Goal: Task Accomplishment & Management: Use online tool/utility

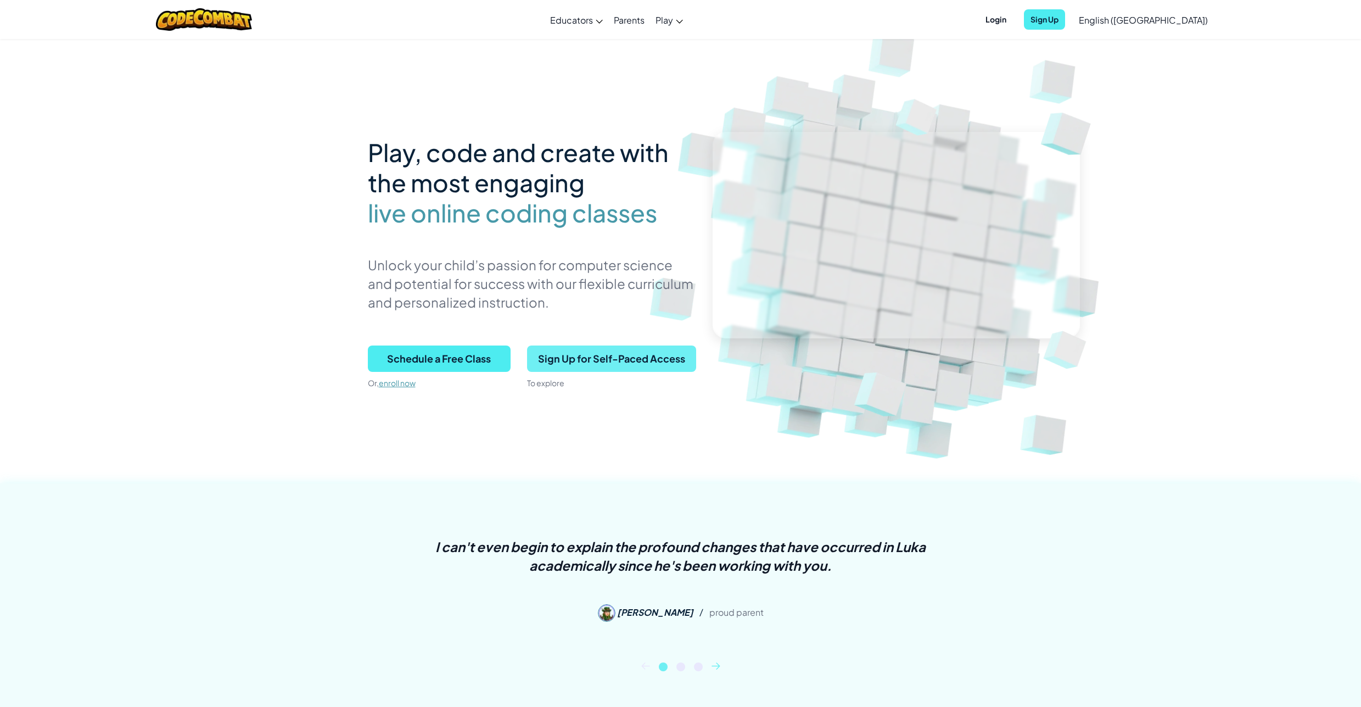
click at [599, 361] on span "Sign Up for Self-Paced Access" at bounding box center [611, 358] width 169 height 26
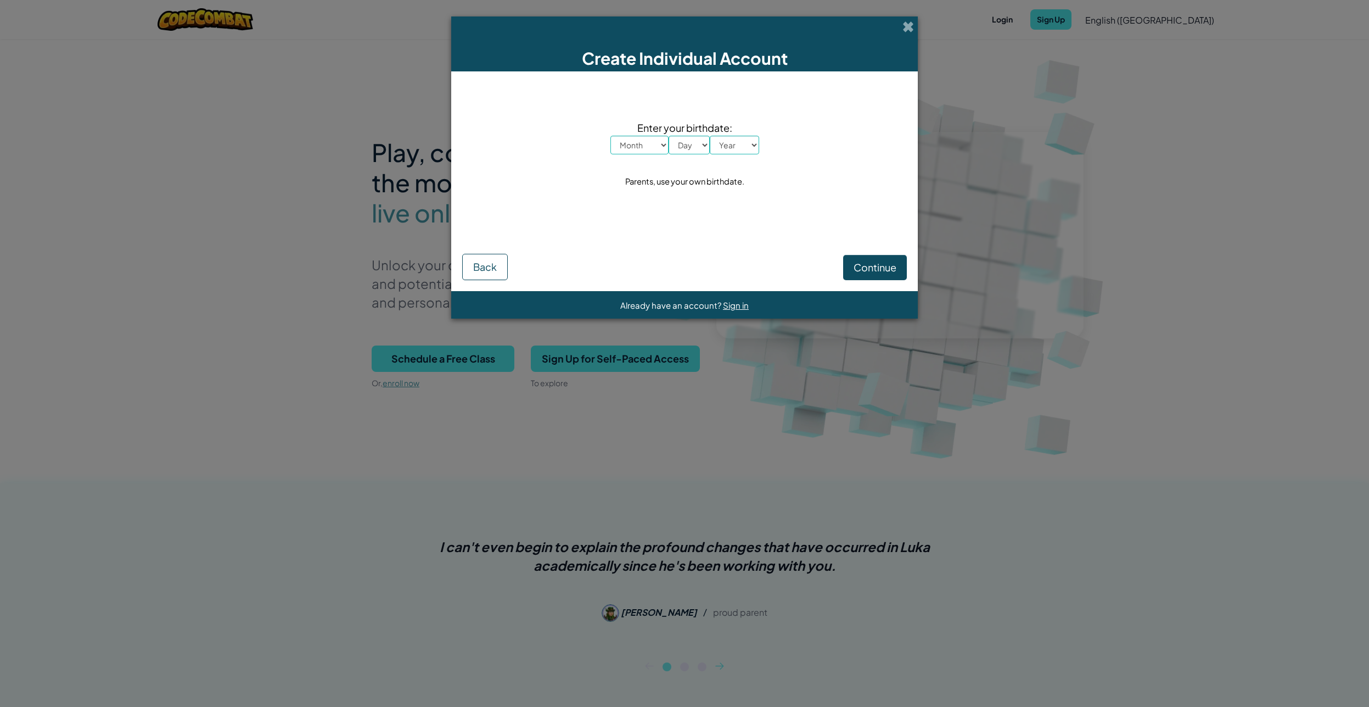
select select "11"
click at [611, 136] on select "Month January February March April May June July August September October Novem…" at bounding box center [640, 145] width 58 height 19
select select "2"
click at [669, 136] on select "Day 1 2 3 4 5 6 7 8 9 10 11 12 13 14 15 16 17 18 19 20 21 22 23 24 25 26 27 28 …" at bounding box center [689, 145] width 41 height 19
select select "1987"
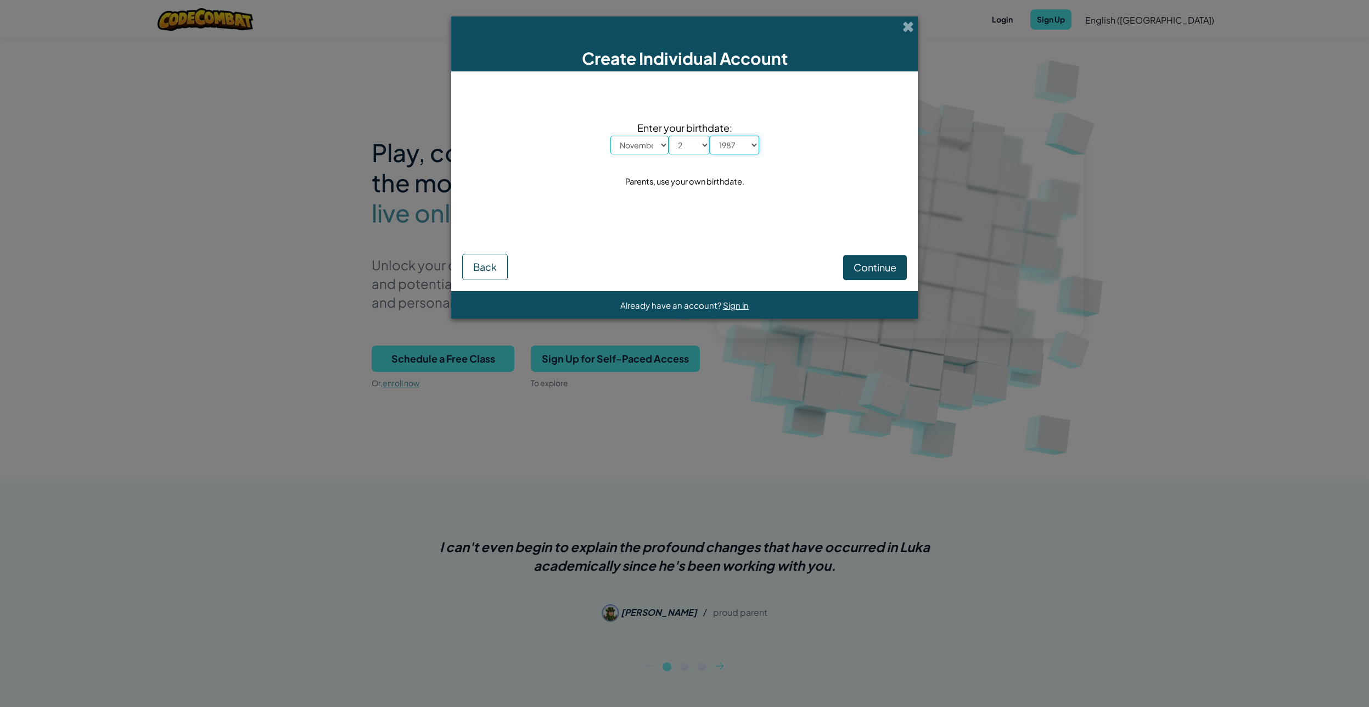
click at [710, 136] on select "Year 2025 2024 2023 2022 2021 2020 2019 2018 2017 2016 2015 2014 2013 2012 2011…" at bounding box center [734, 145] width 49 height 19
click at [866, 271] on span "Continue" at bounding box center [875, 267] width 43 height 13
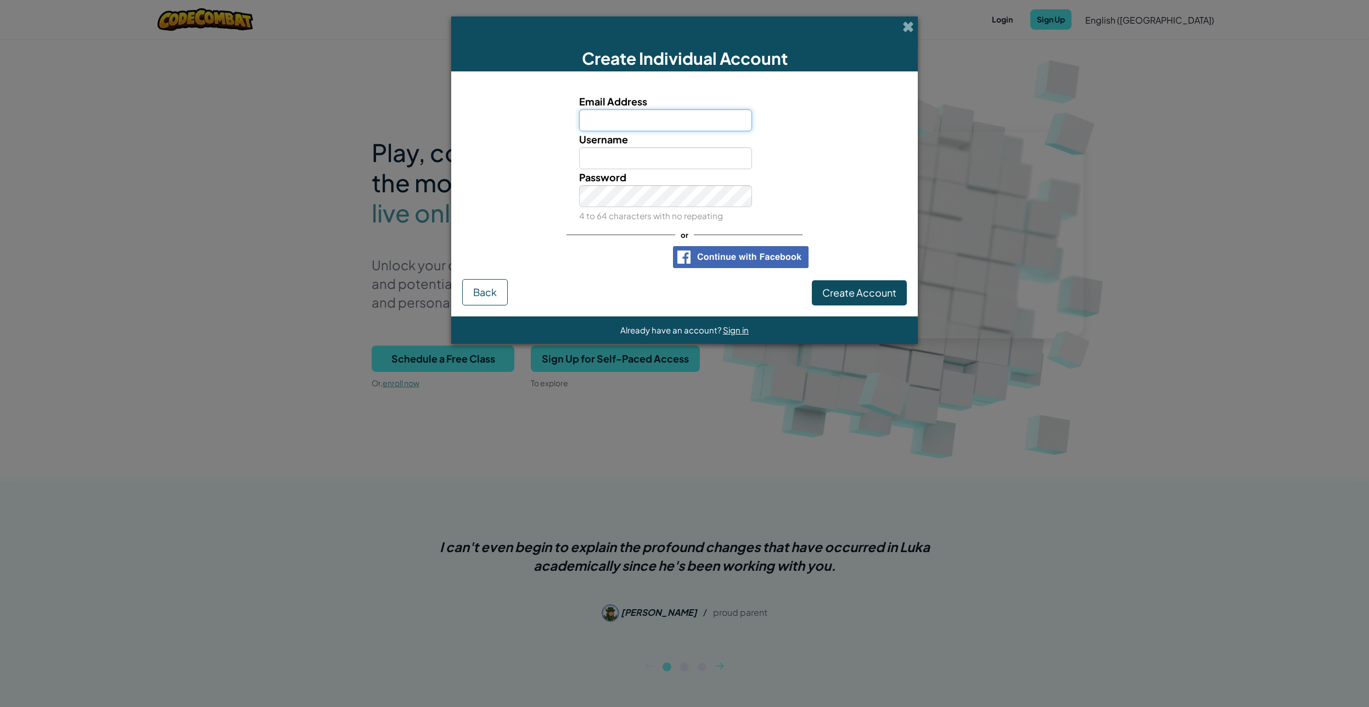
click at [624, 114] on input "Email Address" at bounding box center [666, 120] width 174 height 22
paste input "bagelsandsquash"
type input "bagelsandsquash@gmail.com"
click at [628, 160] on input "Username" at bounding box center [666, 158] width 174 height 22
paste input "bagelsandsquash"
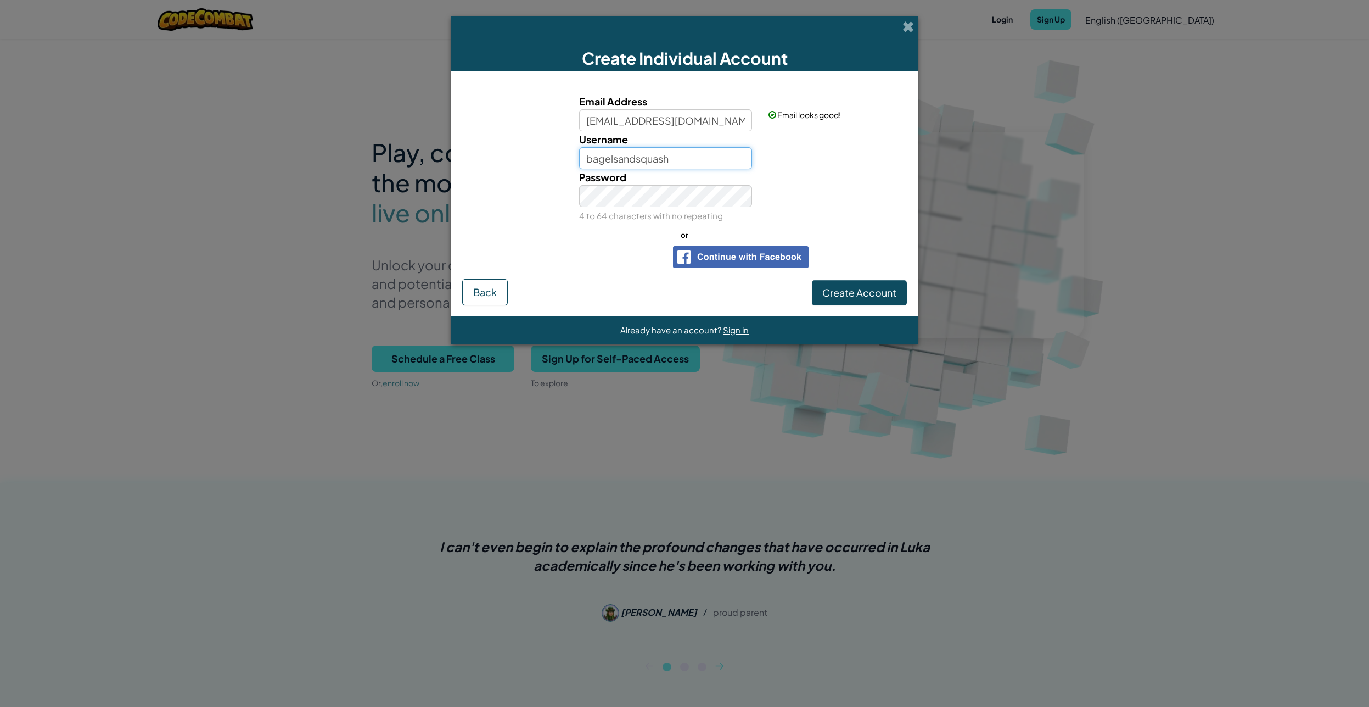
type input "bagelsandsquash"
click at [866, 303] on button "Create Account" at bounding box center [859, 292] width 95 height 25
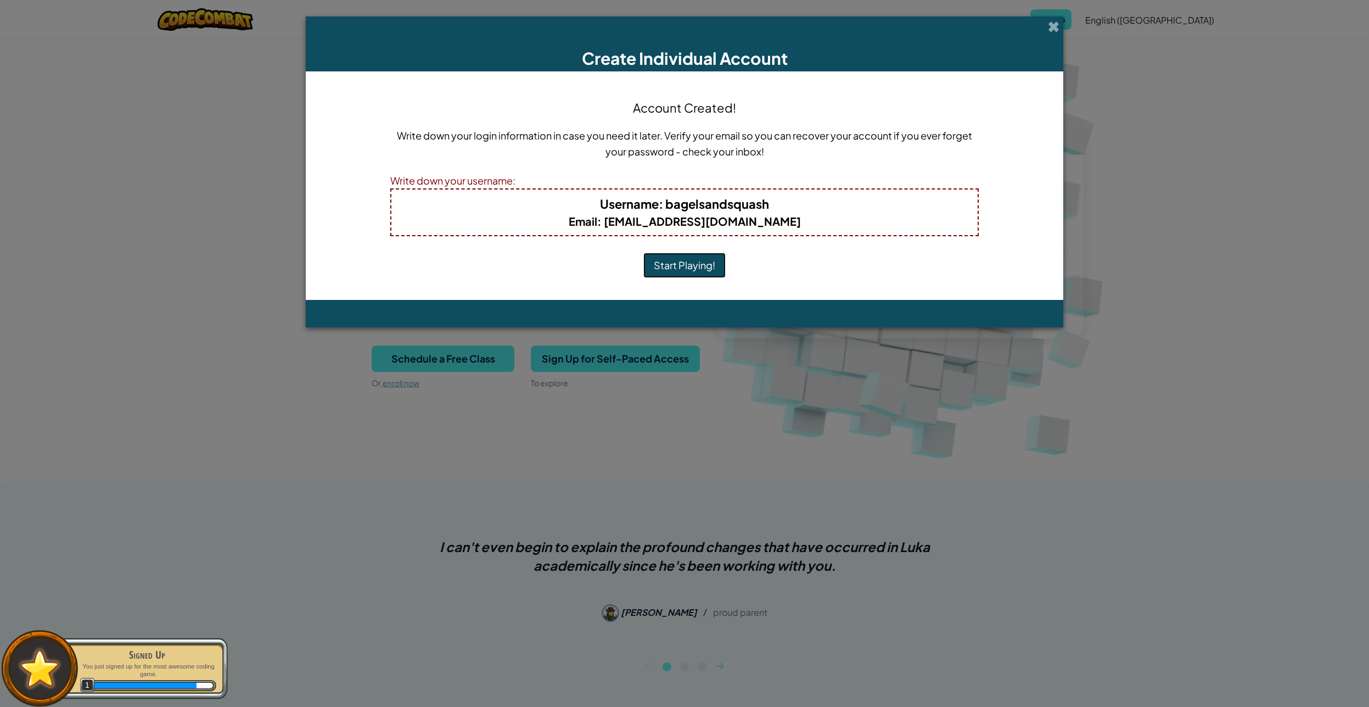
click at [681, 271] on button "Start Playing!" at bounding box center [685, 265] width 82 height 25
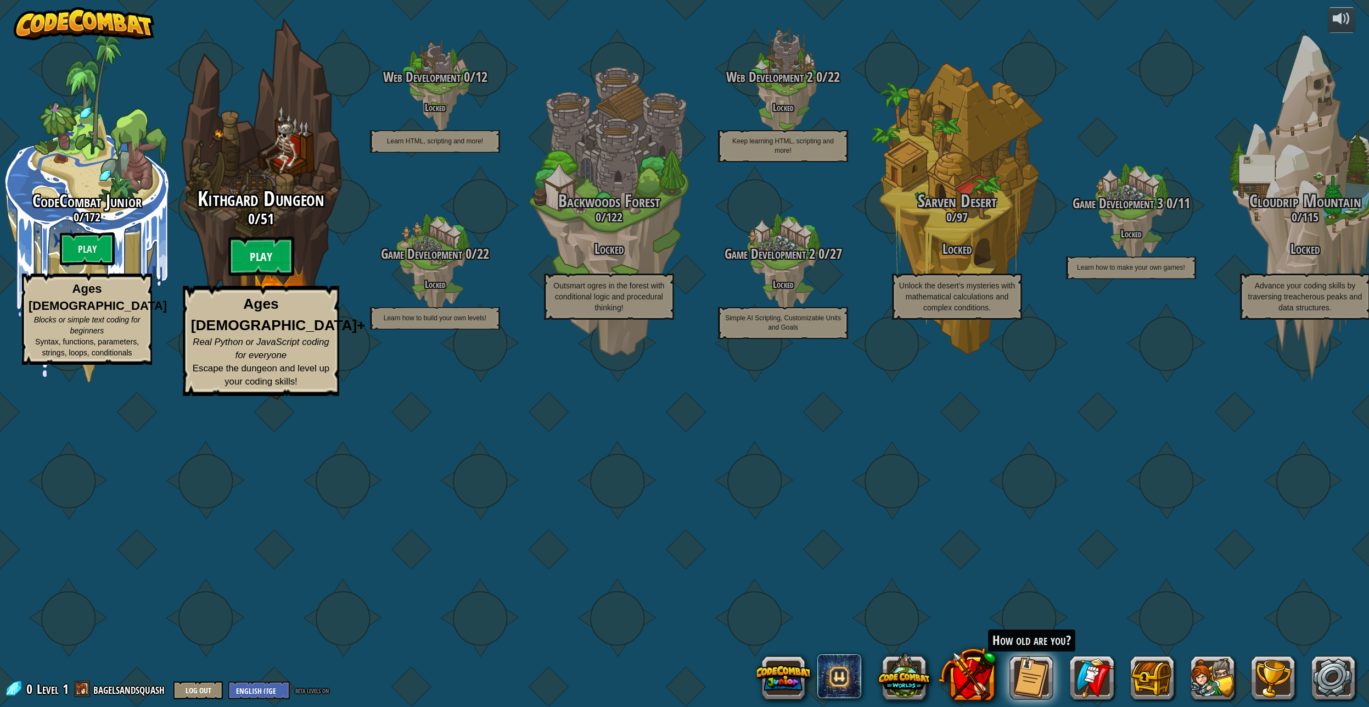
click at [259, 276] on btn "Play" at bounding box center [261, 257] width 66 height 40
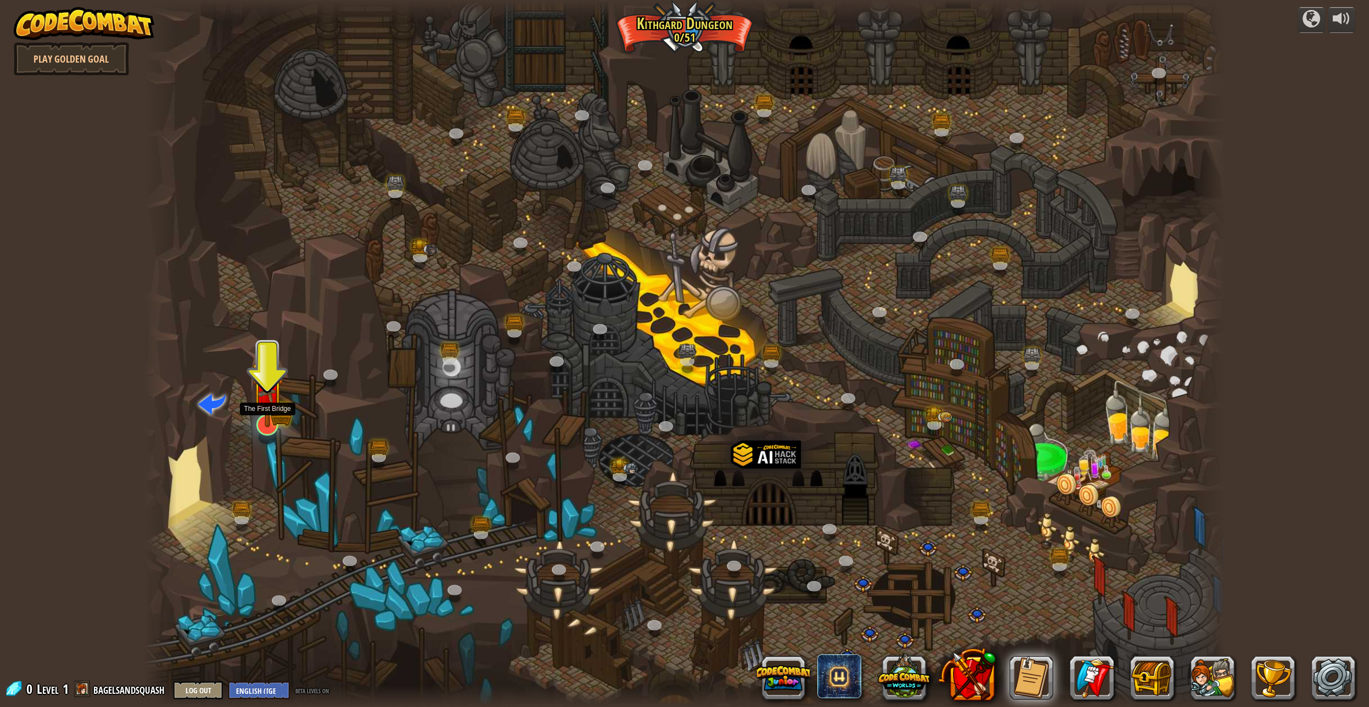
click at [270, 420] on img at bounding box center [267, 393] width 31 height 69
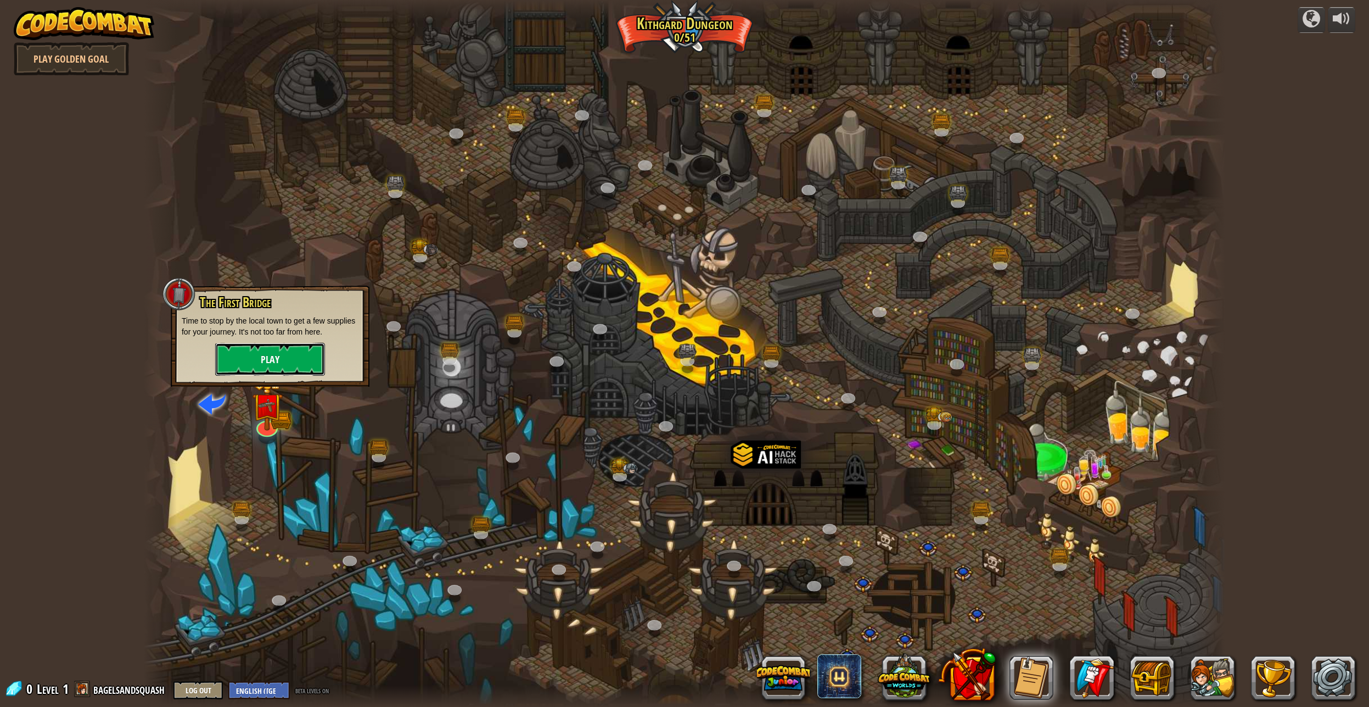
click at [271, 363] on button "Play" at bounding box center [270, 359] width 110 height 33
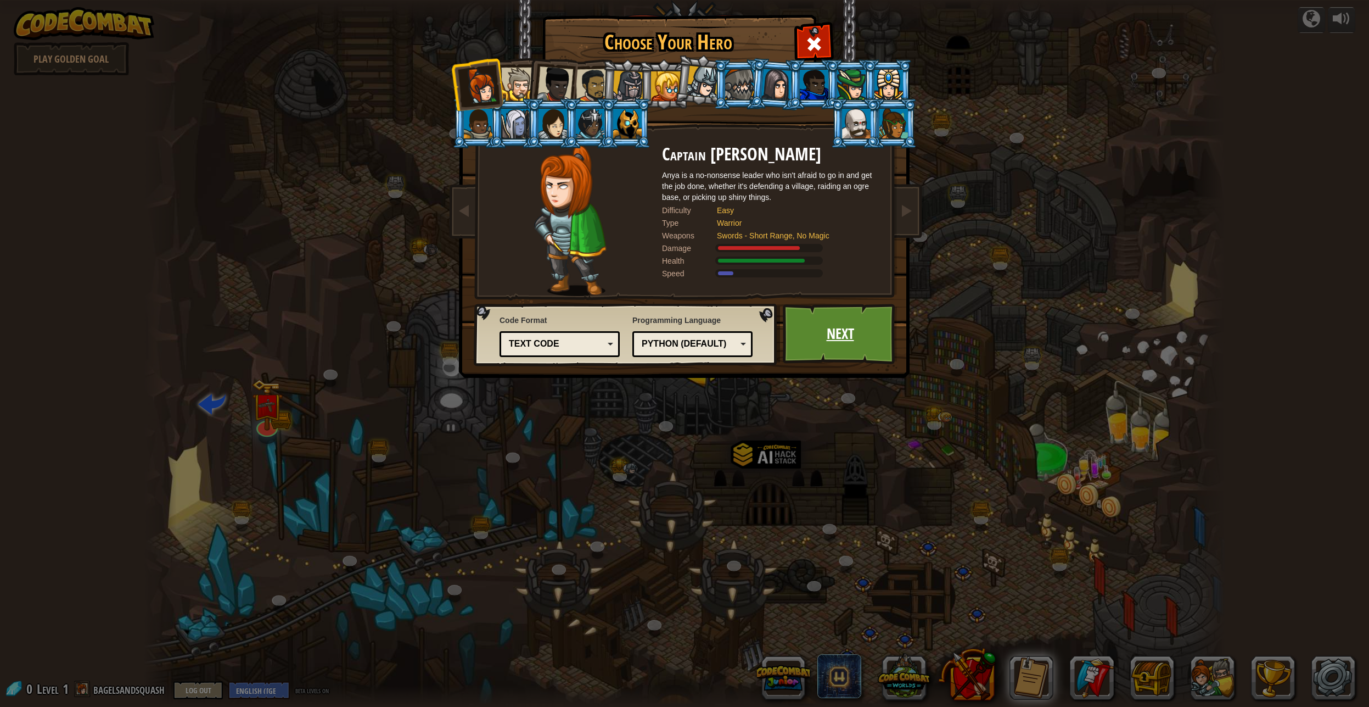
click at [833, 343] on link "Next" at bounding box center [840, 334] width 115 height 60
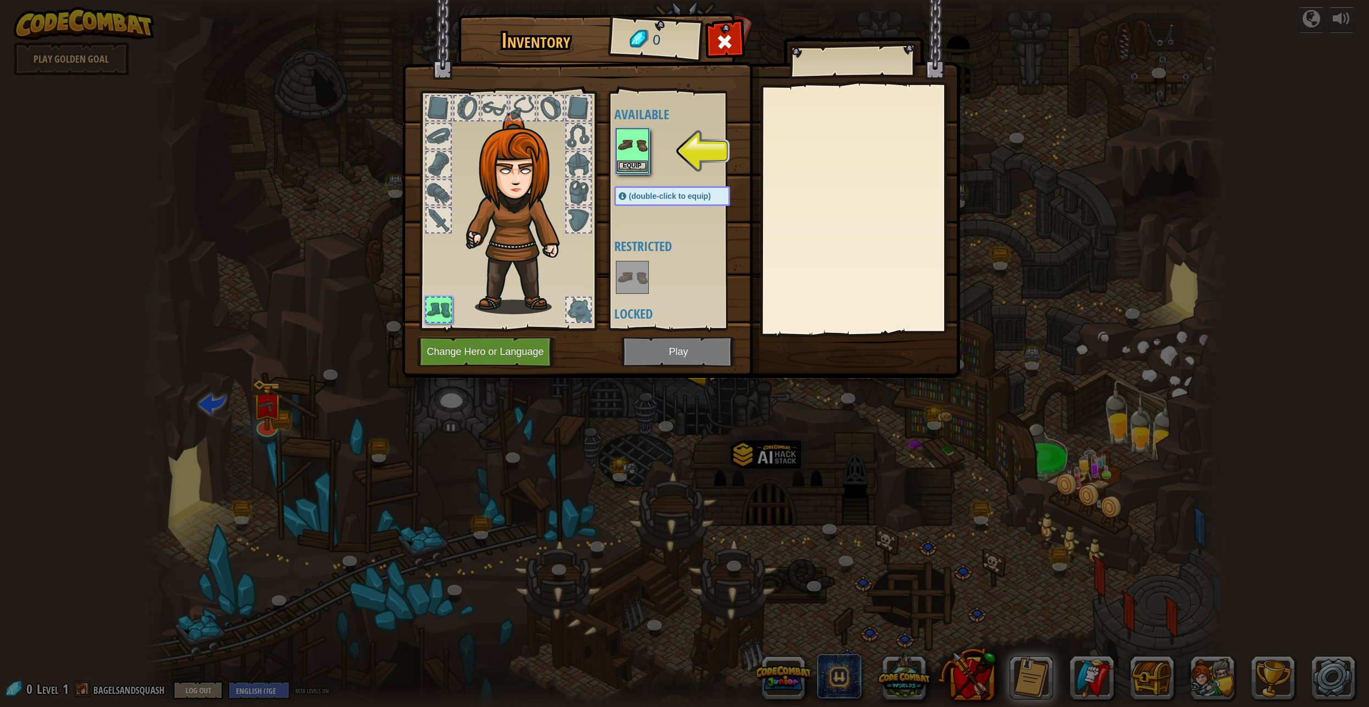
click at [621, 160] on img at bounding box center [632, 145] width 31 height 31
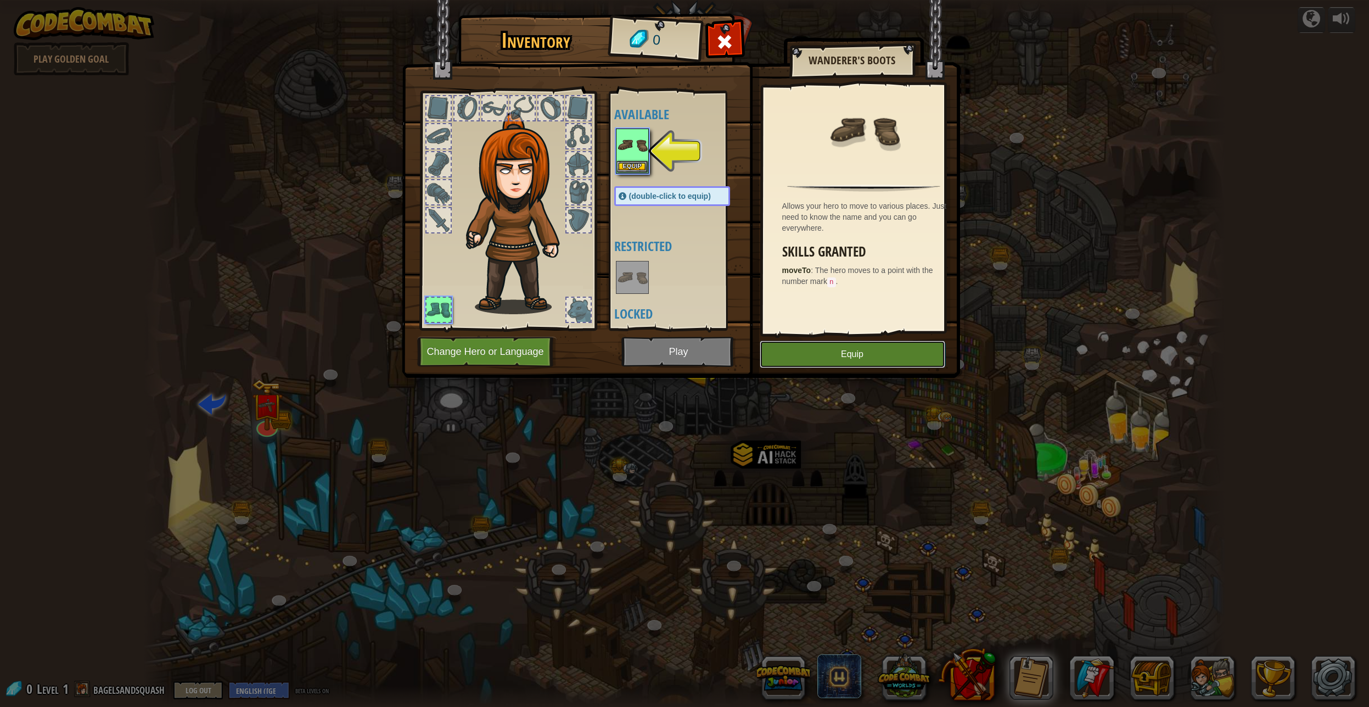
click at [897, 351] on button "Equip" at bounding box center [853, 353] width 186 height 27
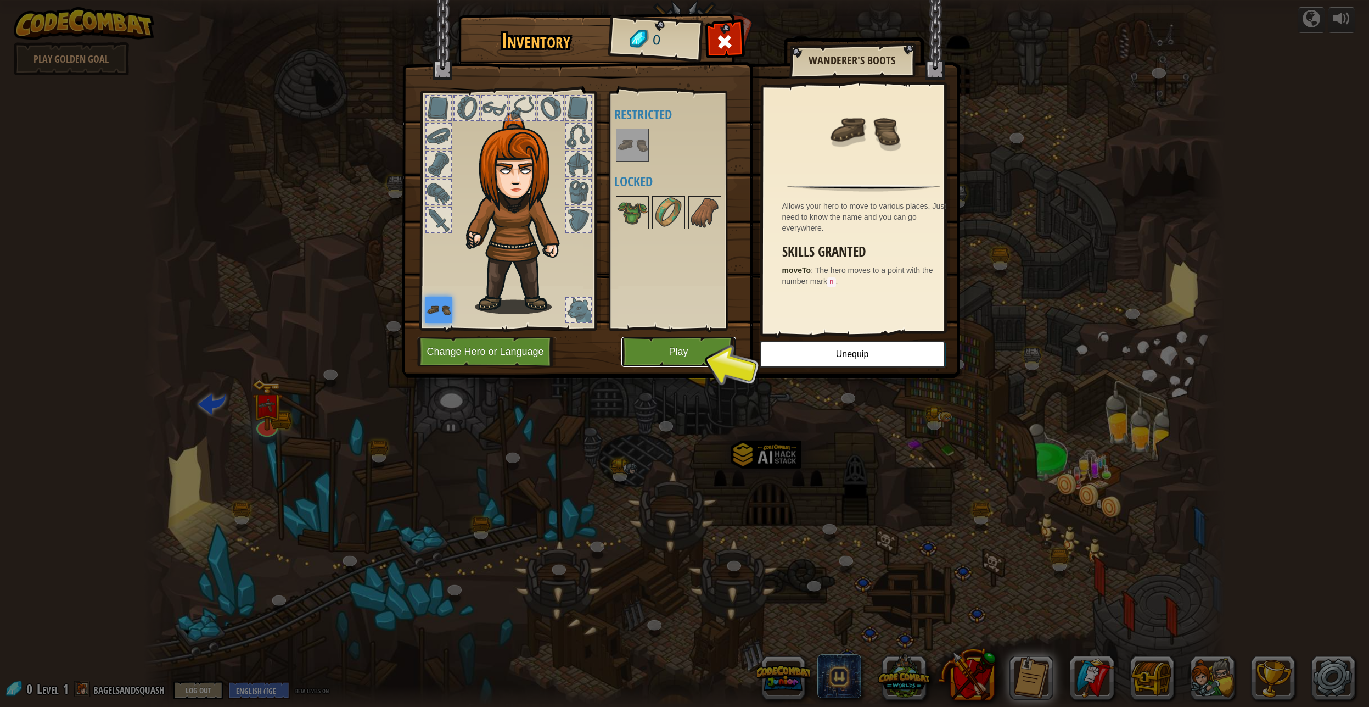
click at [651, 348] on button "Play" at bounding box center [679, 352] width 115 height 30
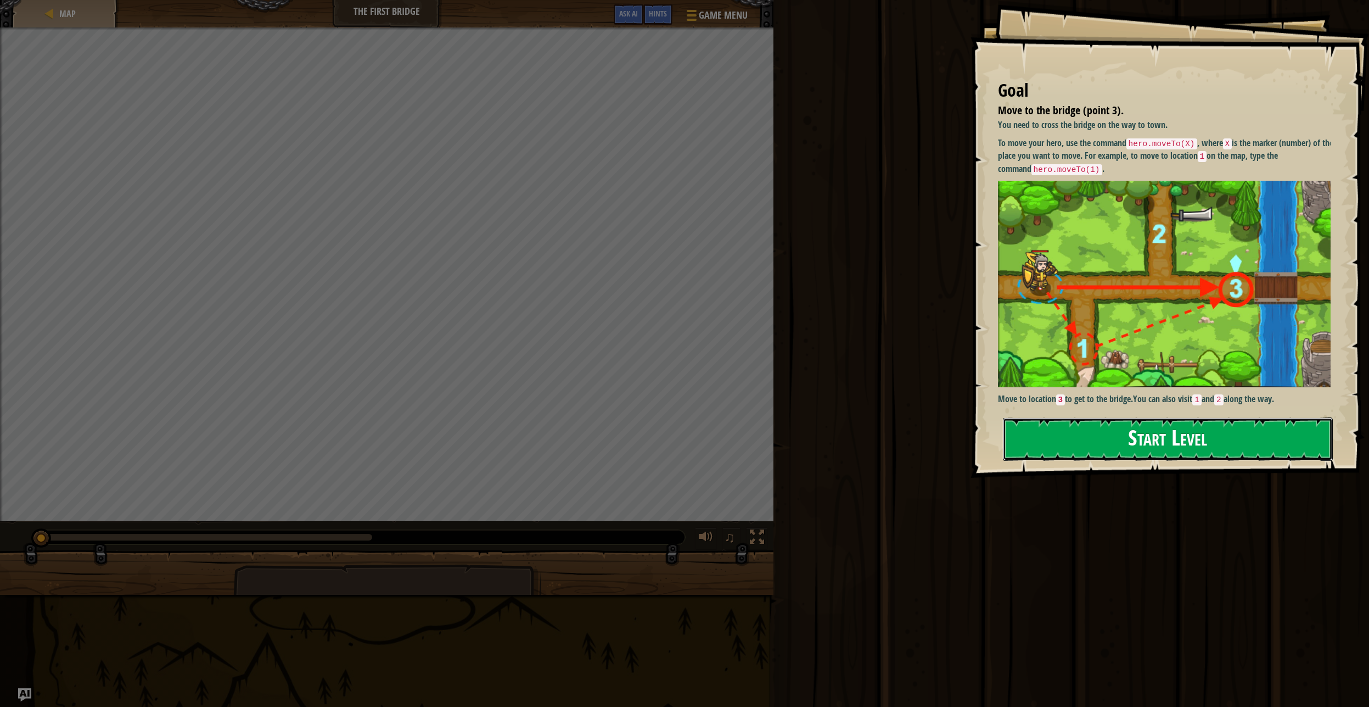
click at [1067, 439] on button "Start Level" at bounding box center [1168, 438] width 330 height 43
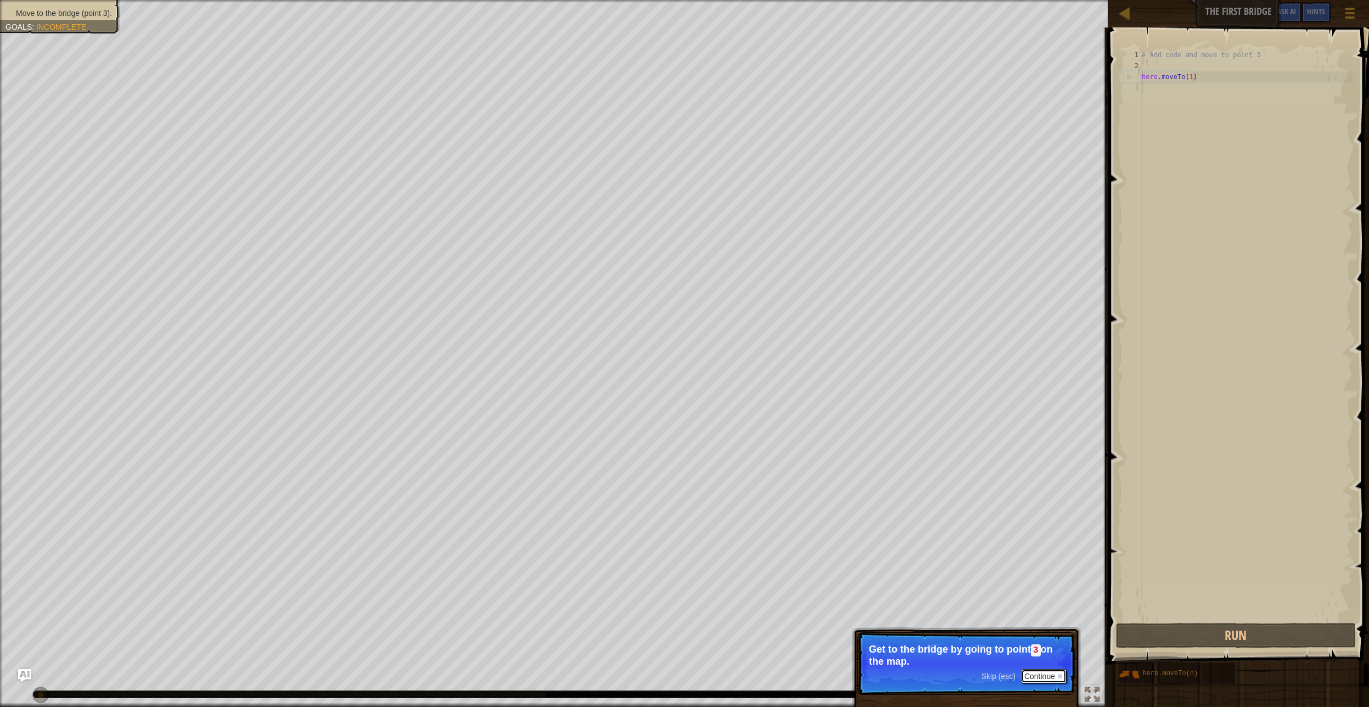
click at [1040, 677] on button "Continue" at bounding box center [1044, 676] width 46 height 14
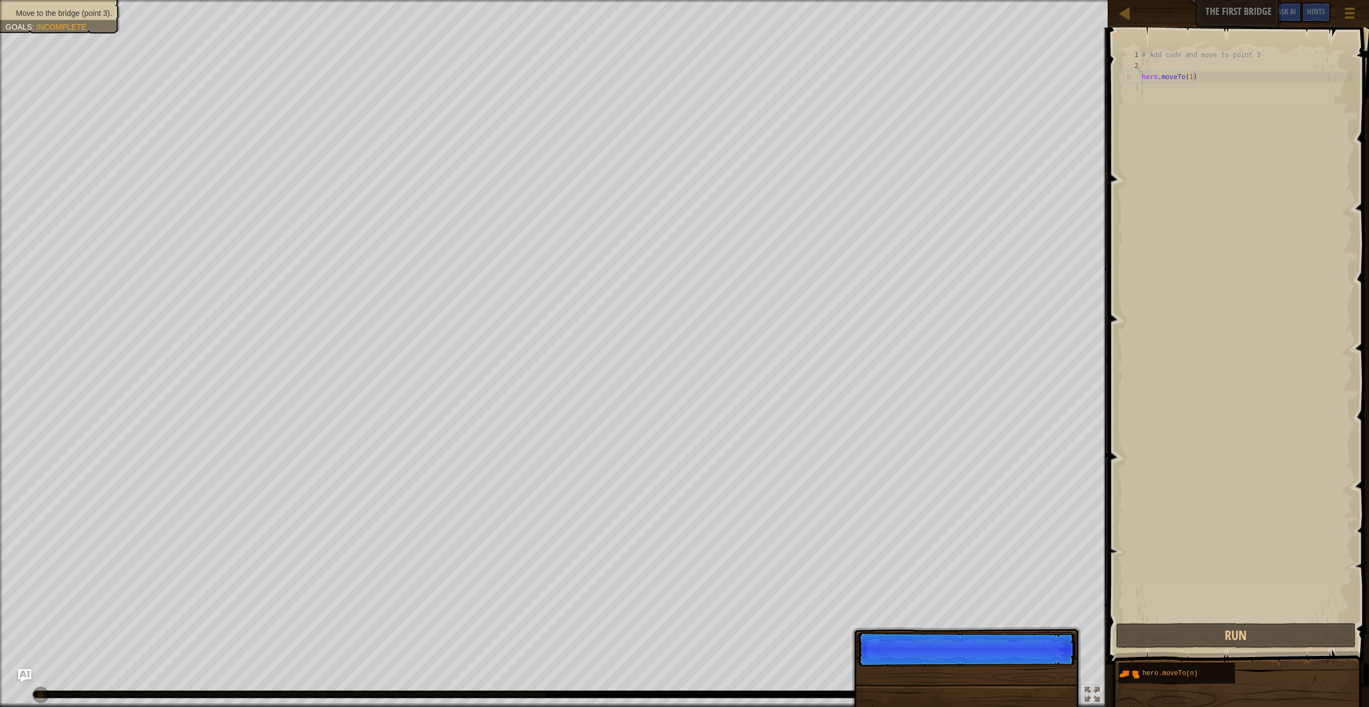
scroll to position [5, 0]
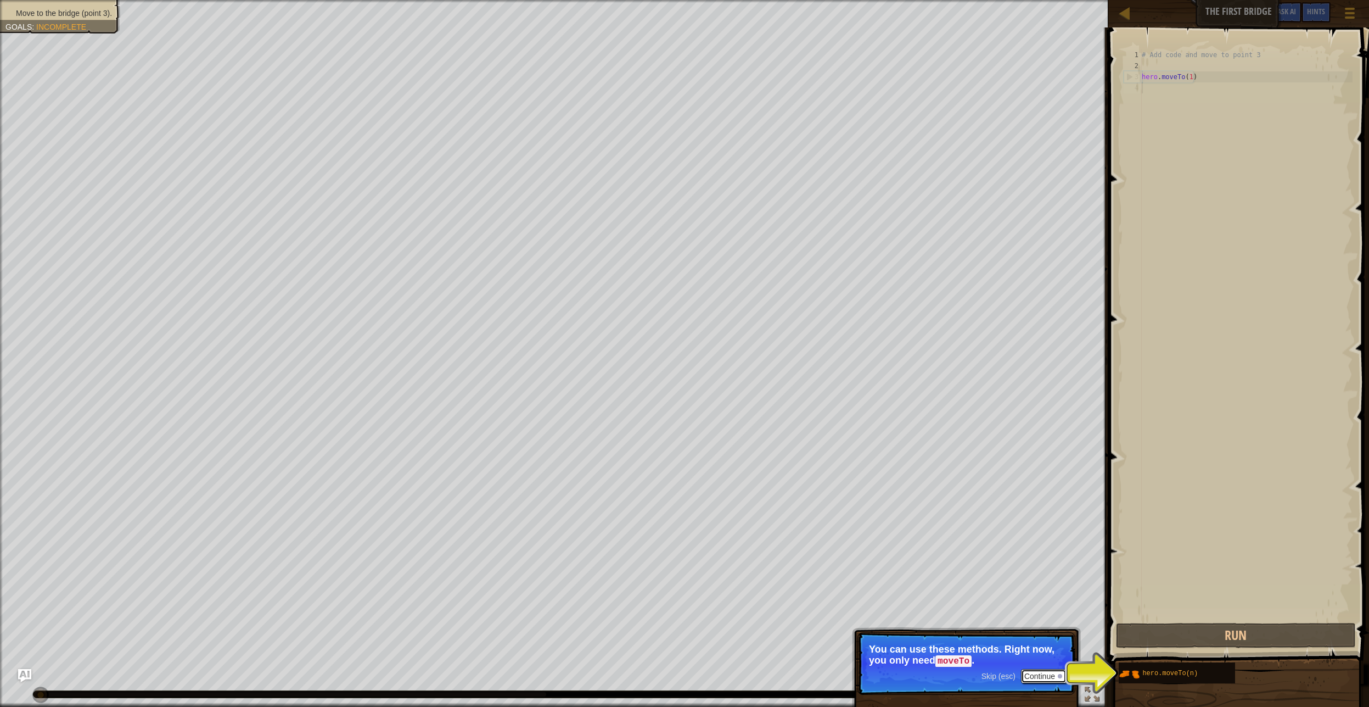
click at [1037, 673] on button "Continue" at bounding box center [1044, 676] width 46 height 14
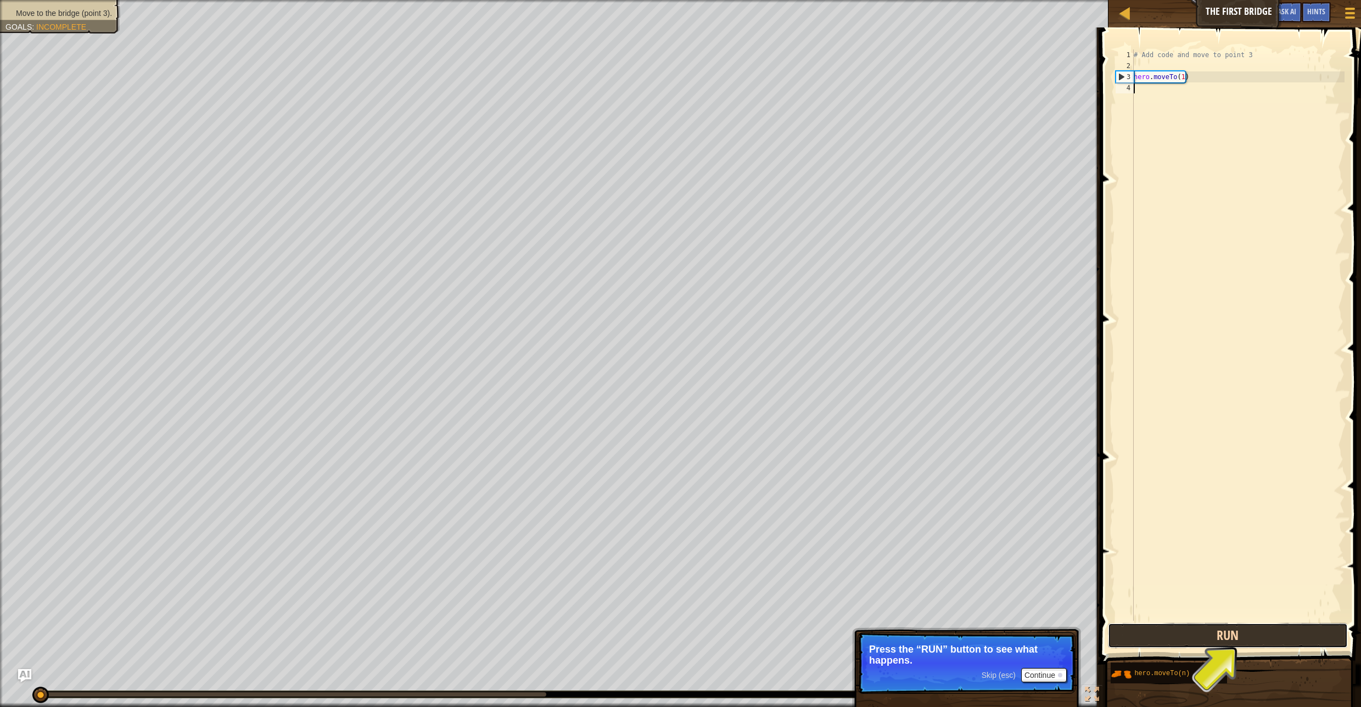
click at [1178, 632] on button "Run" at bounding box center [1228, 635] width 240 height 25
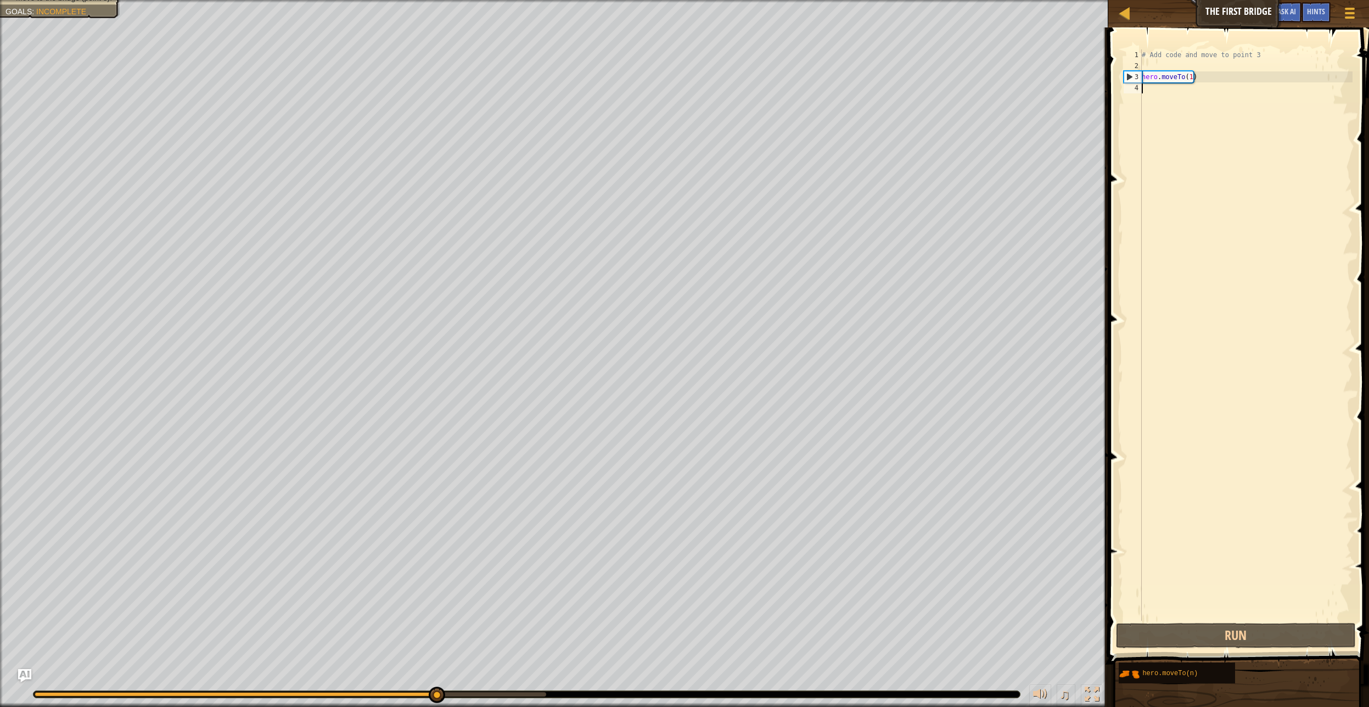
click at [1193, 80] on div "# Add code and move to point 3 hero . moveTo ( 1 )" at bounding box center [1246, 345] width 213 height 593
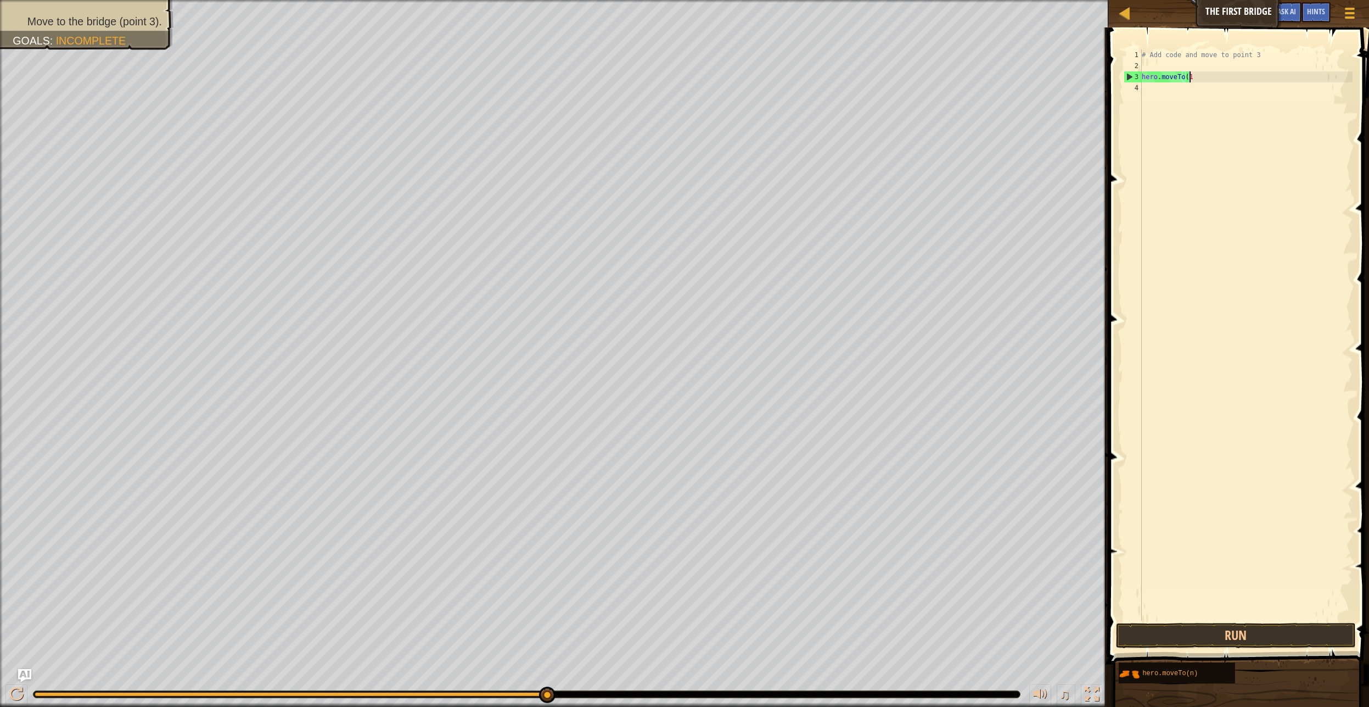
scroll to position [5, 3]
type textarea "hero.moveTo(3)"
click at [1168, 627] on button "Run" at bounding box center [1236, 635] width 240 height 25
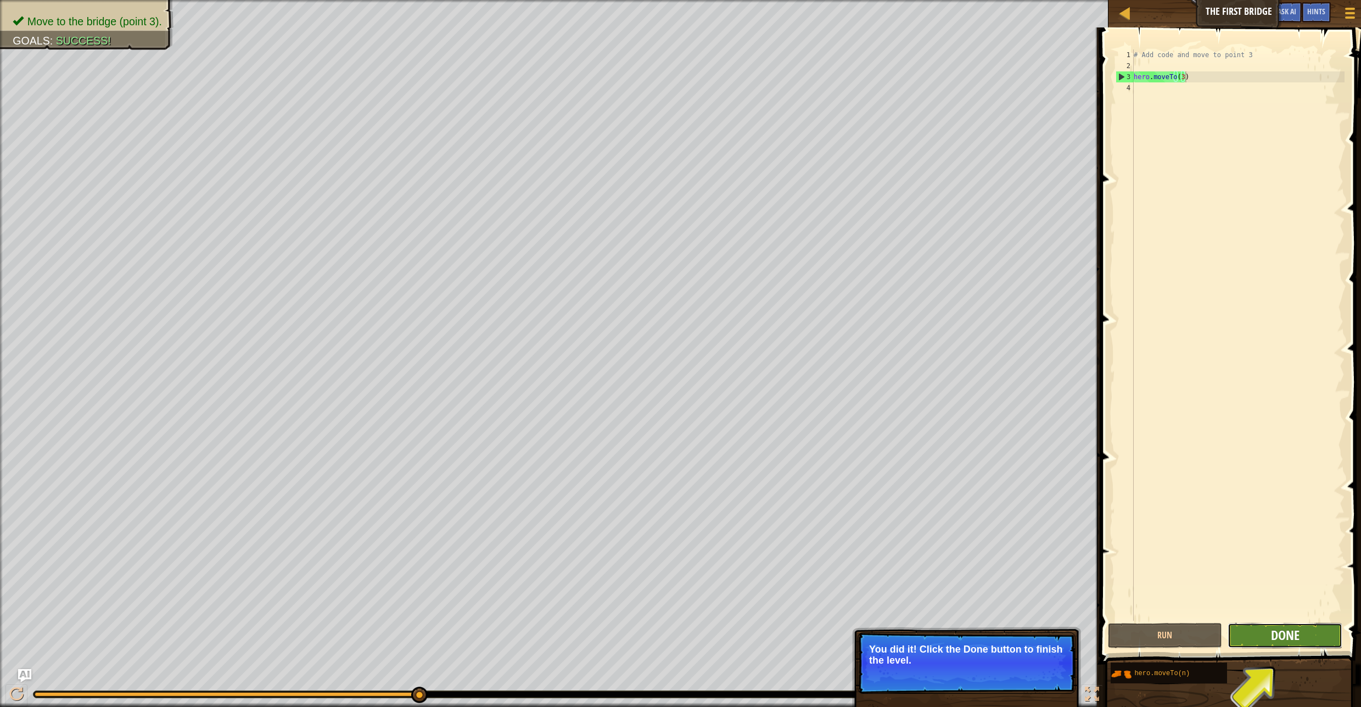
click at [1296, 636] on span "Done" at bounding box center [1285, 635] width 29 height 18
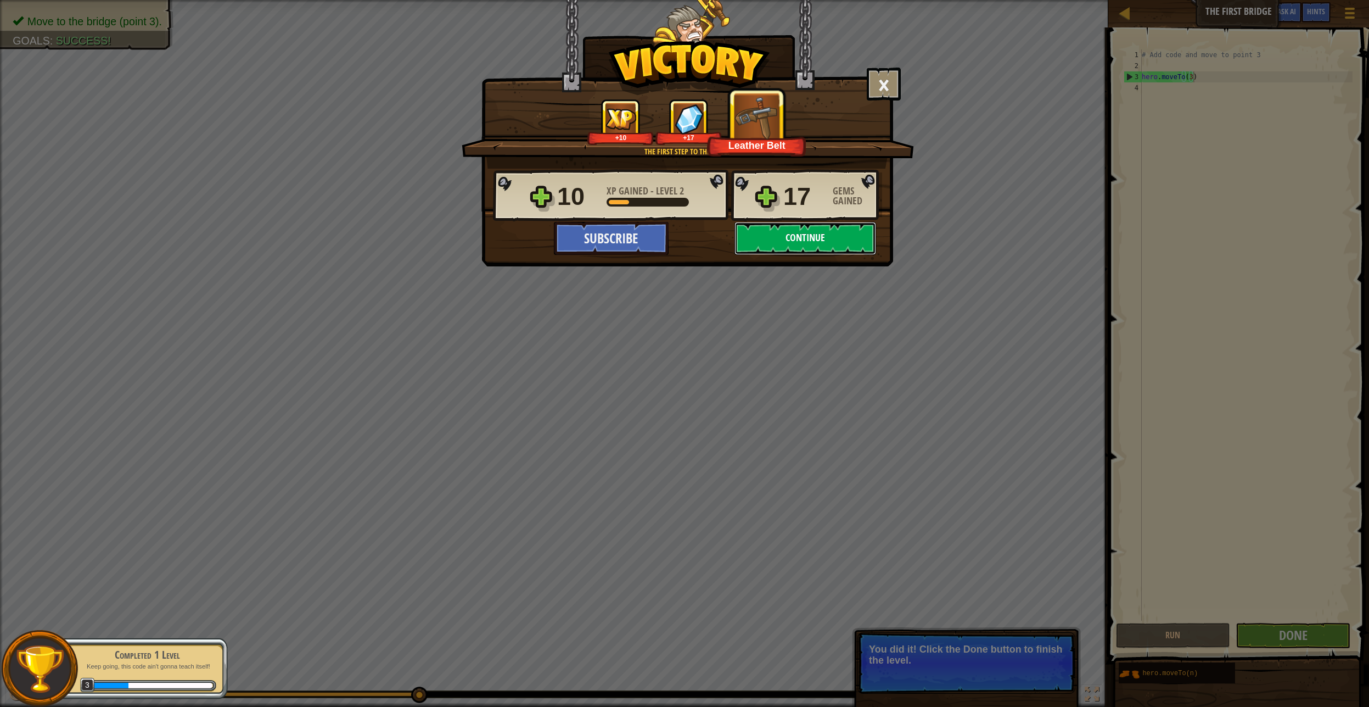
click at [816, 235] on button "Continue" at bounding box center [806, 238] width 142 height 33
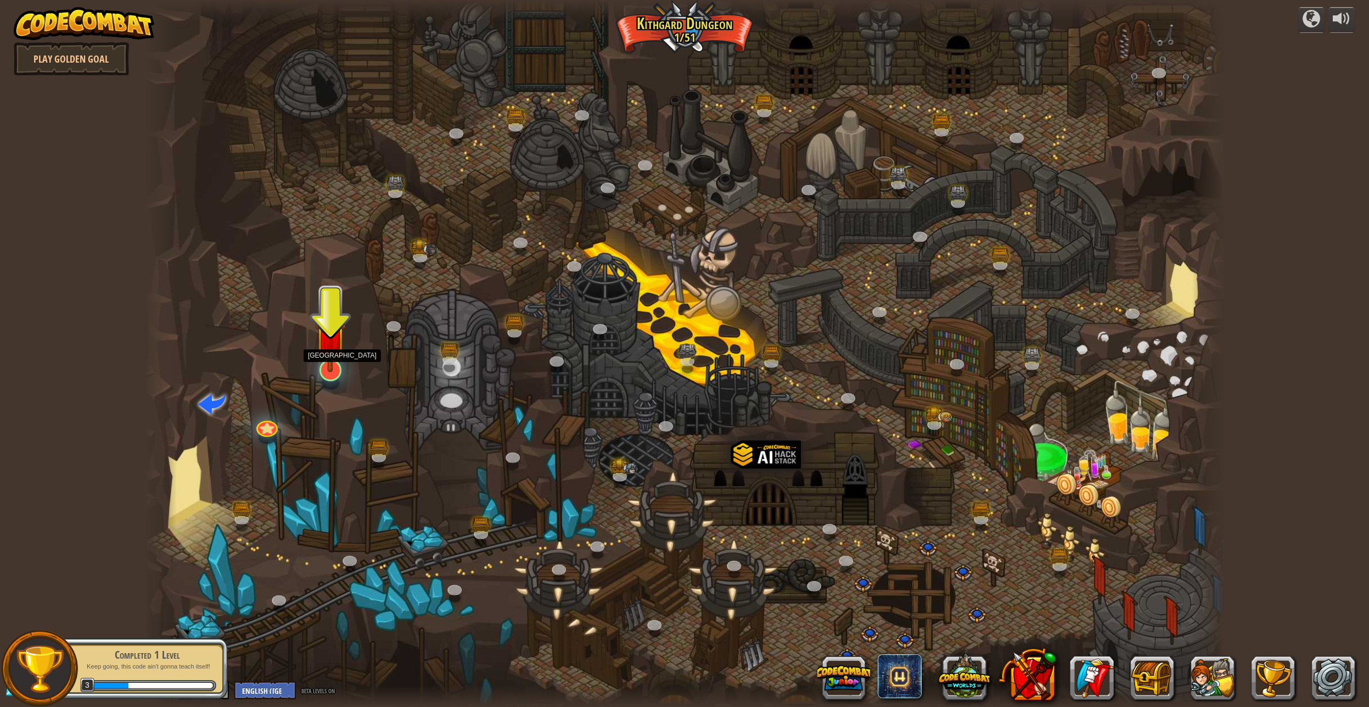
click at [333, 350] on img at bounding box center [330, 336] width 31 height 71
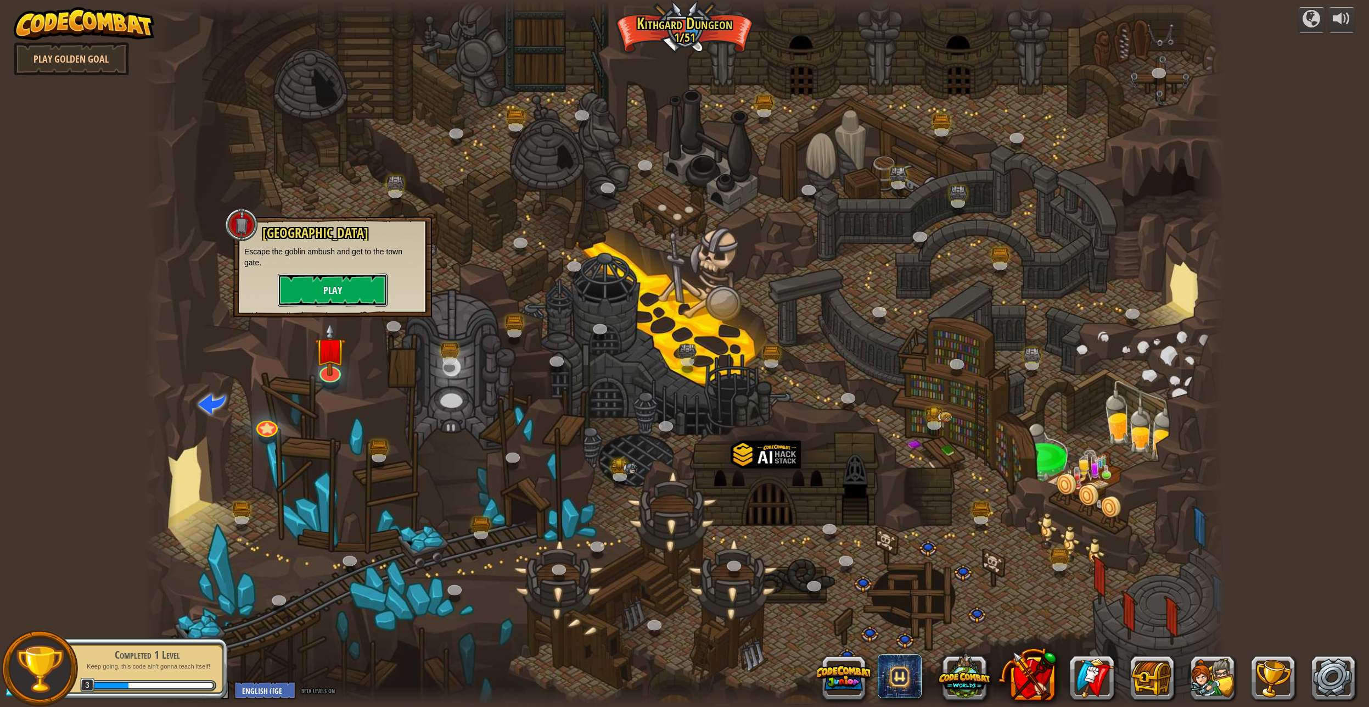
click at [326, 289] on button "Play" at bounding box center [333, 289] width 110 height 33
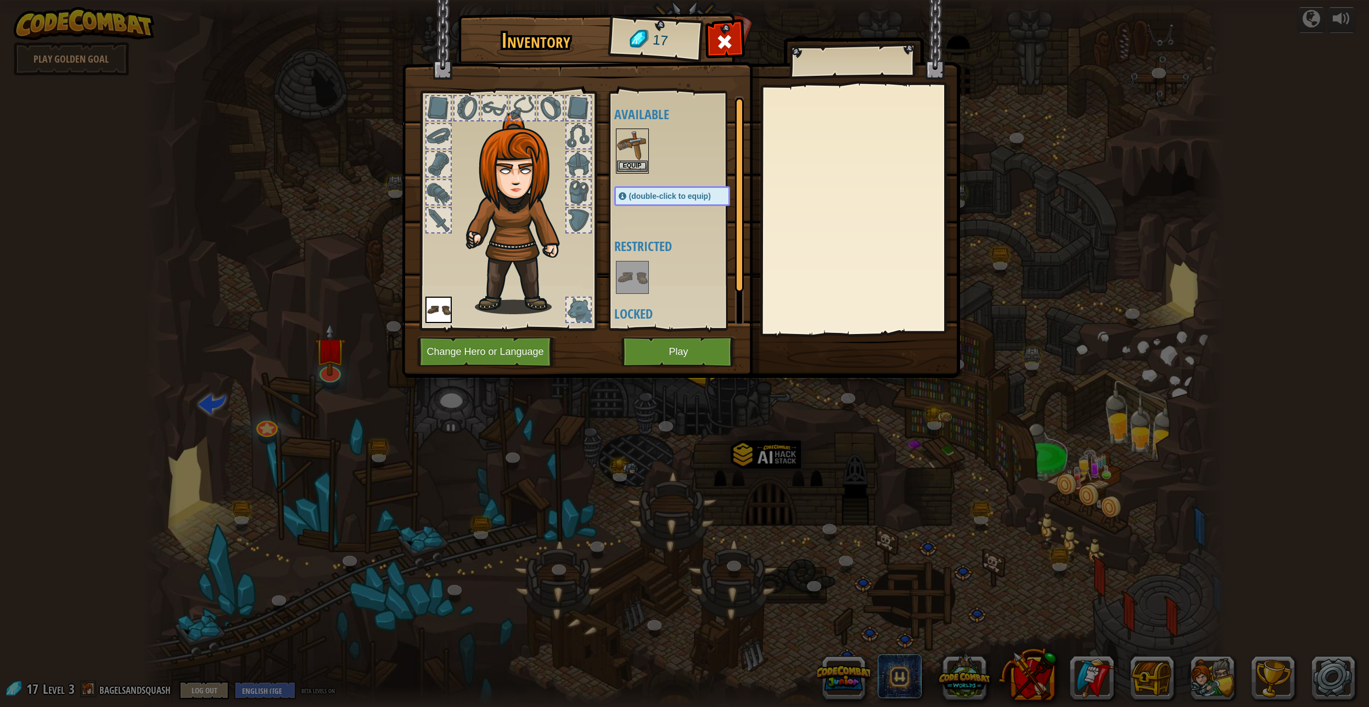
click at [635, 154] on img at bounding box center [632, 145] width 31 height 31
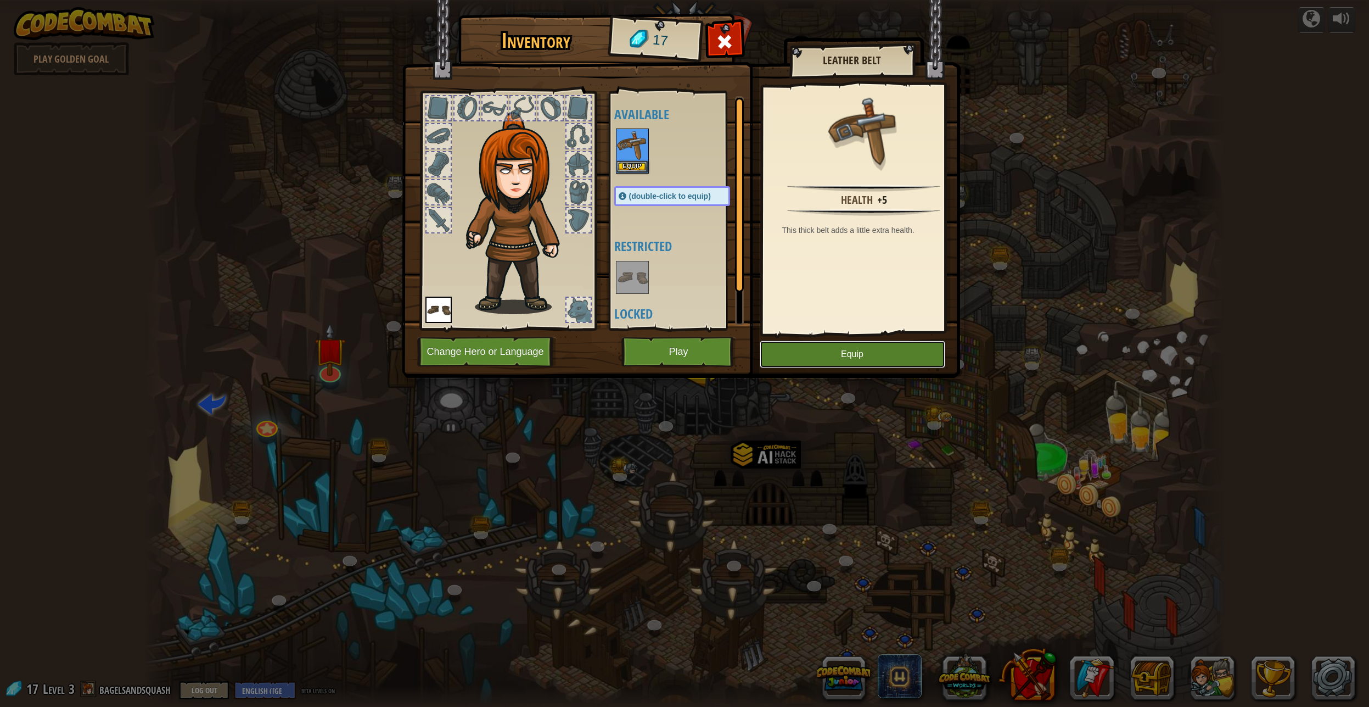
click at [872, 356] on button "Equip" at bounding box center [853, 353] width 186 height 27
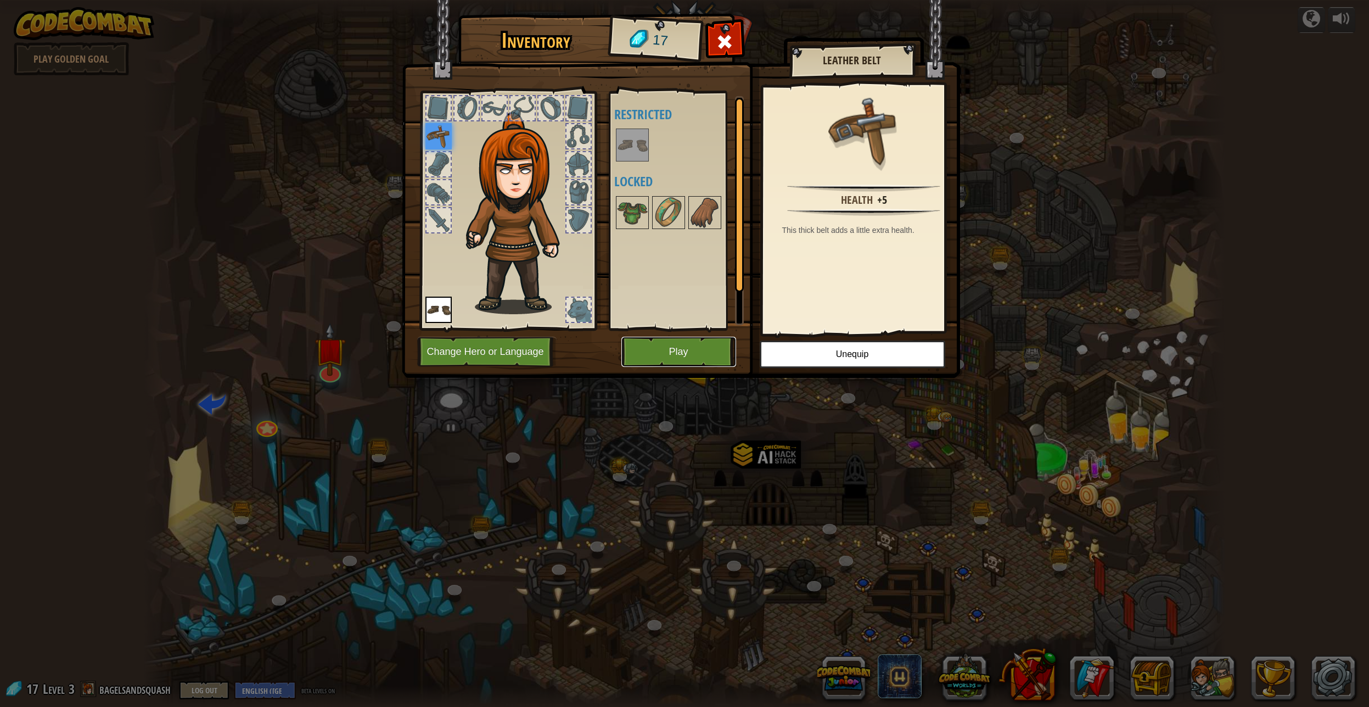
click at [677, 365] on button "Play" at bounding box center [679, 352] width 115 height 30
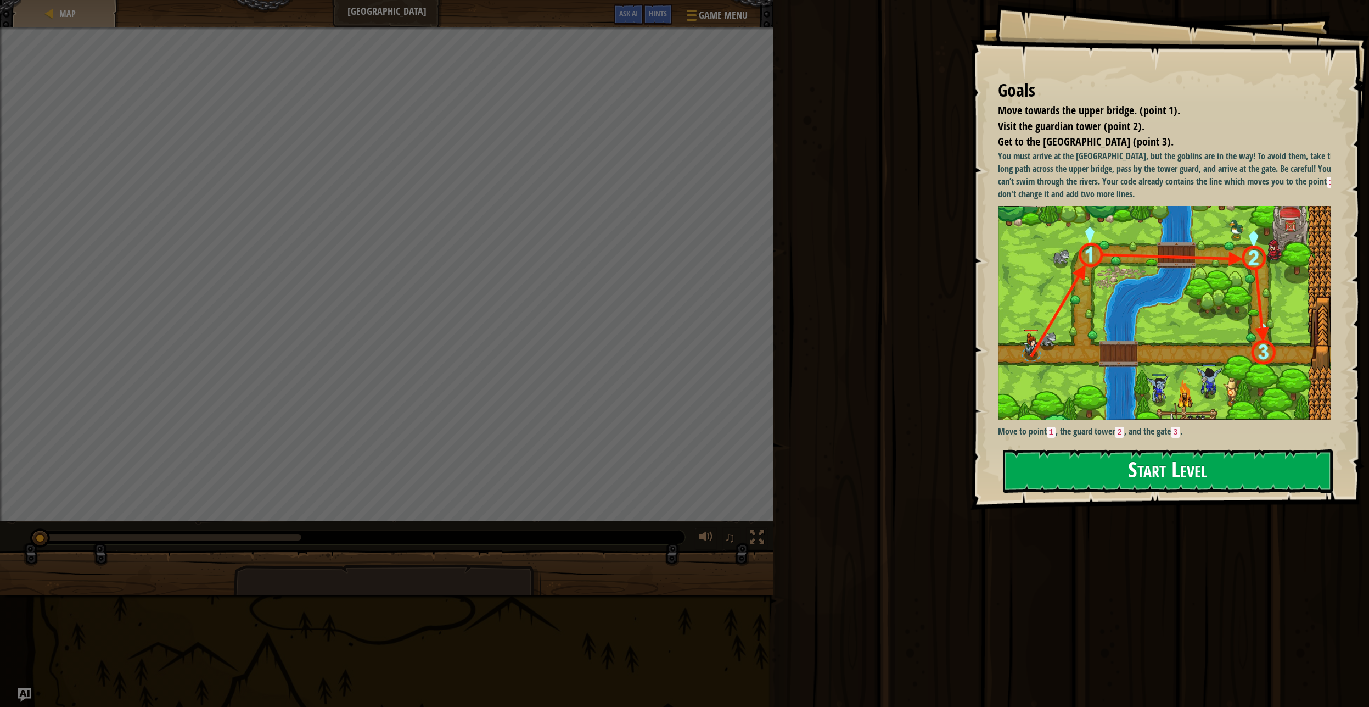
click at [1123, 471] on button "Start Level" at bounding box center [1168, 470] width 330 height 43
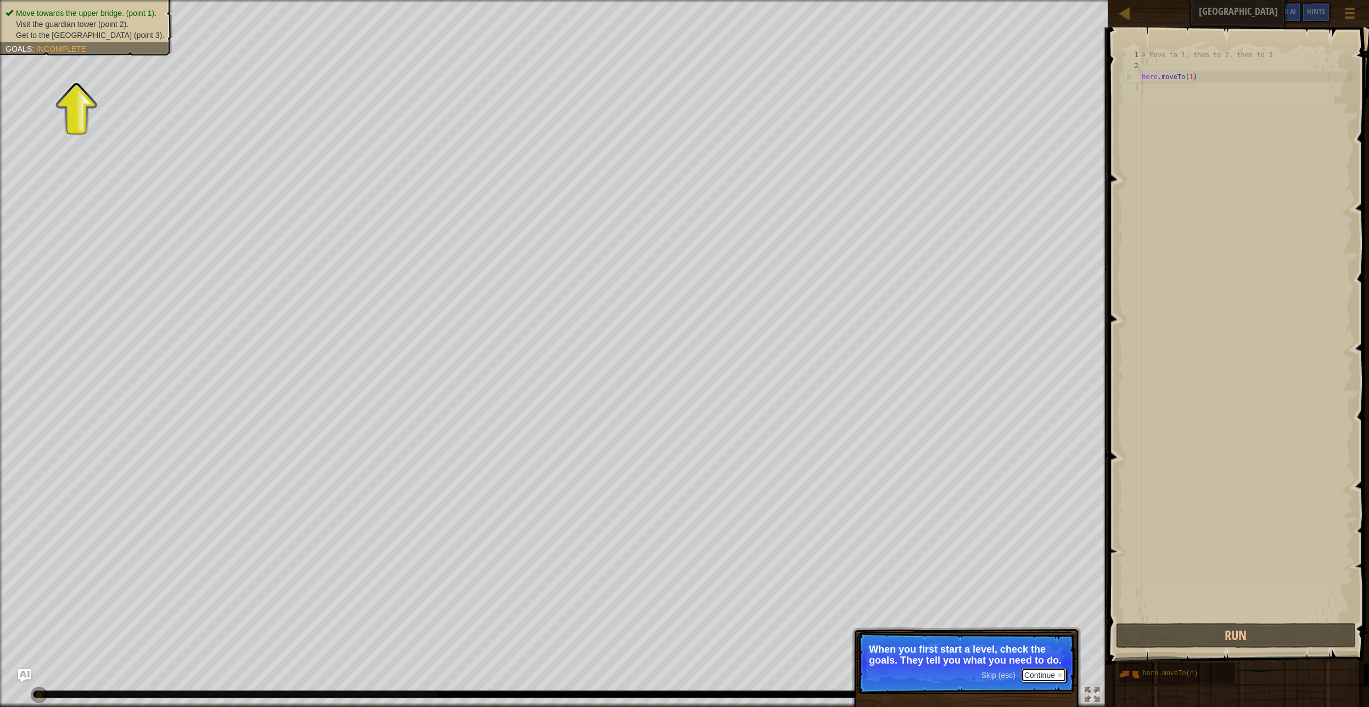
click at [1045, 679] on button "Continue" at bounding box center [1044, 675] width 46 height 14
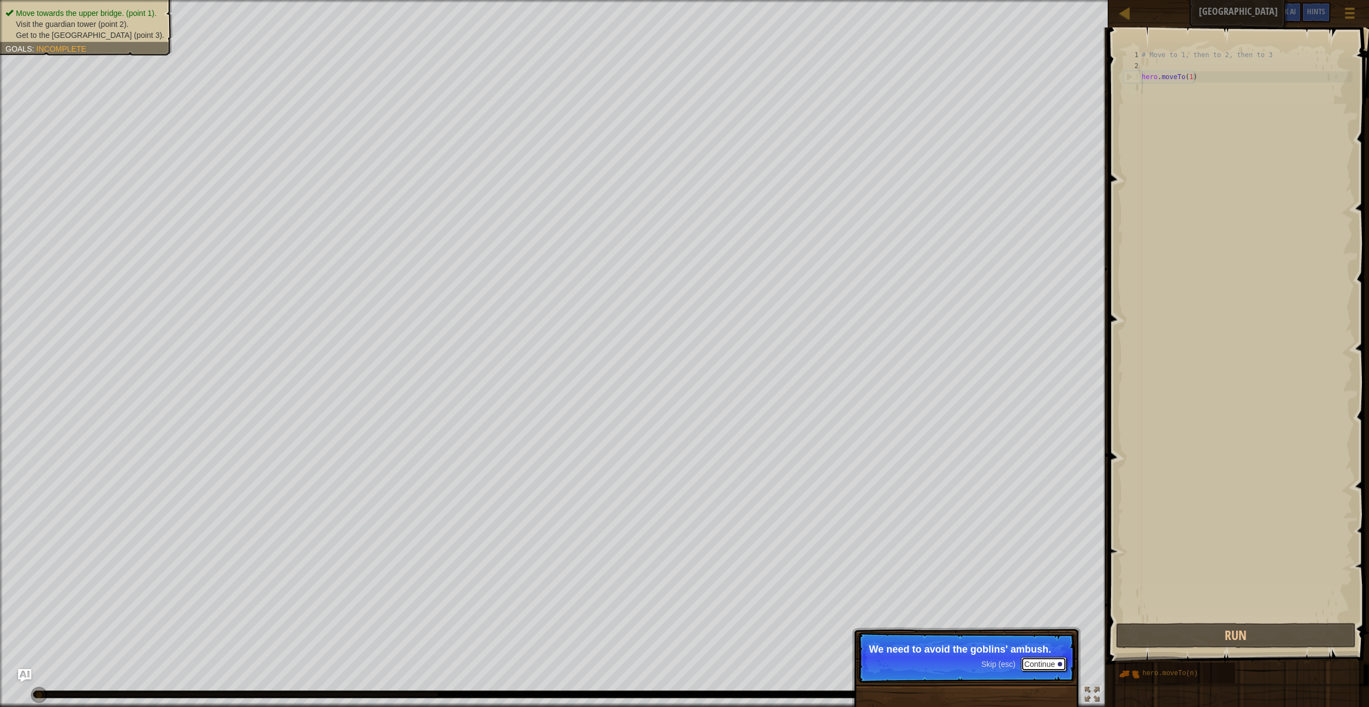
click at [1050, 665] on button "Continue" at bounding box center [1044, 664] width 46 height 14
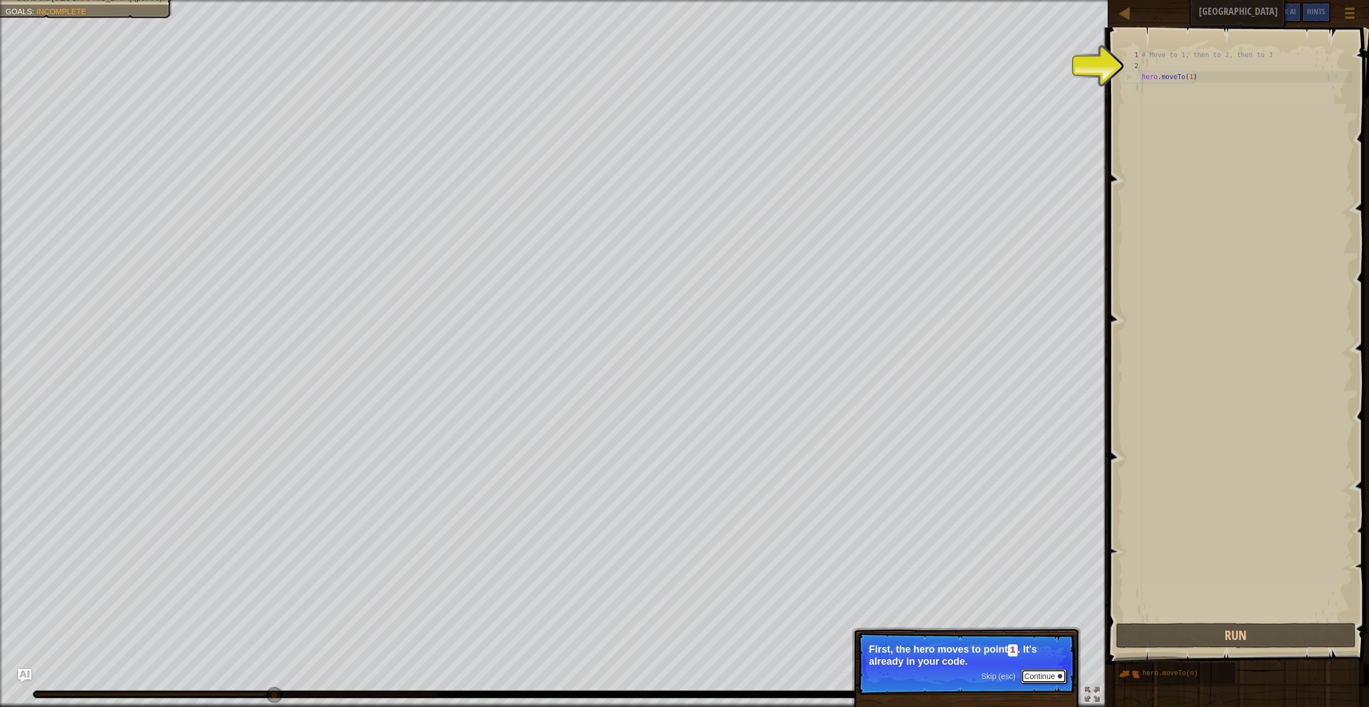
click at [1041, 672] on button "Continue" at bounding box center [1044, 676] width 46 height 14
click at [1045, 675] on button "Continue" at bounding box center [1044, 675] width 46 height 14
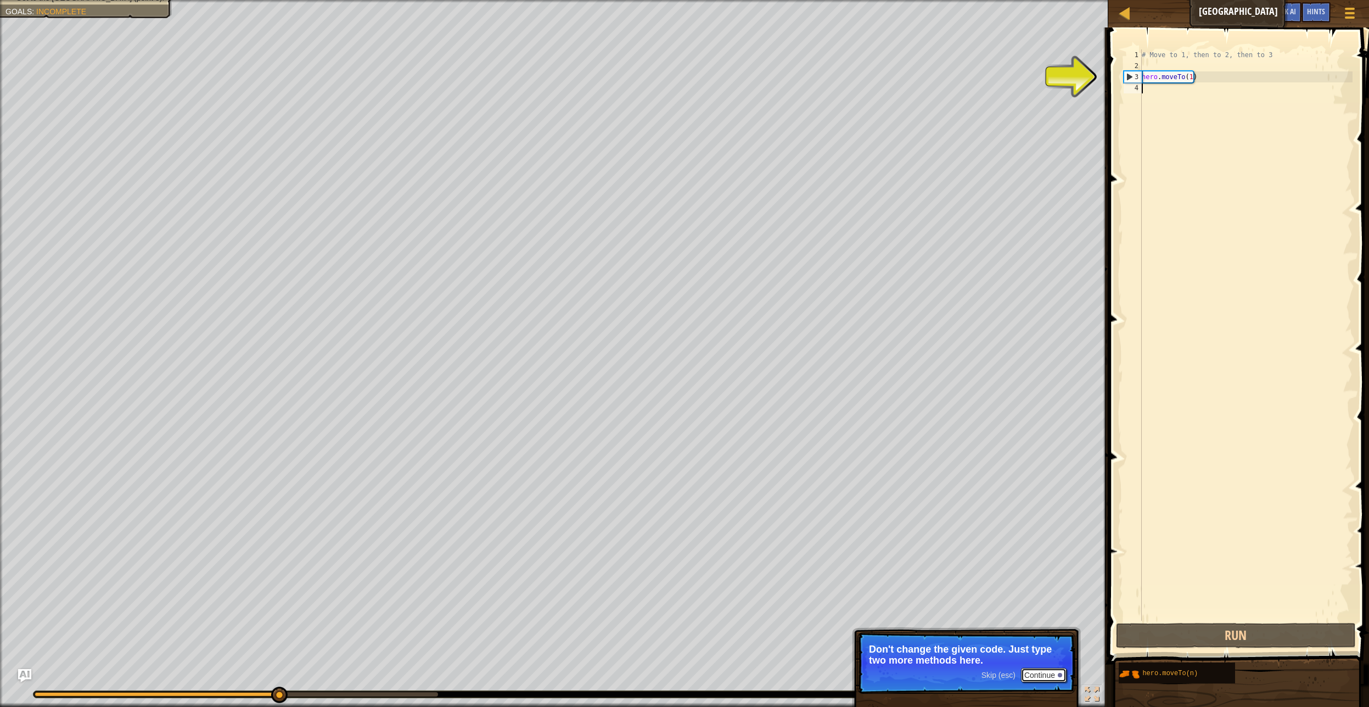
click at [1045, 675] on button "Continue" at bounding box center [1044, 675] width 46 height 14
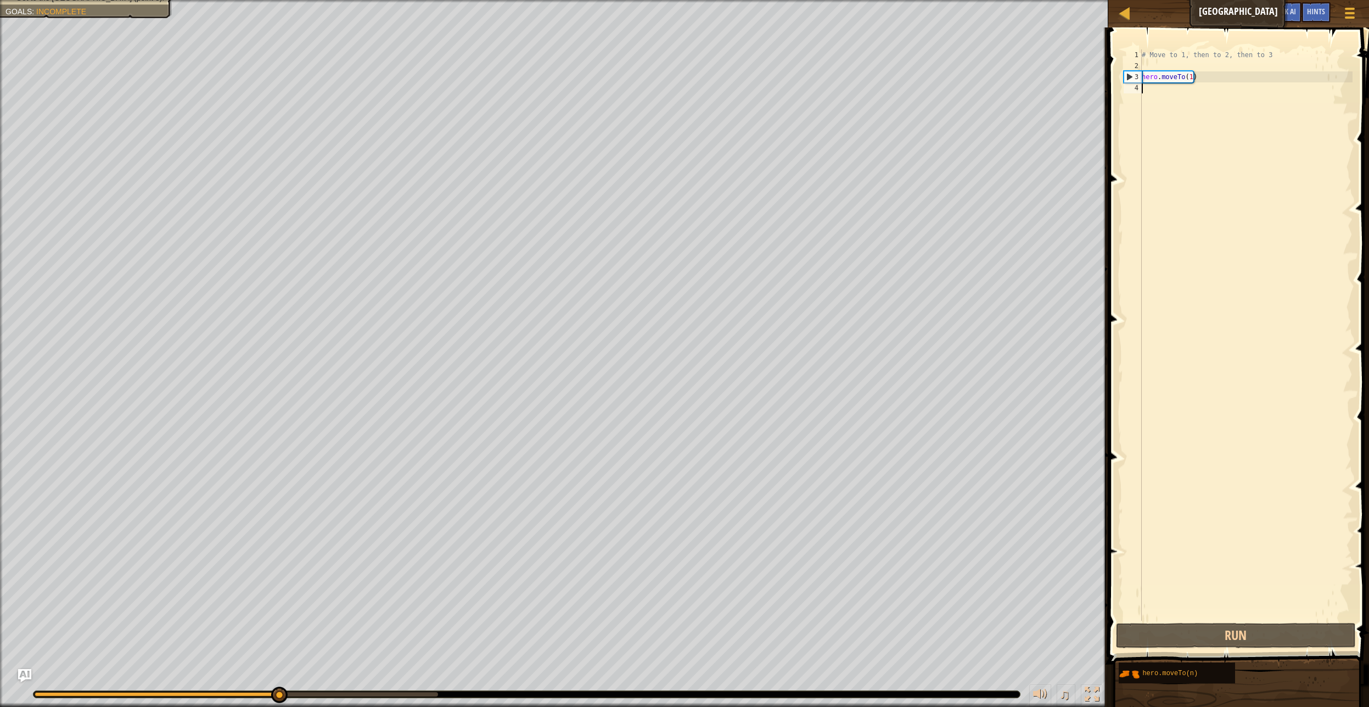
click at [1193, 55] on div "# Move to 1, then to 2, then to 3 hero . moveTo ( 1 )" at bounding box center [1246, 345] width 213 height 593
type textarea "# Move to 1, then to 2, then to 3"
click at [1150, 89] on div "# Move to 1, then to 2, then to 3 hero . moveTo ( 1 )" at bounding box center [1246, 345] width 213 height 593
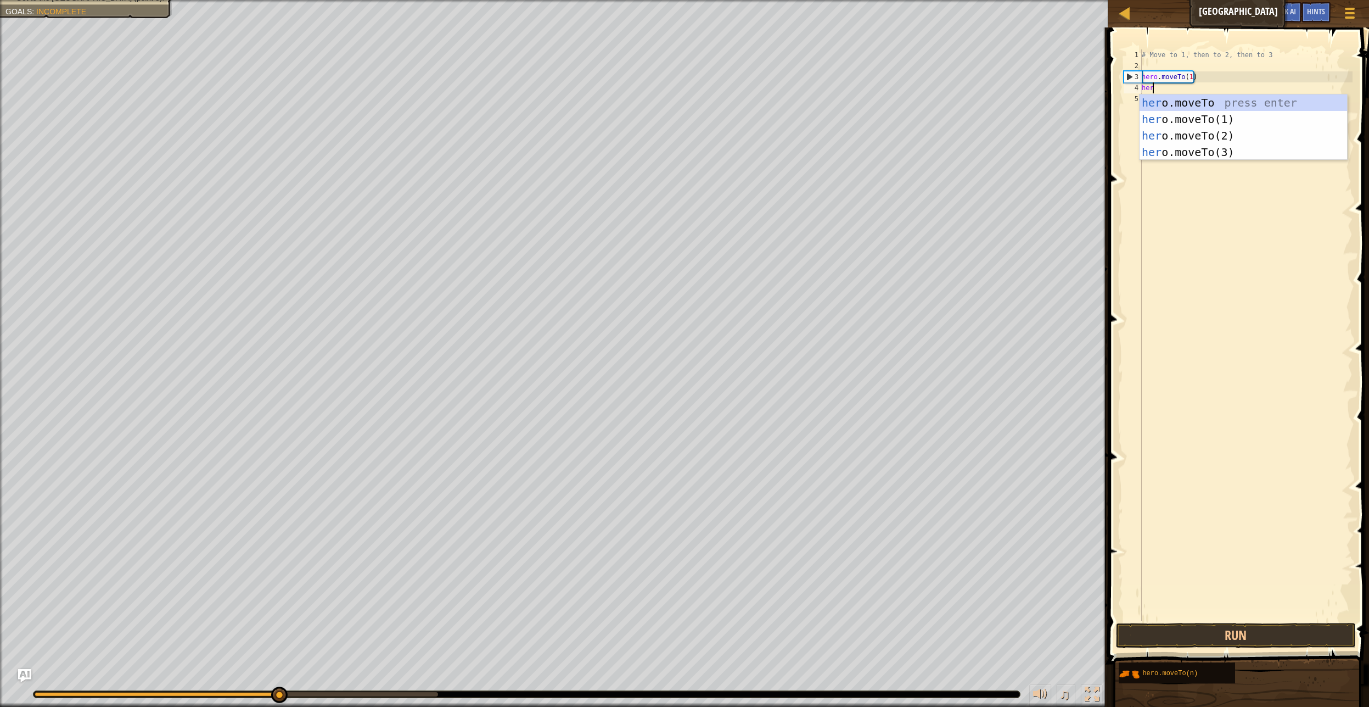
scroll to position [5, 1]
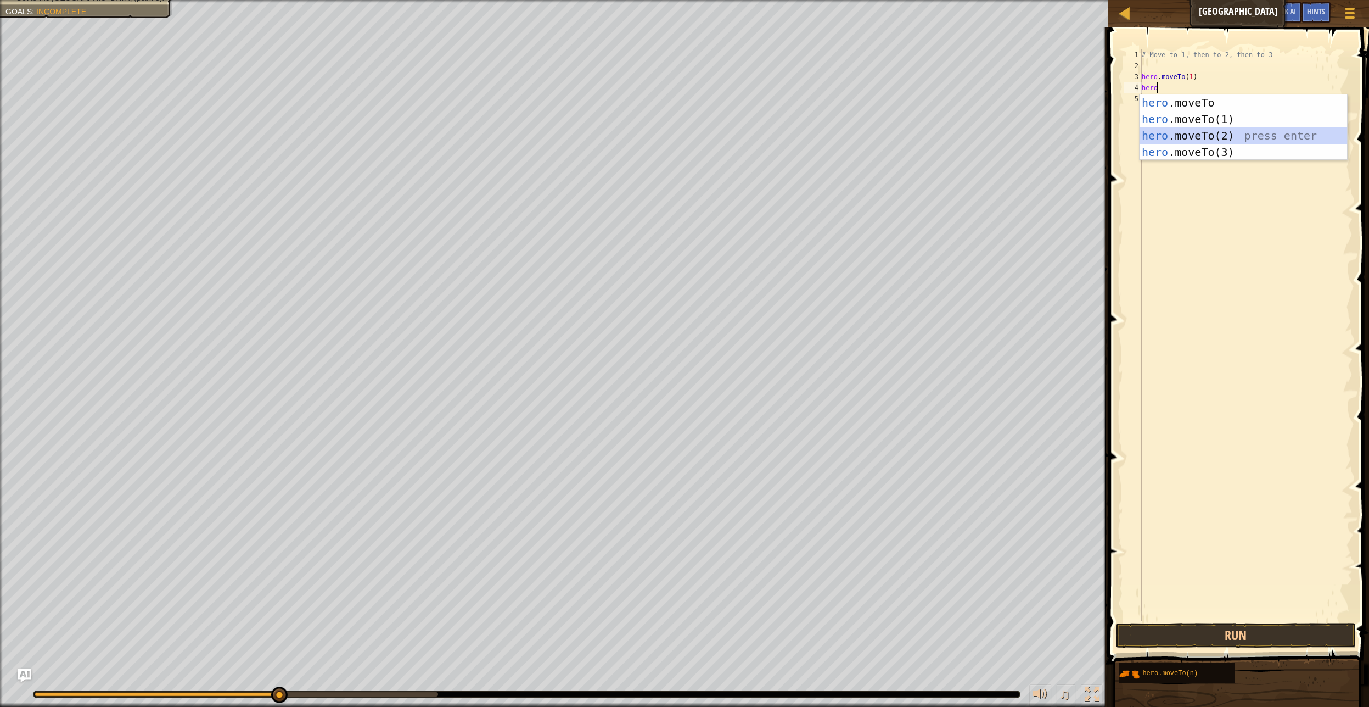
click at [1164, 133] on div "hero .moveTo press enter hero .moveTo(1) press enter hero .moveTo(2) press ente…" at bounding box center [1244, 143] width 208 height 99
type textarea "hero.moveTo(2)"
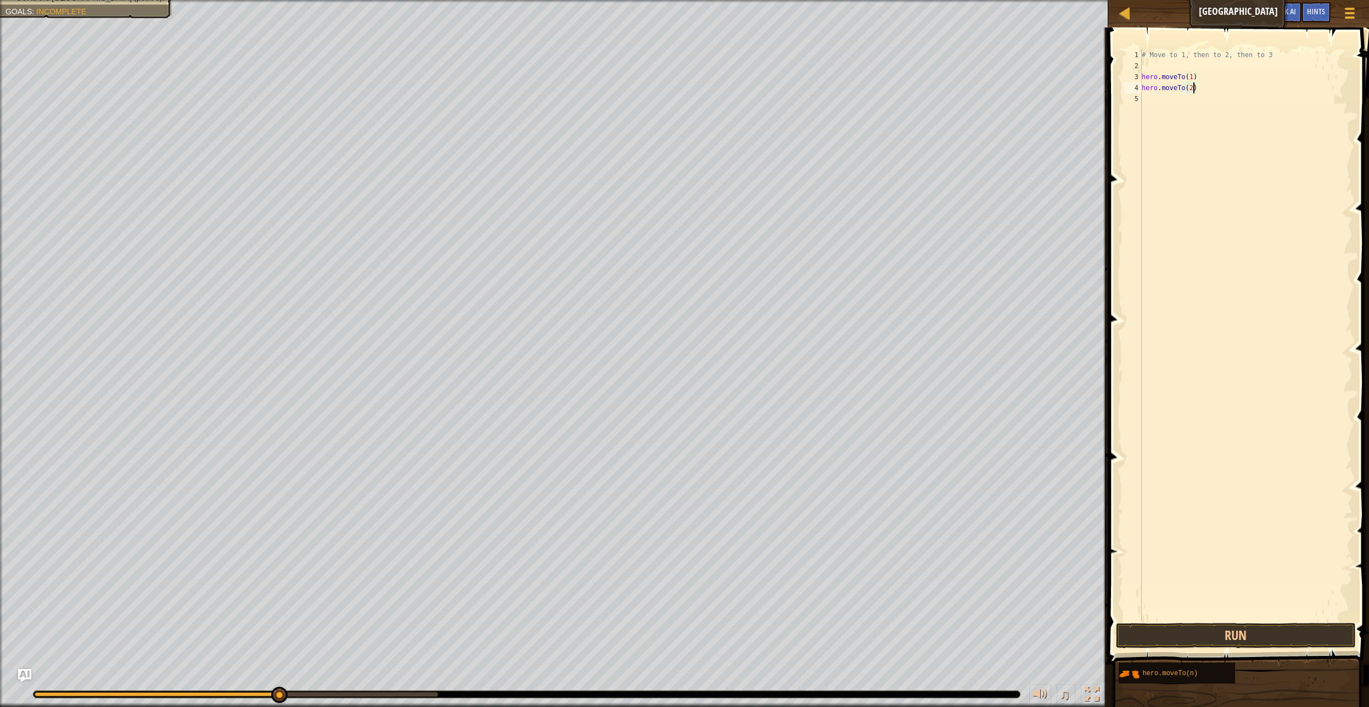
scroll to position [5, 0]
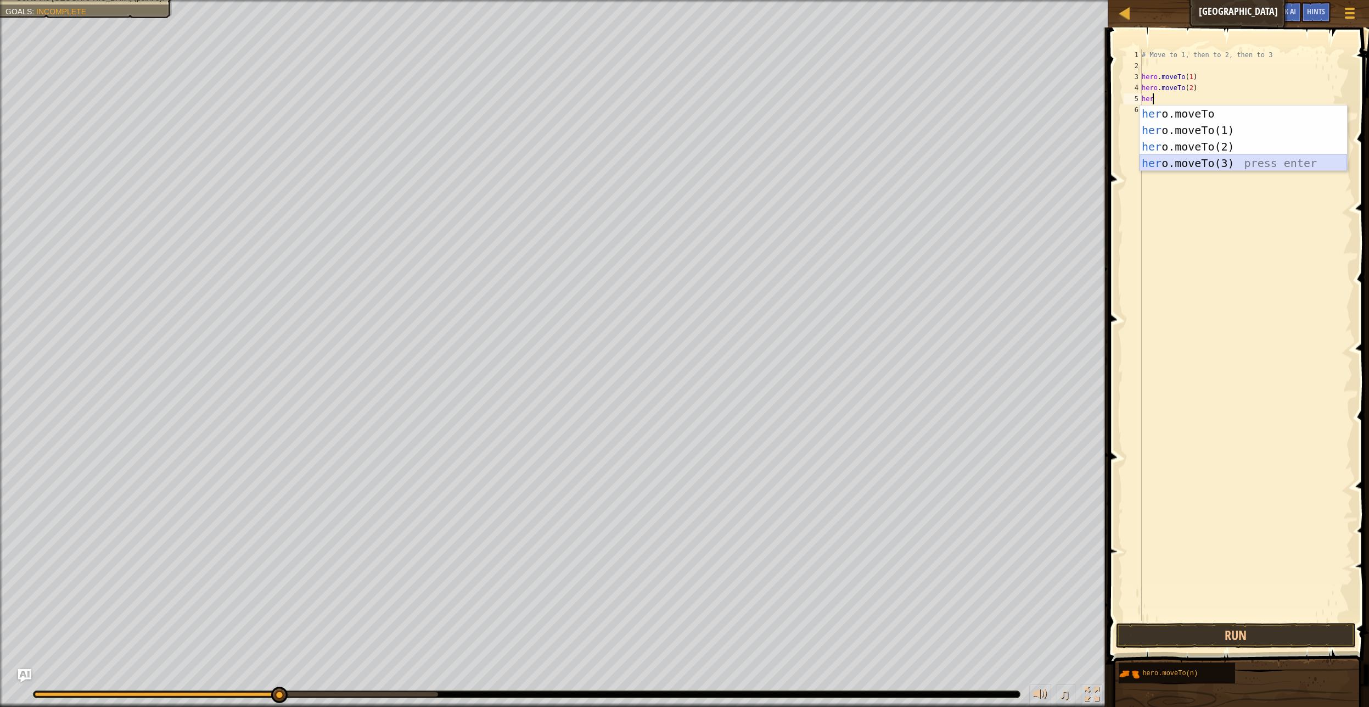
click at [1179, 166] on div "her o.moveTo press enter her o.moveTo(1) press enter her o.moveTo(2) press ente…" at bounding box center [1244, 154] width 208 height 99
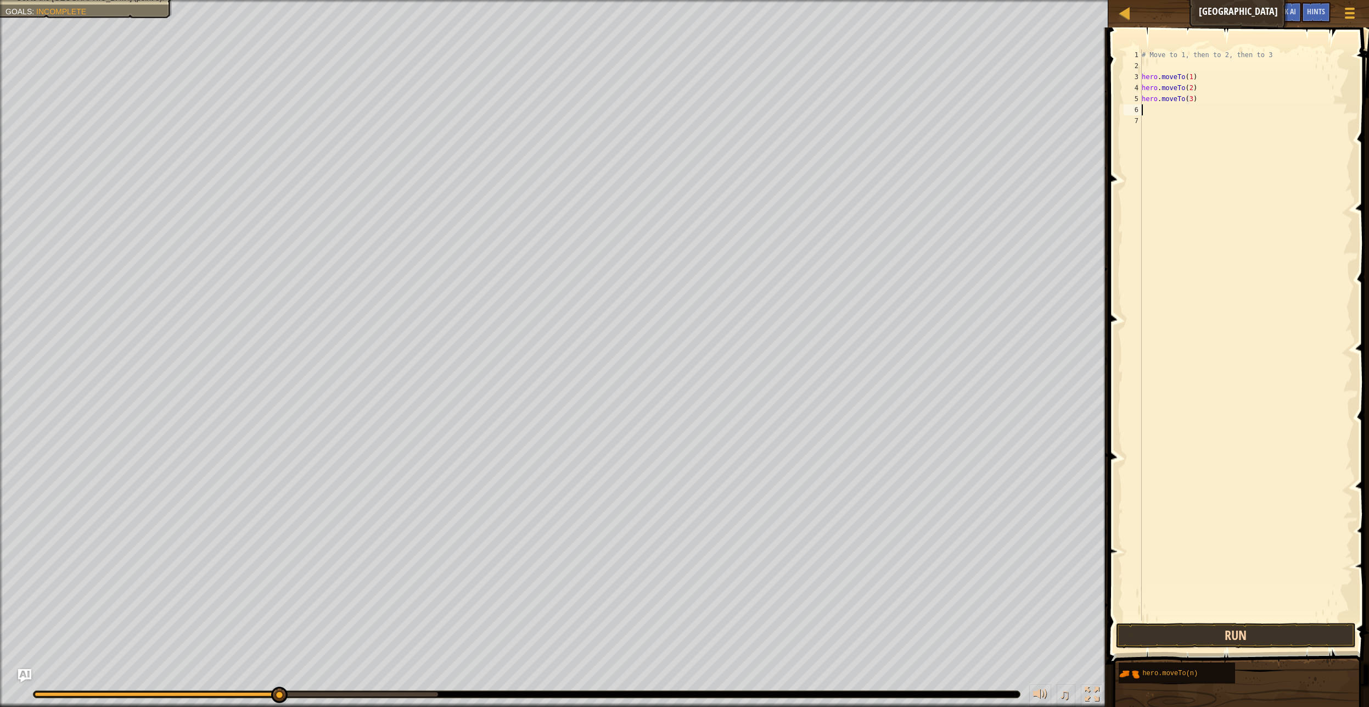
type textarea "hero.moveTo(3)"
click at [1221, 634] on button "Run" at bounding box center [1236, 635] width 240 height 25
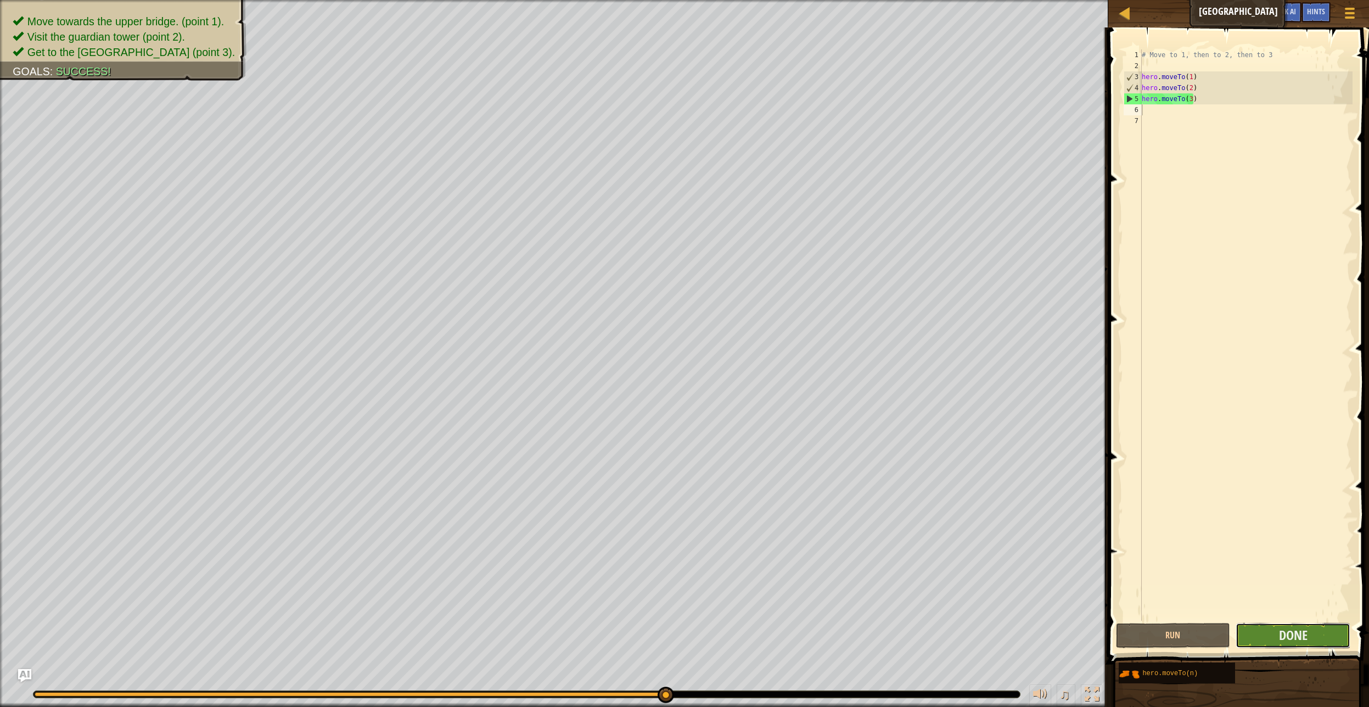
click at [1329, 640] on button "Done" at bounding box center [1293, 635] width 115 height 25
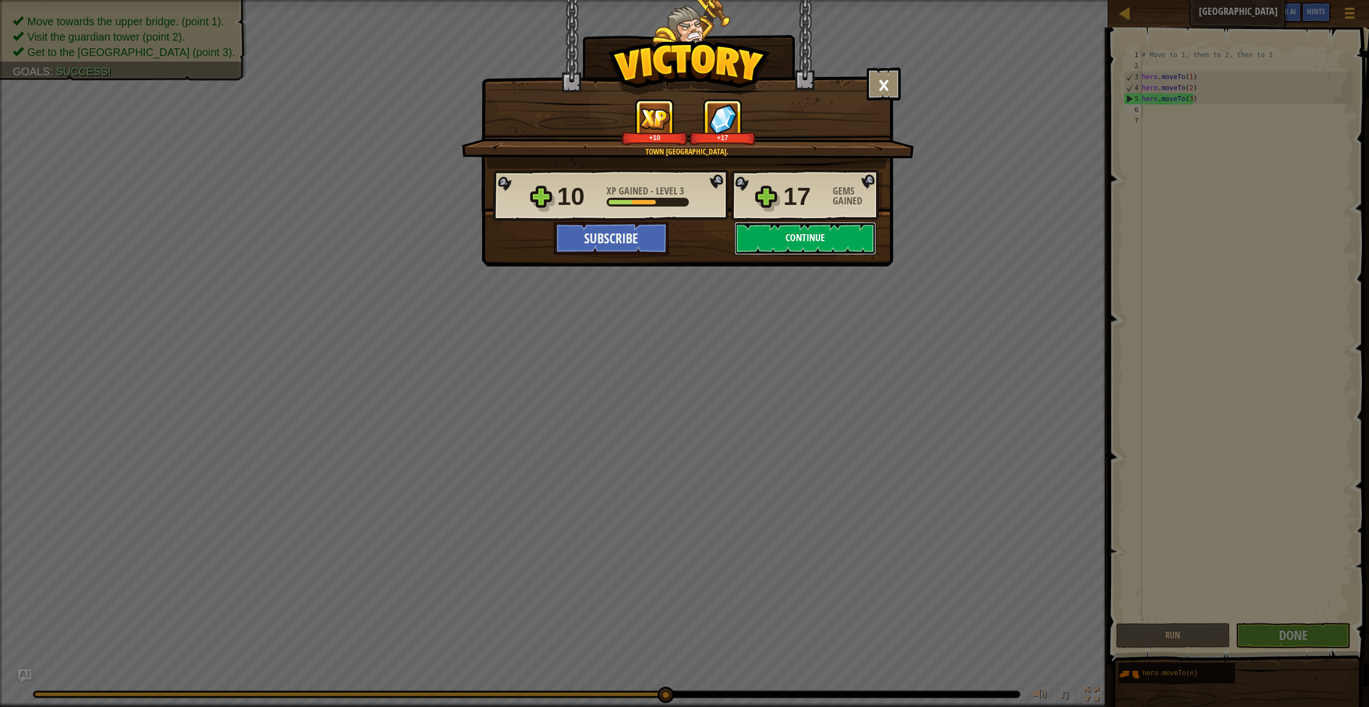
click at [764, 238] on button "Continue" at bounding box center [806, 238] width 142 height 33
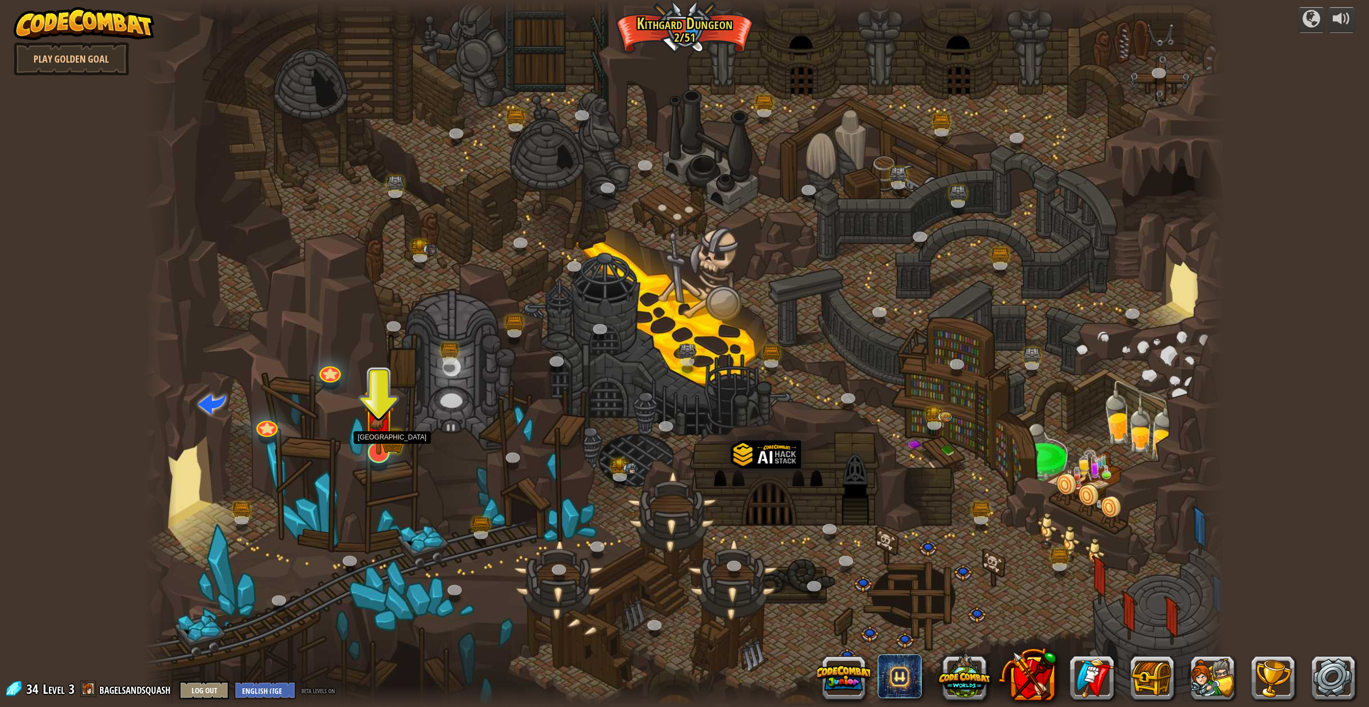
click at [383, 437] on img at bounding box center [378, 420] width 31 height 69
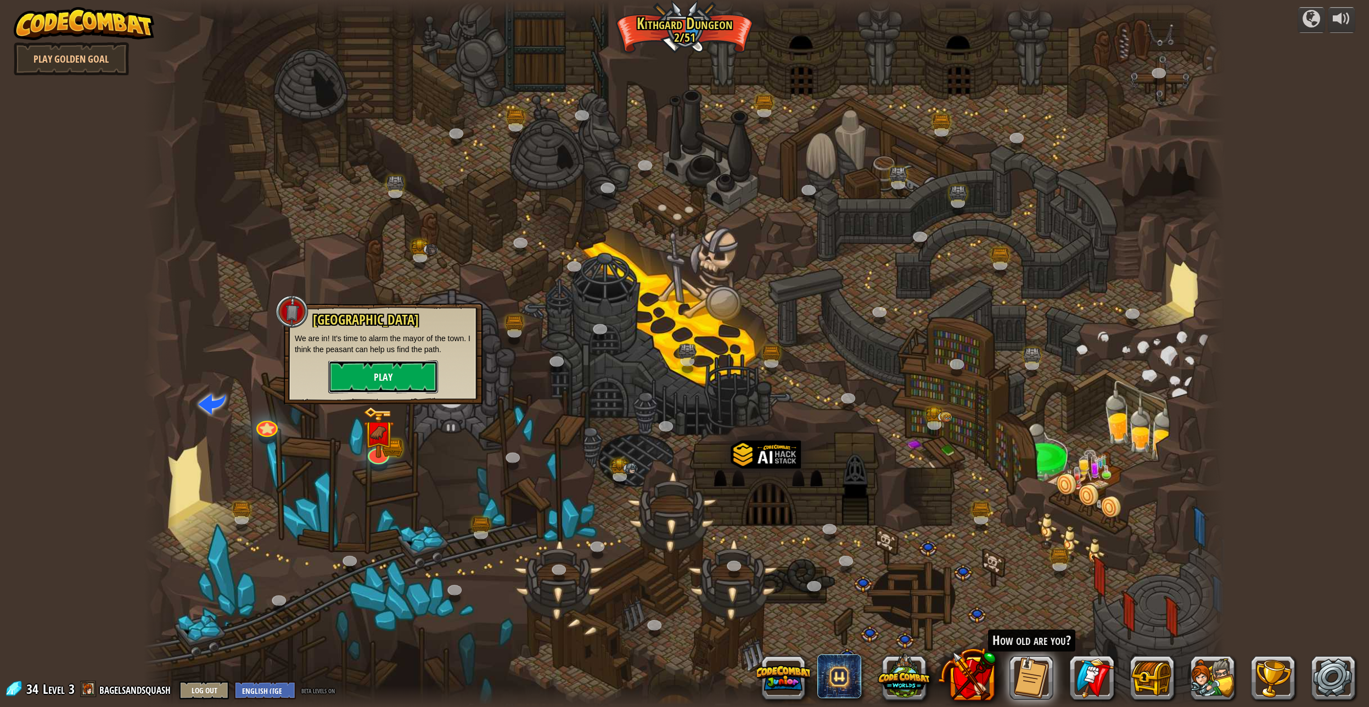
click at [376, 377] on button "Play" at bounding box center [383, 376] width 110 height 33
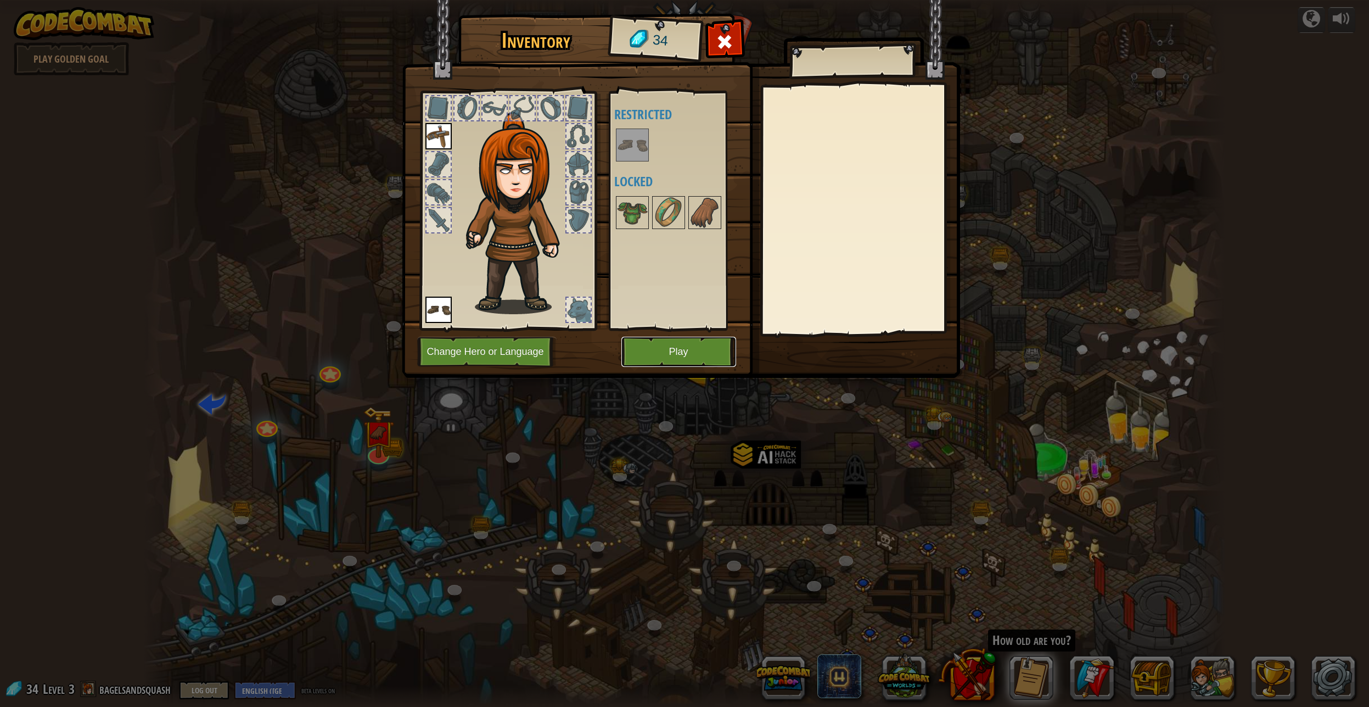
click at [657, 348] on button "Play" at bounding box center [679, 352] width 115 height 30
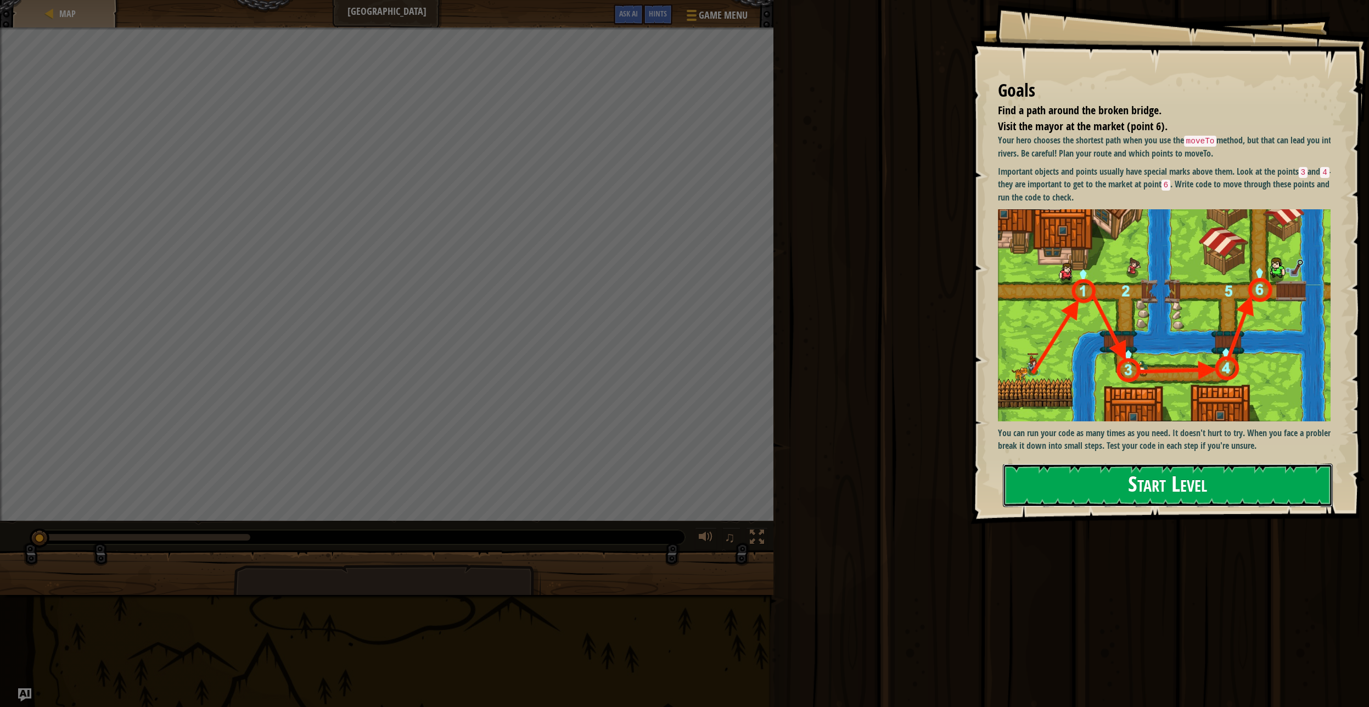
click at [1121, 495] on button "Start Level" at bounding box center [1168, 484] width 330 height 43
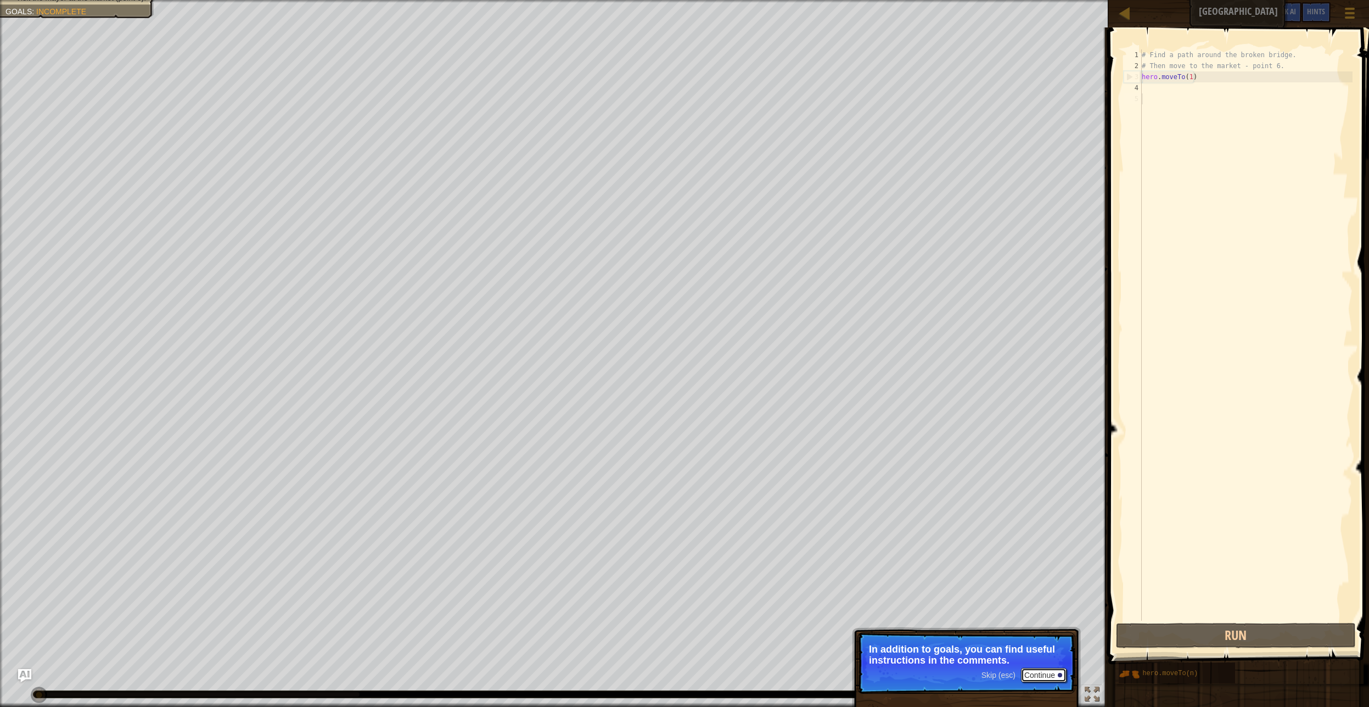
click at [1043, 677] on button "Continue" at bounding box center [1044, 675] width 46 height 14
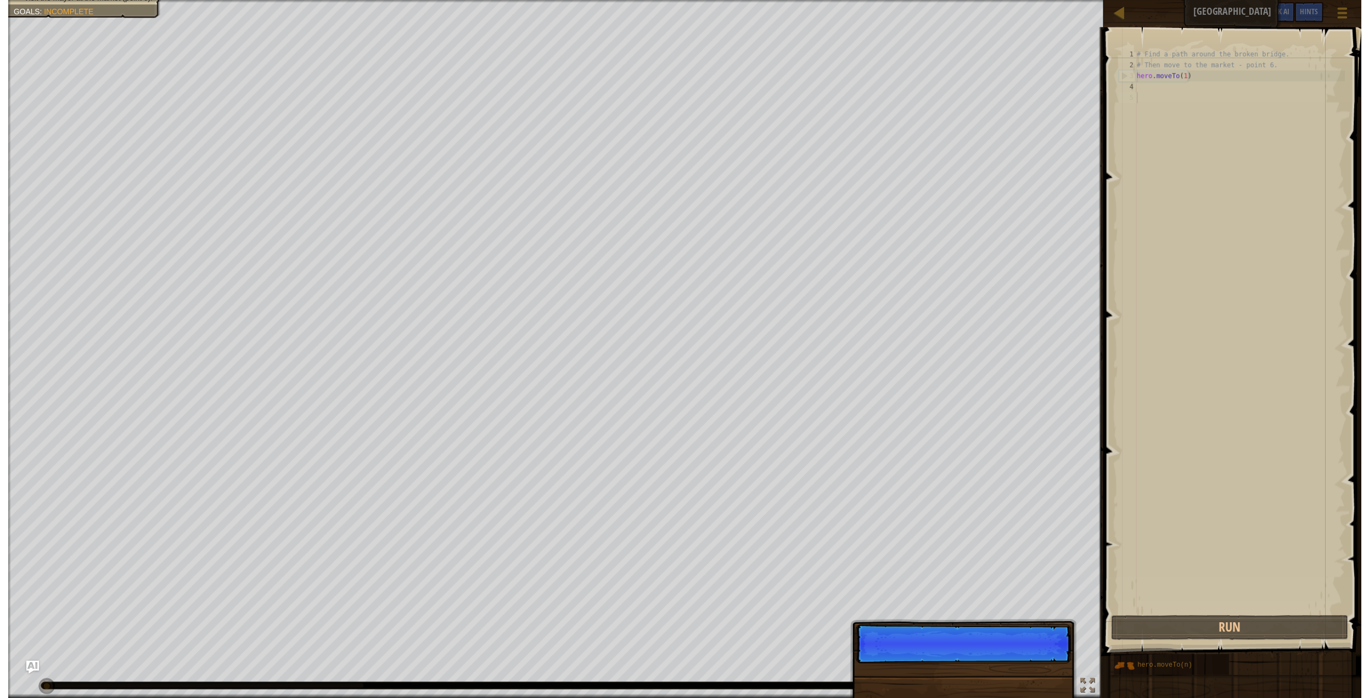
scroll to position [5, 0]
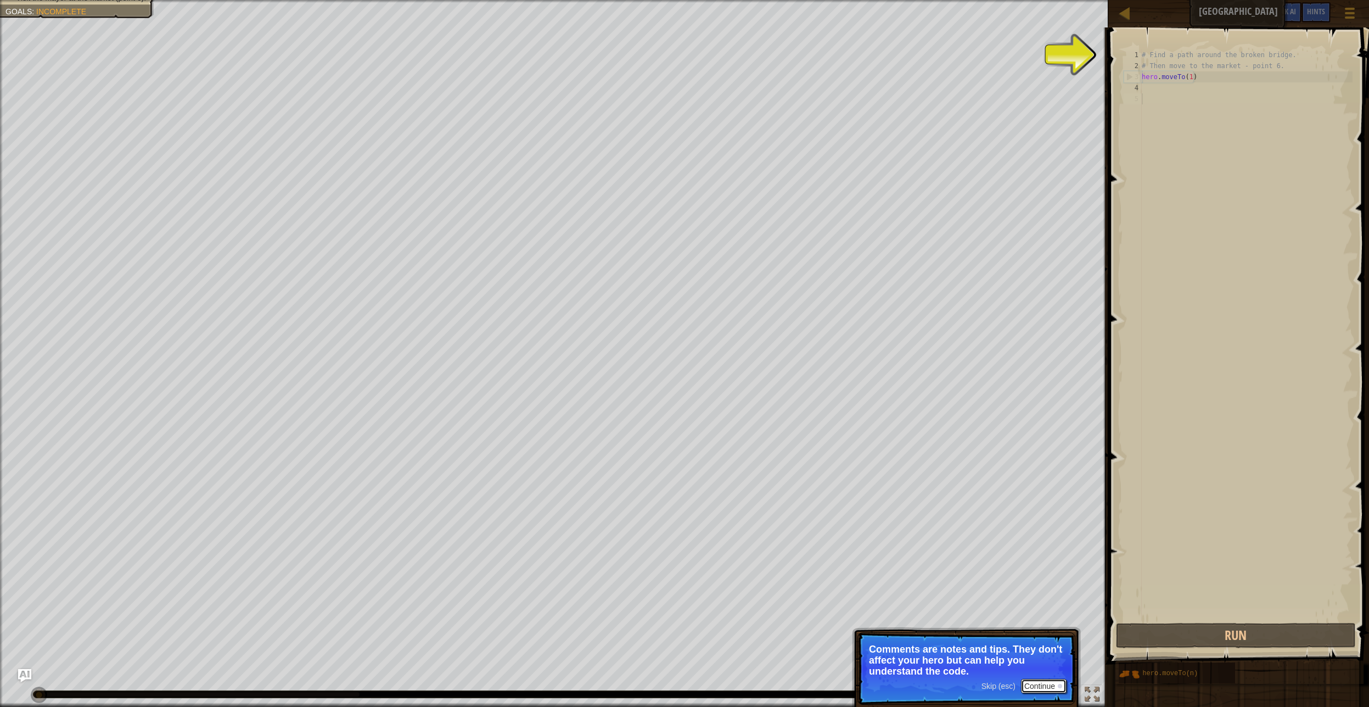
click at [1047, 688] on button "Continue" at bounding box center [1044, 686] width 46 height 14
click at [1053, 672] on button "Continue" at bounding box center [1044, 675] width 46 height 14
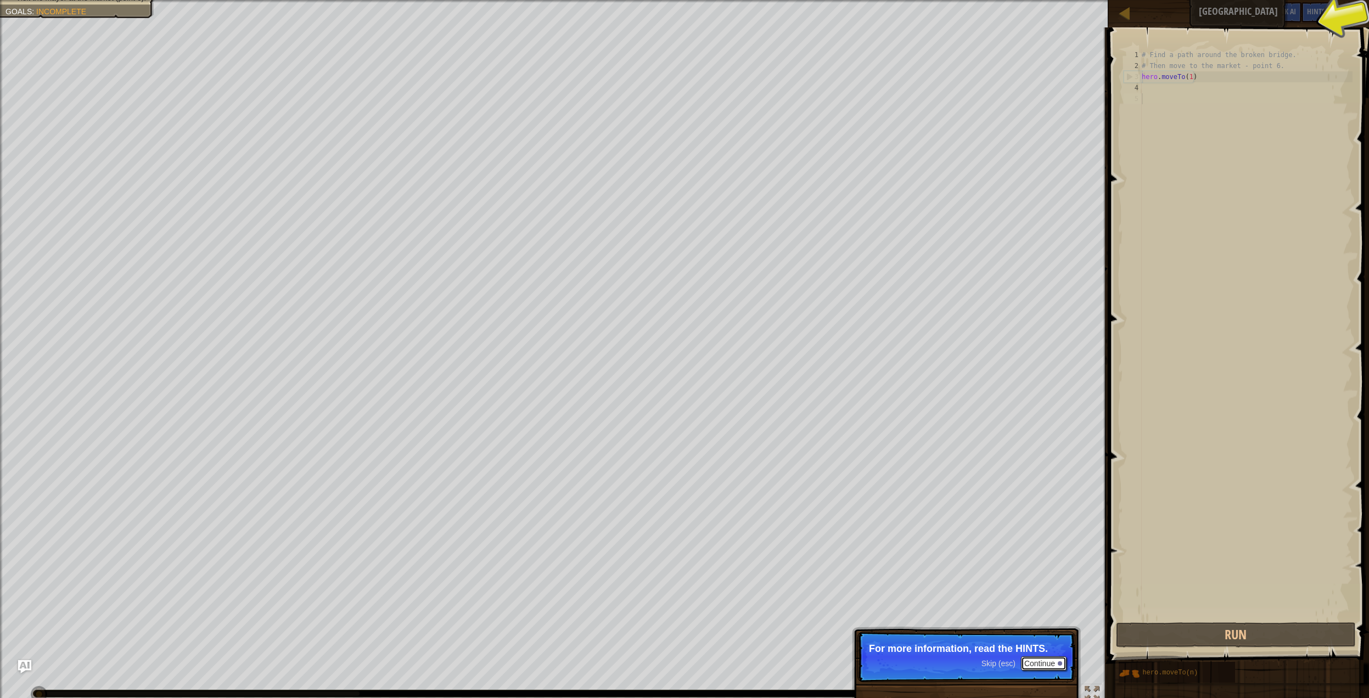
click at [1055, 666] on button "Continue" at bounding box center [1044, 664] width 46 height 14
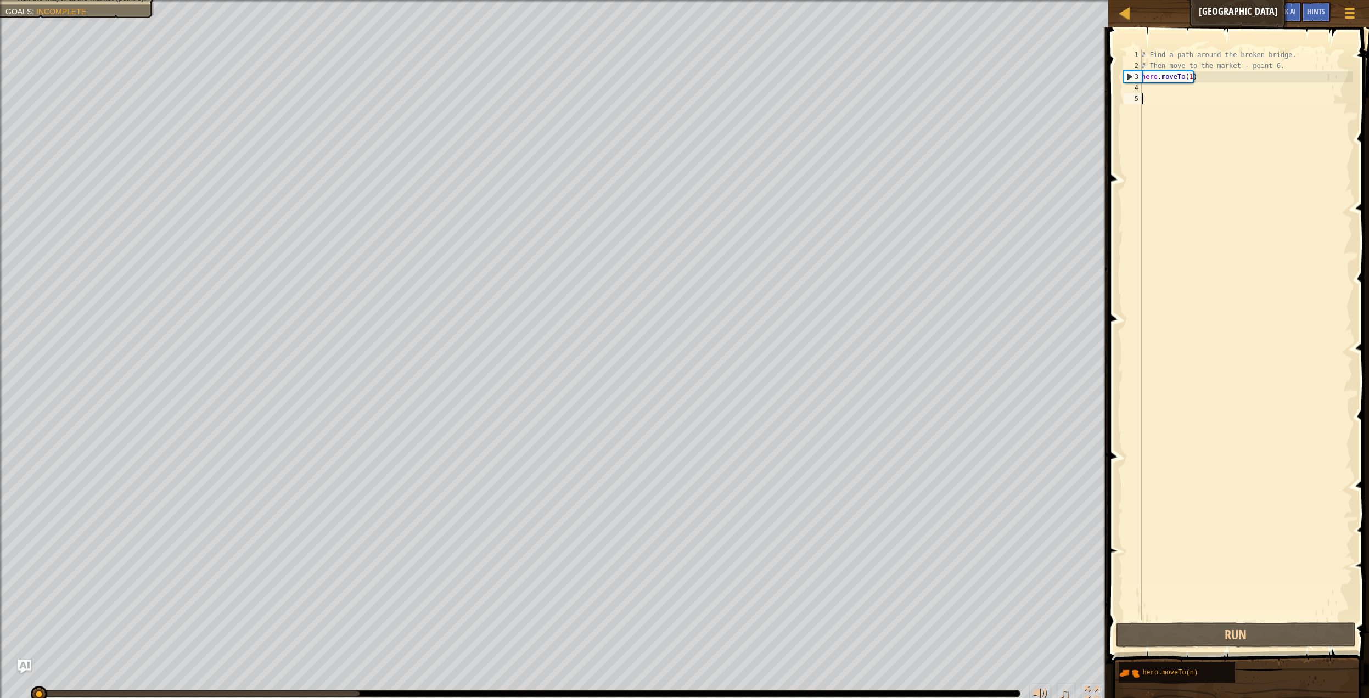
click at [1150, 93] on div "# Find a path around the broken bridge. # Then move to the market - point 6. he…" at bounding box center [1246, 345] width 213 height 593
click at [1149, 91] on div "# Find a path around the broken bridge. # Then move to the market - point 6. he…" at bounding box center [1246, 345] width 213 height 593
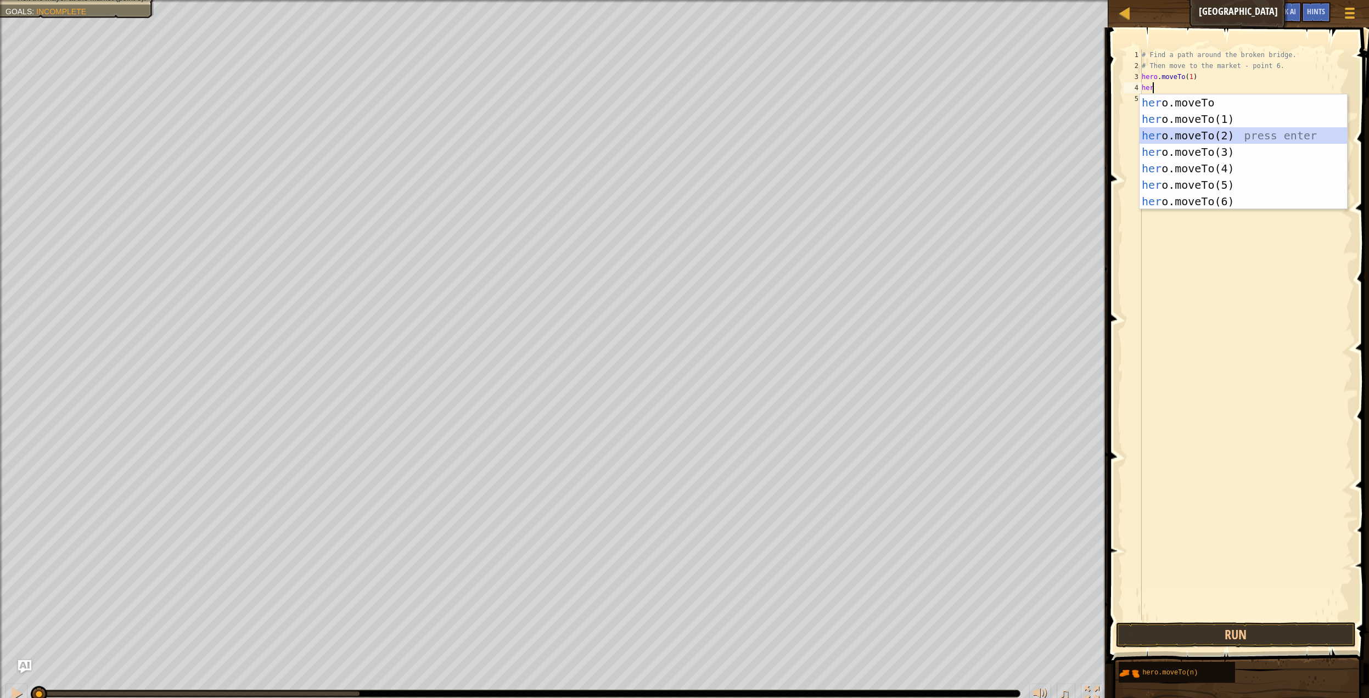
type textarea "hero.moveTo(2)"
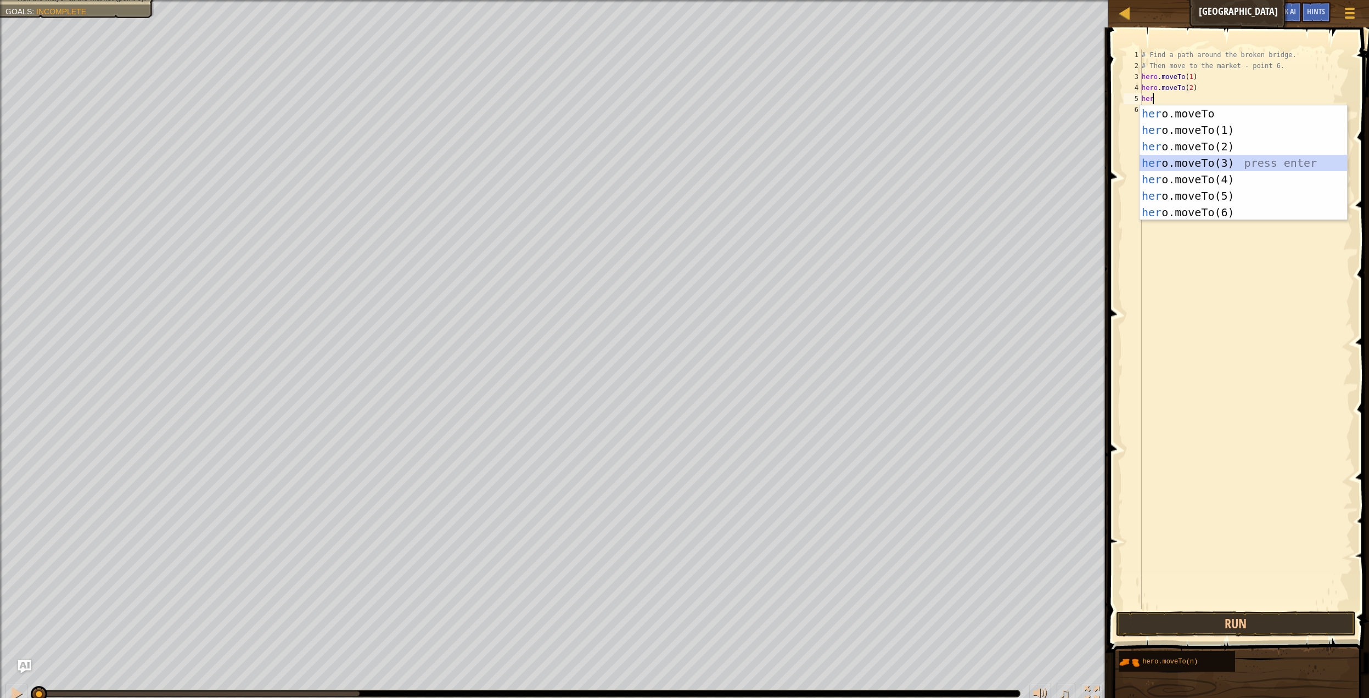
click at [1196, 167] on div "her o.moveTo press enter her o.moveTo(1) press enter her o.moveTo(2) press ente…" at bounding box center [1244, 179] width 208 height 148
type textarea "hero.moveTo(3)"
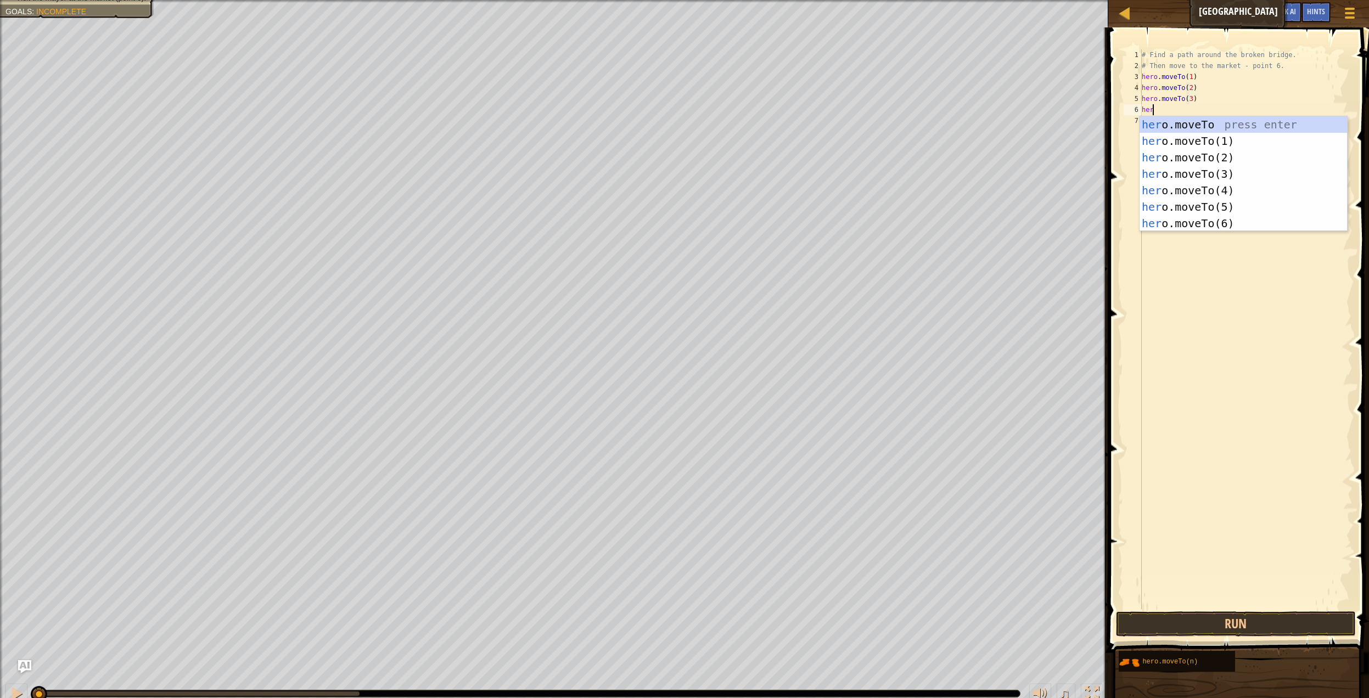
scroll to position [5, 1]
click at [1189, 191] on div "hero .moveTo press enter hero .moveTo(1) press enter hero .moveTo(2) press ente…" at bounding box center [1244, 190] width 208 height 148
type textarea "hero.moveTo(4)"
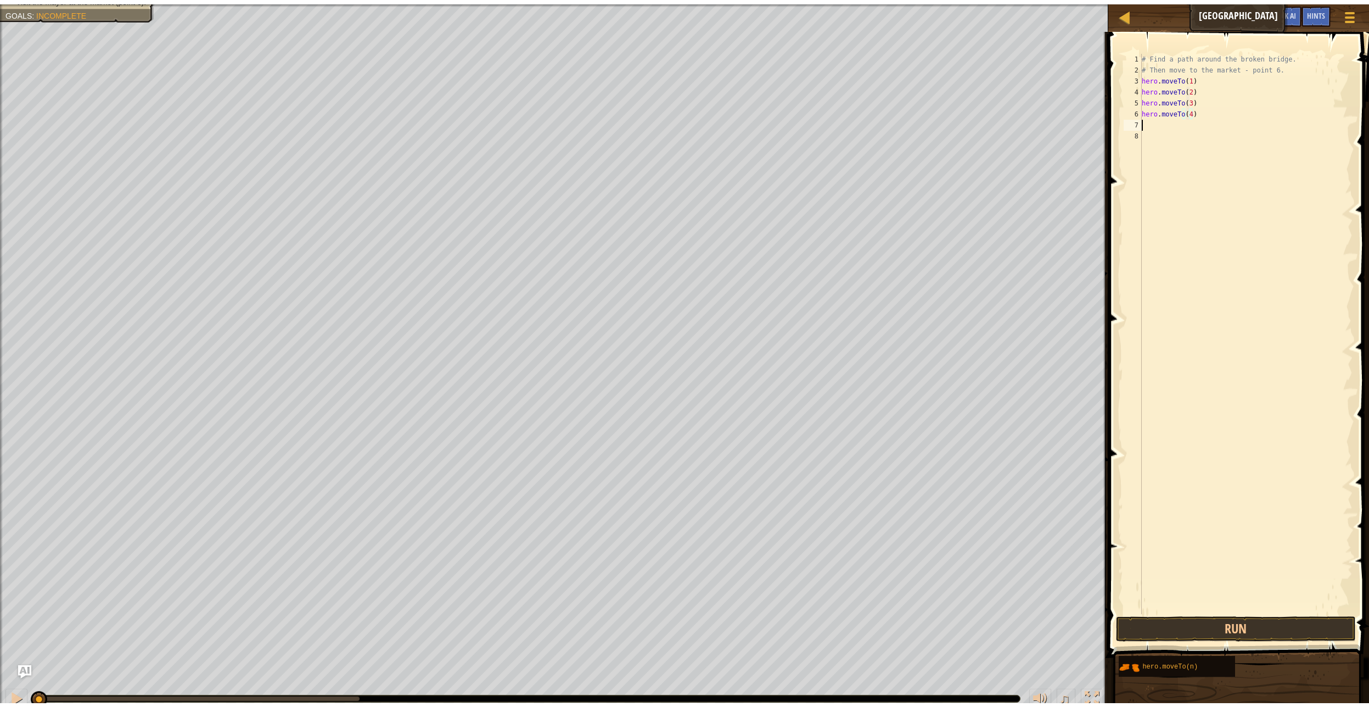
scroll to position [5, 0]
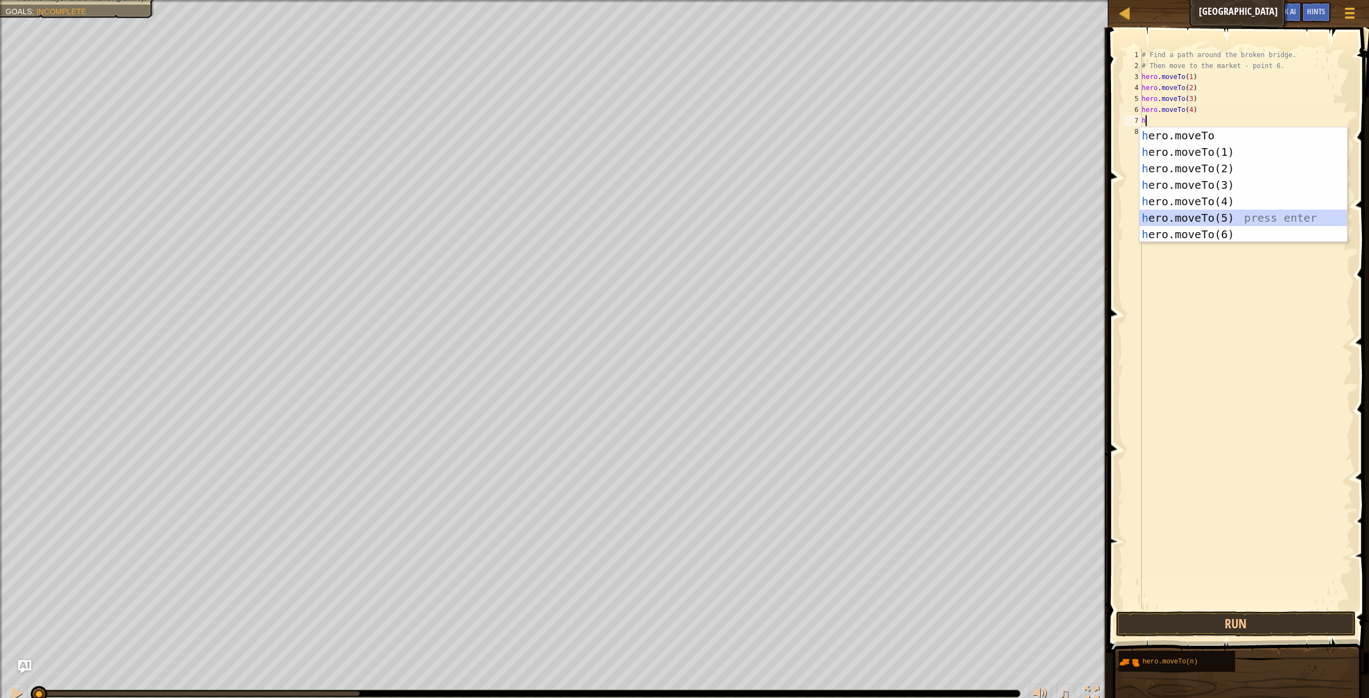
click at [1202, 222] on div "h ero.moveTo press enter h ero.moveTo(1) press enter h ero.moveTo(2) press ente…" at bounding box center [1244, 201] width 208 height 148
type textarea "hero.moveTo(5)"
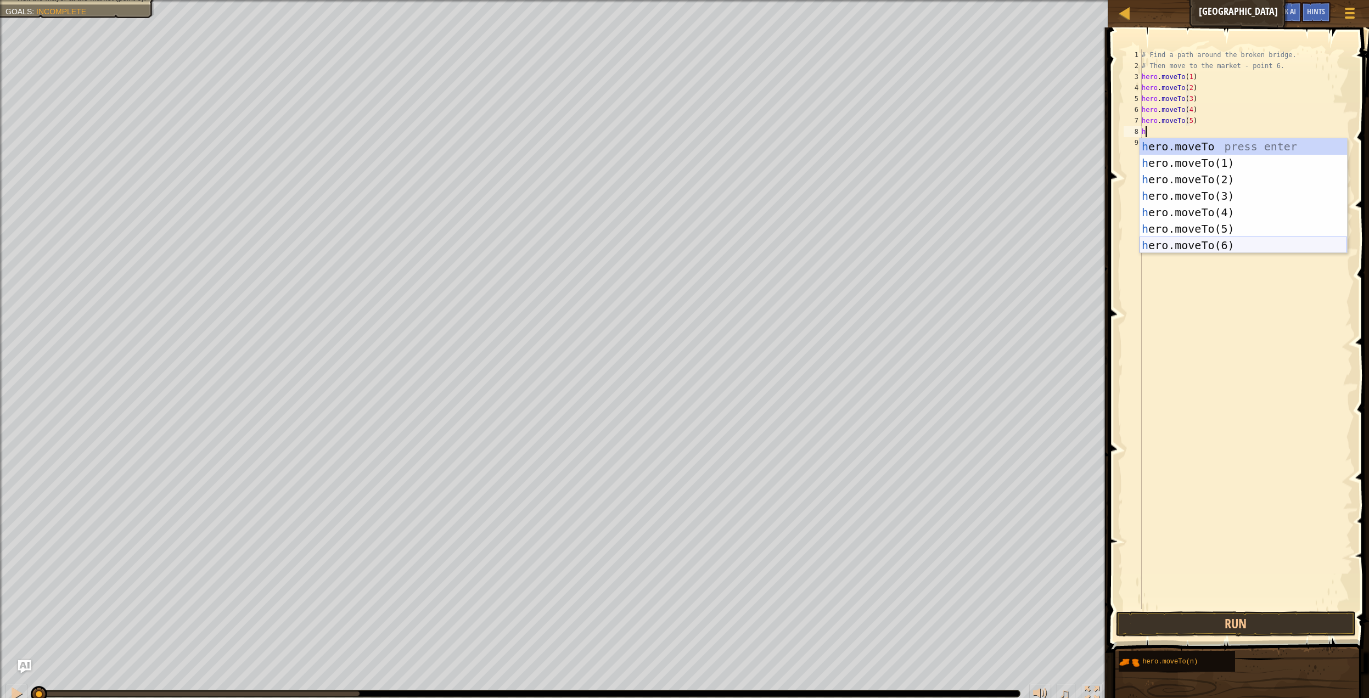
click at [1216, 248] on div "h ero.moveTo press enter h ero.moveTo(1) press enter h ero.moveTo(2) press ente…" at bounding box center [1244, 212] width 208 height 148
type textarea "hero.moveTo(6)"
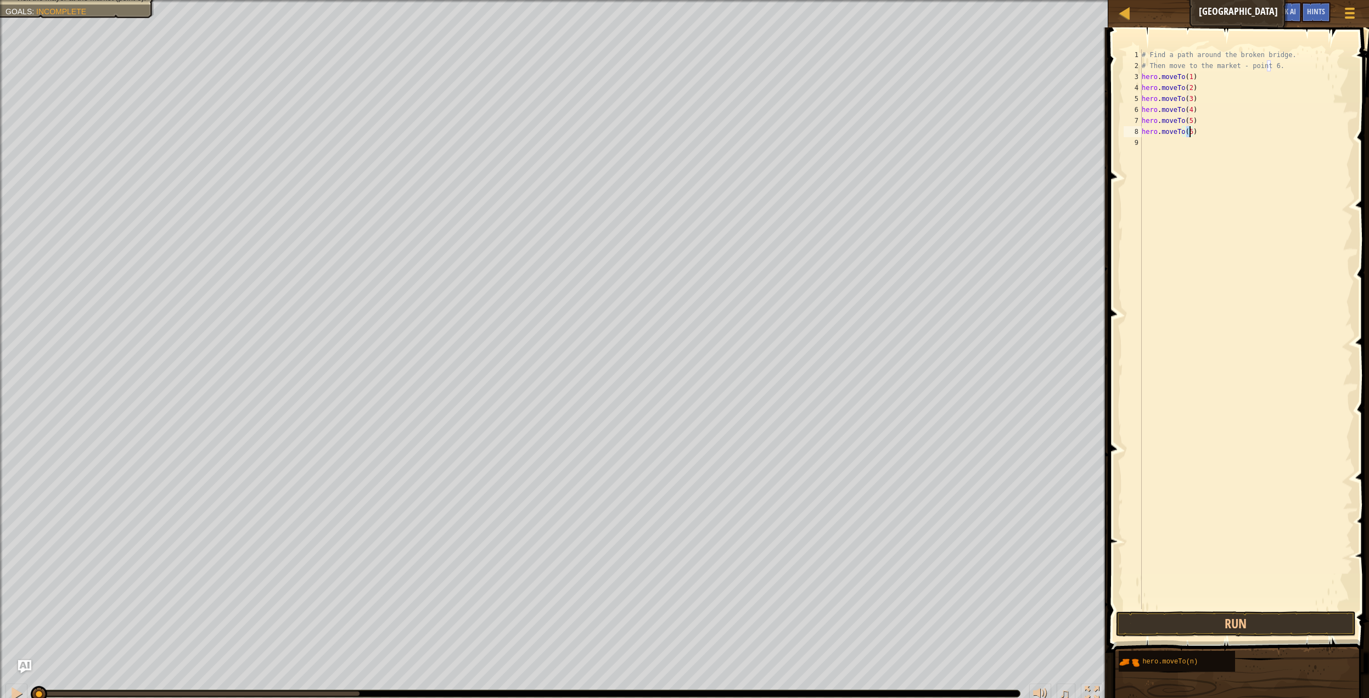
click at [1221, 142] on div "# Find a path around the broken bridge. # Then move to the market - point 6. he…" at bounding box center [1246, 340] width 213 height 582
drag, startPoint x: 1216, startPoint y: 138, endPoint x: 1194, endPoint y: 146, distance: 23.3
click at [1211, 138] on div "# Find a path around the broken bridge. # Then move to the market - point 6. he…" at bounding box center [1246, 340] width 213 height 582
click at [1197, 139] on div "# Find a path around the broken bridge. # Then move to the market - point 6. he…" at bounding box center [1246, 340] width 213 height 582
click at [1154, 617] on button "Run" at bounding box center [1236, 624] width 240 height 25
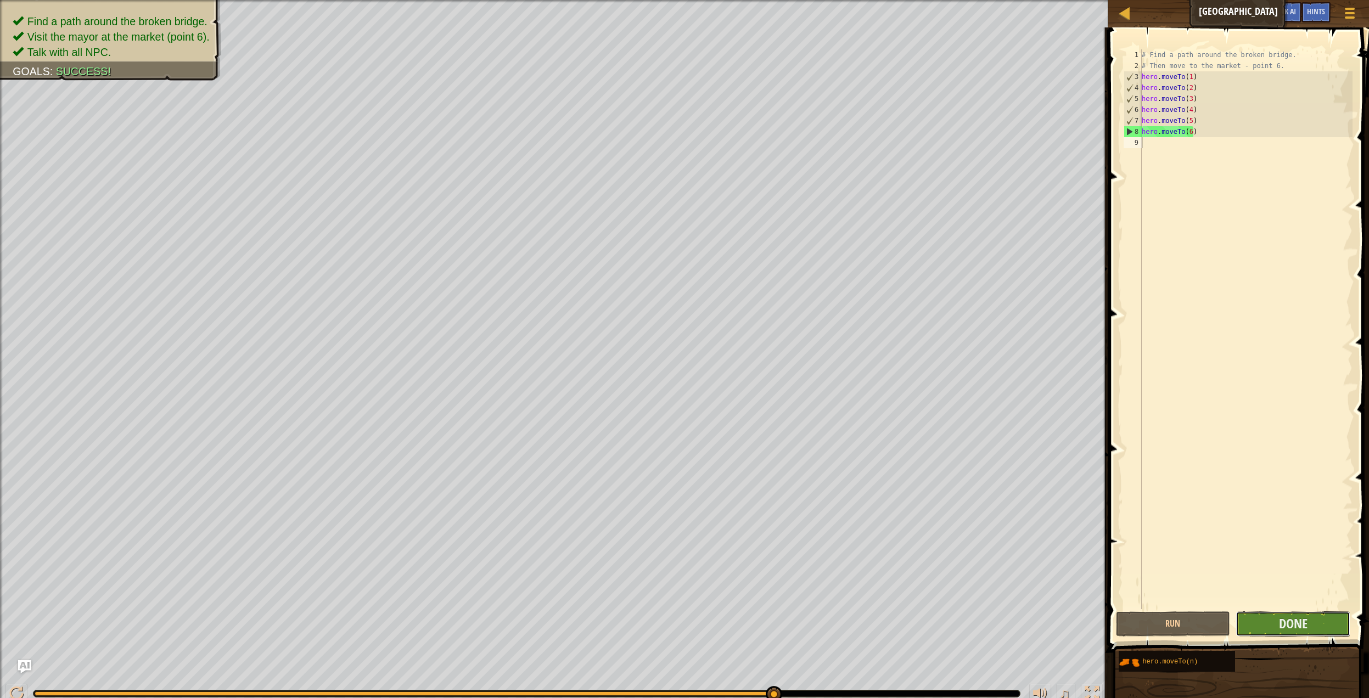
click at [1318, 630] on button "Done" at bounding box center [1293, 624] width 115 height 25
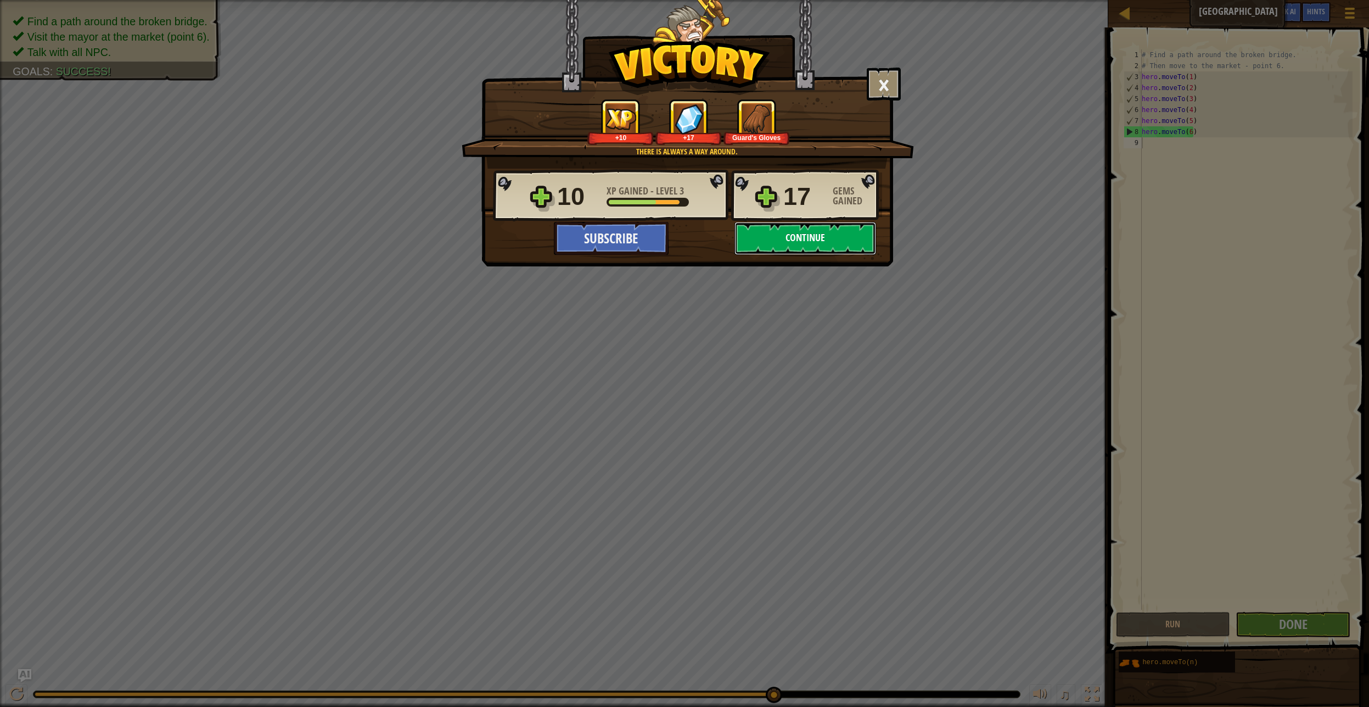
click at [832, 240] on button "Continue" at bounding box center [806, 238] width 142 height 33
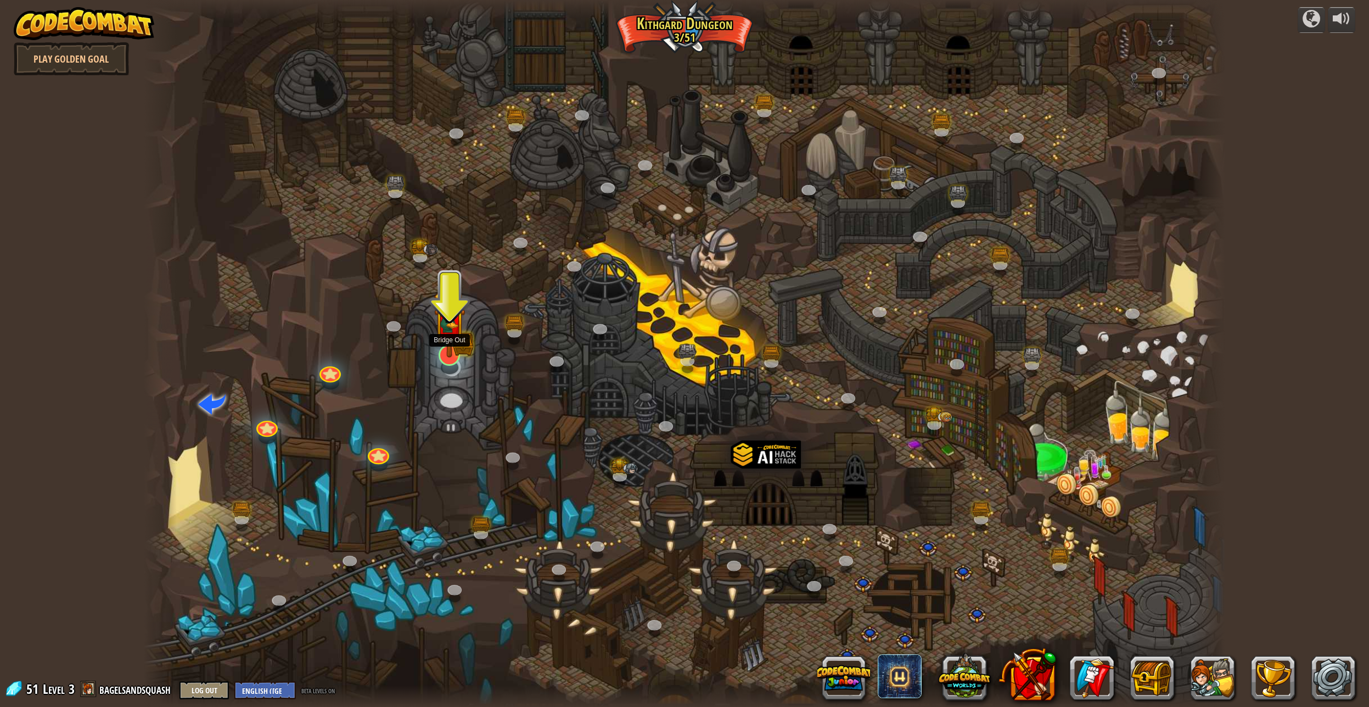
click at [453, 342] on img at bounding box center [449, 323] width 31 height 69
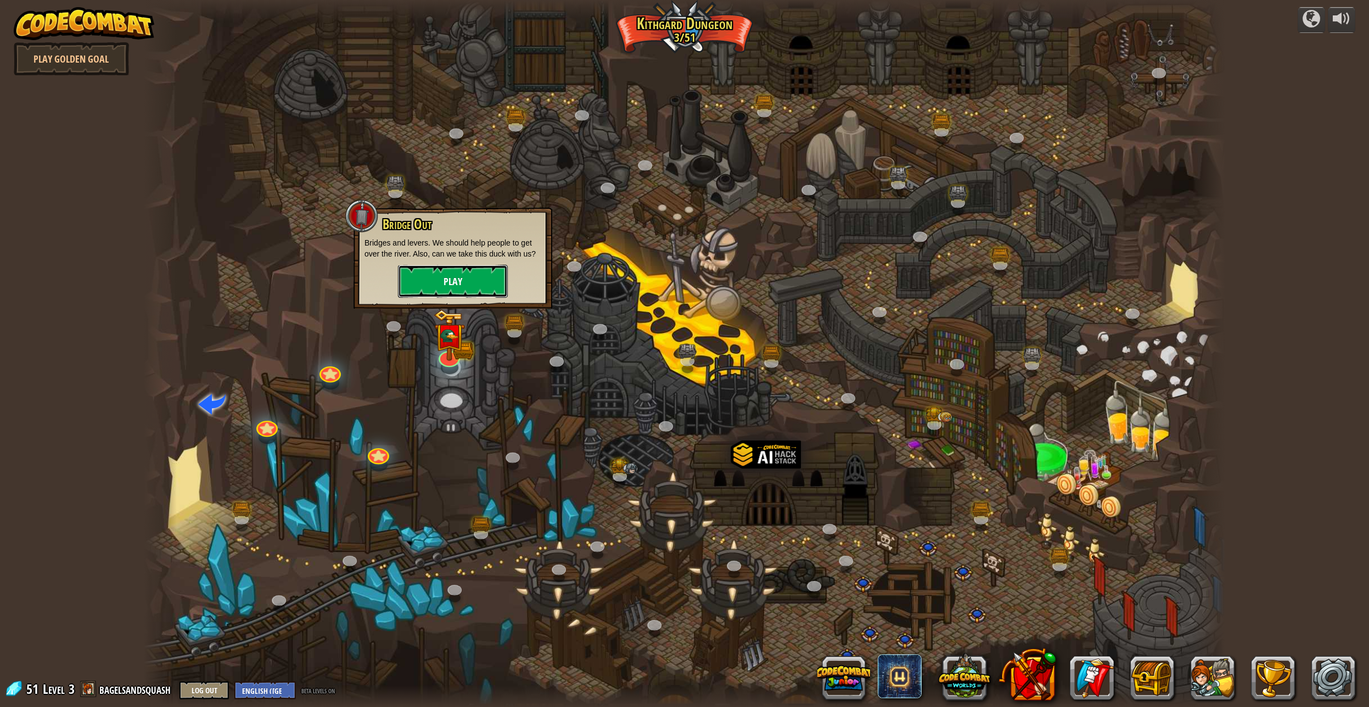
click at [440, 267] on button "Play" at bounding box center [453, 281] width 110 height 33
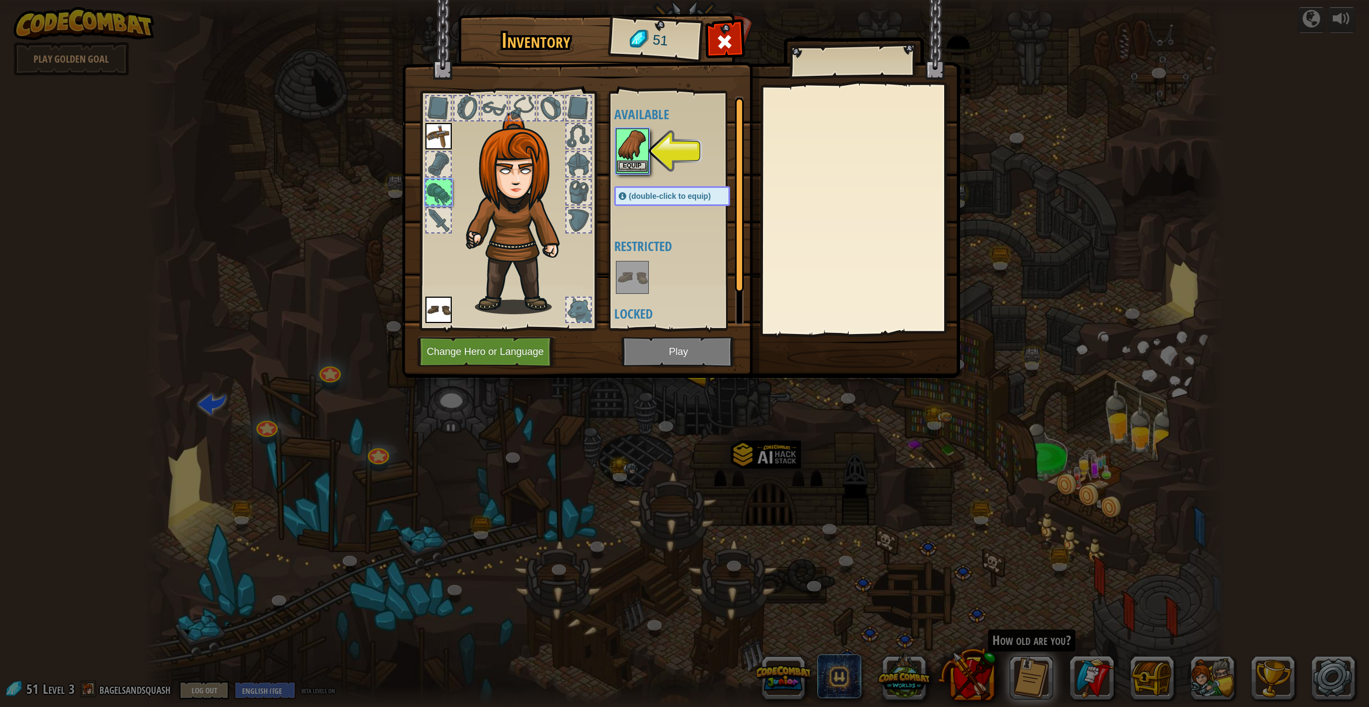
click at [638, 147] on img at bounding box center [632, 145] width 31 height 31
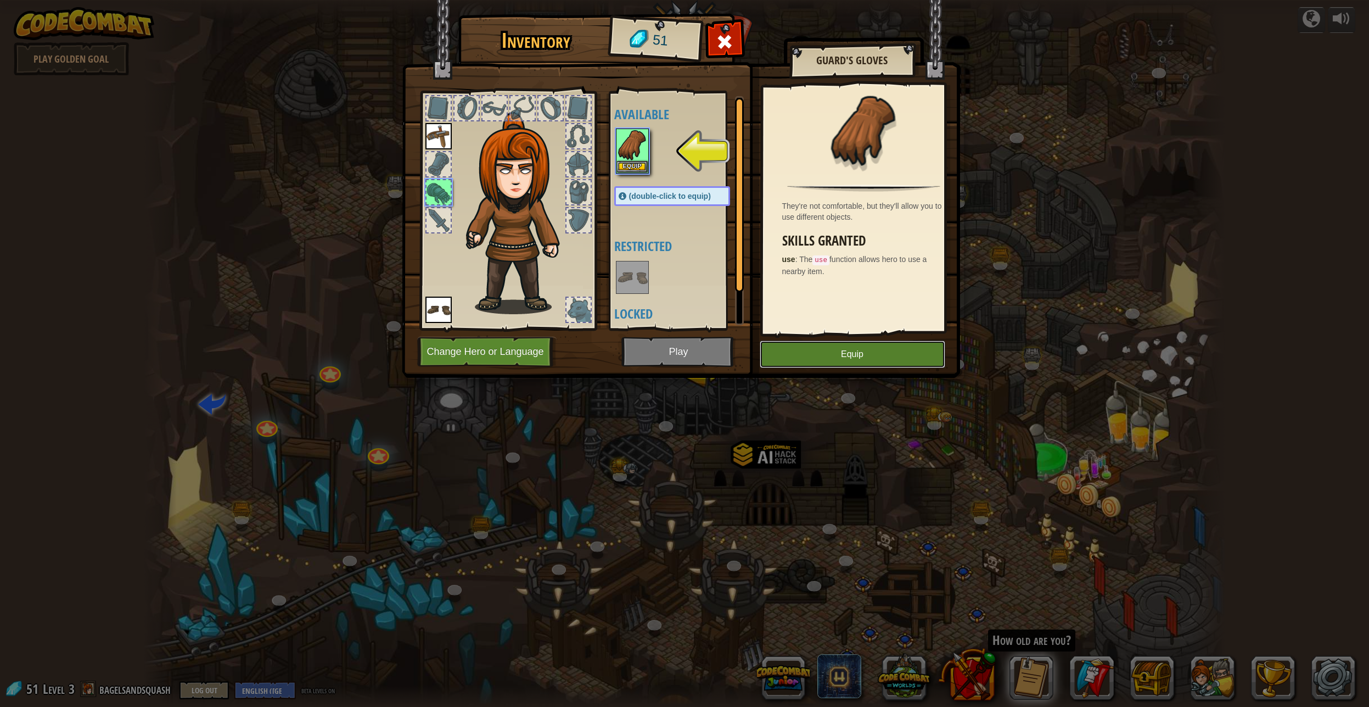
click at [854, 359] on button "Equip" at bounding box center [853, 353] width 186 height 27
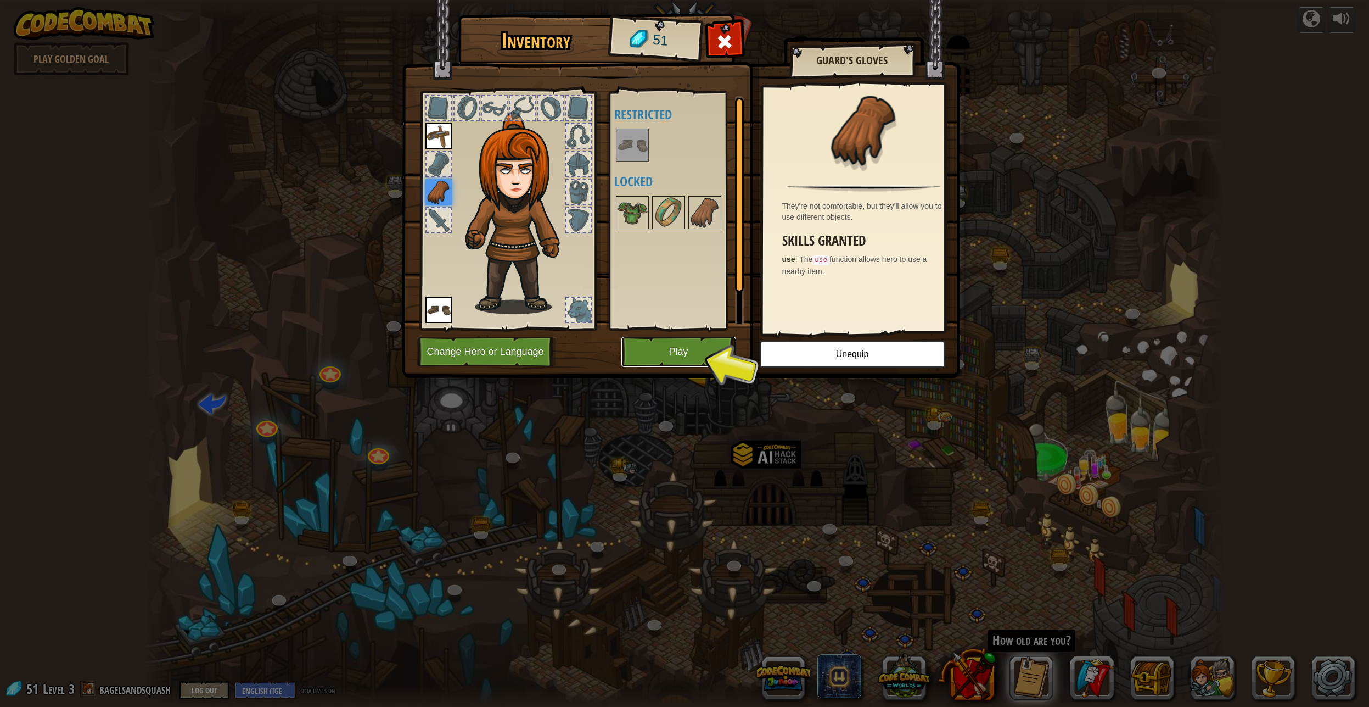
click at [678, 349] on button "Play" at bounding box center [679, 352] width 115 height 30
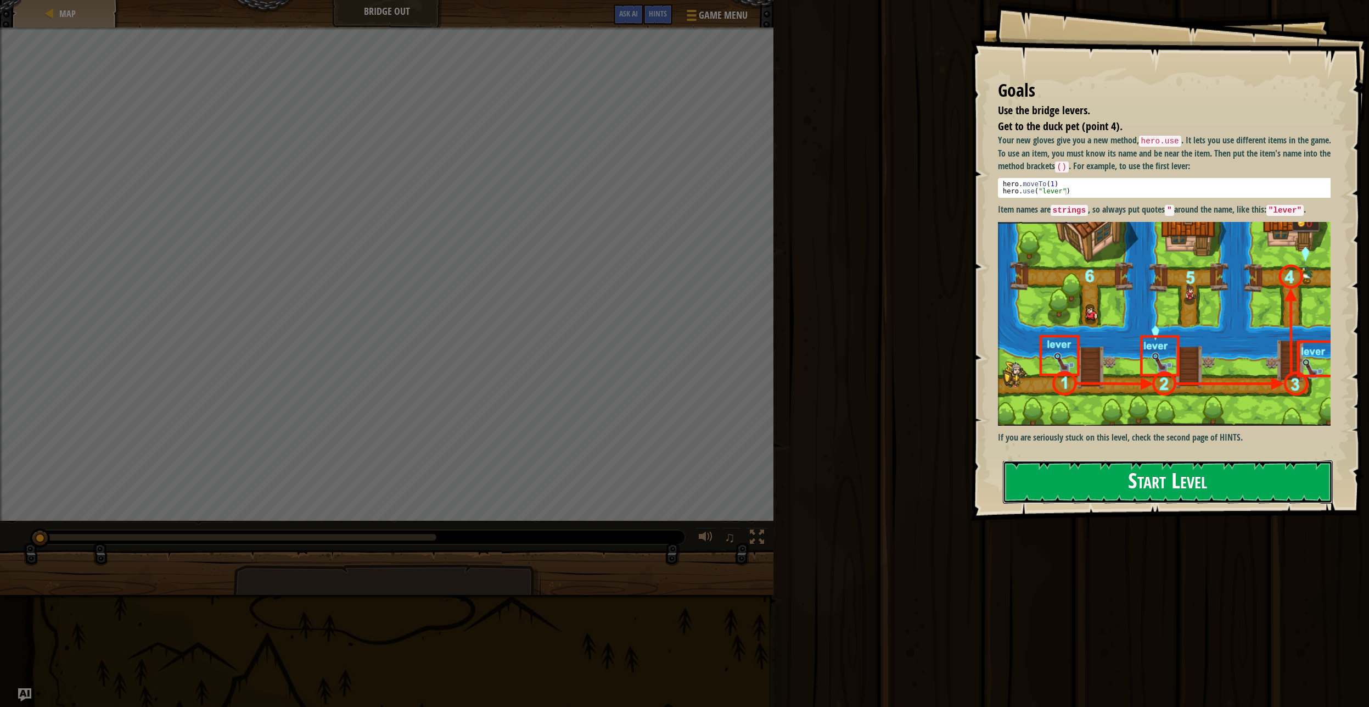
click at [1145, 493] on button "Start Level" at bounding box center [1168, 481] width 330 height 43
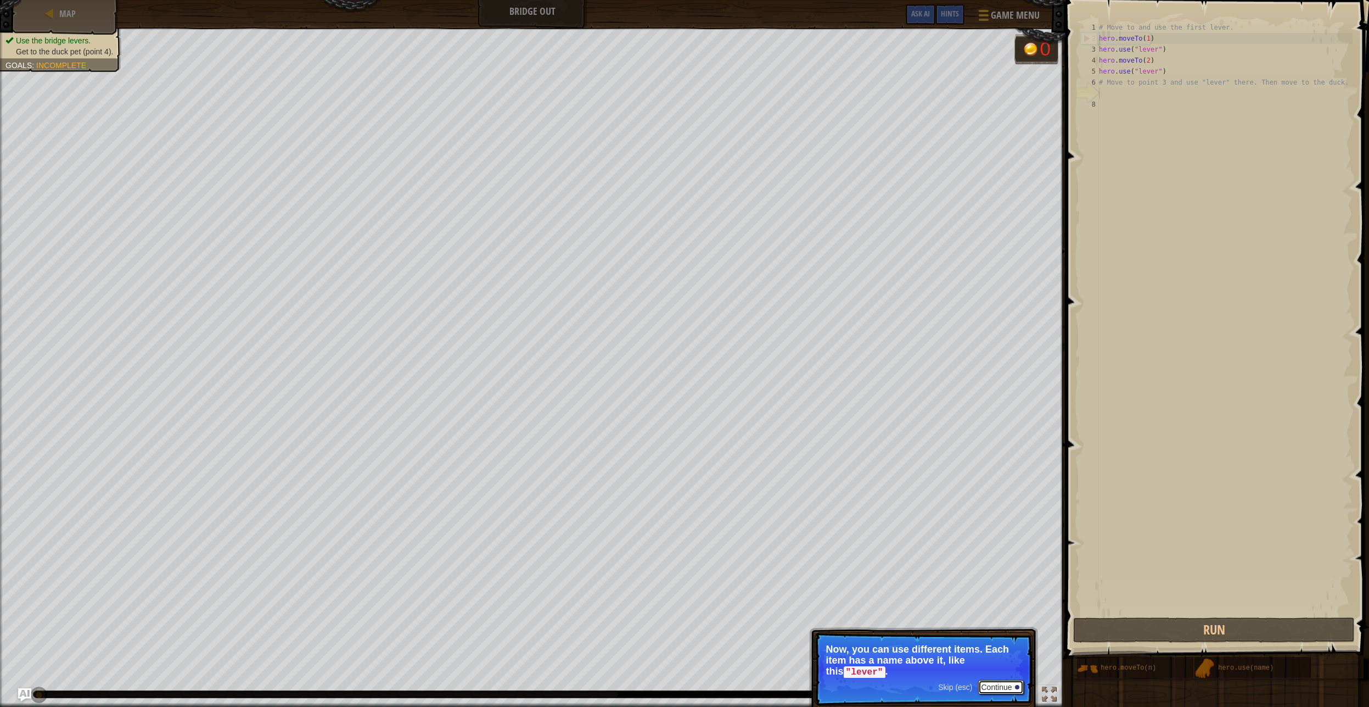
click at [1015, 688] on button "Continue" at bounding box center [1001, 687] width 46 height 14
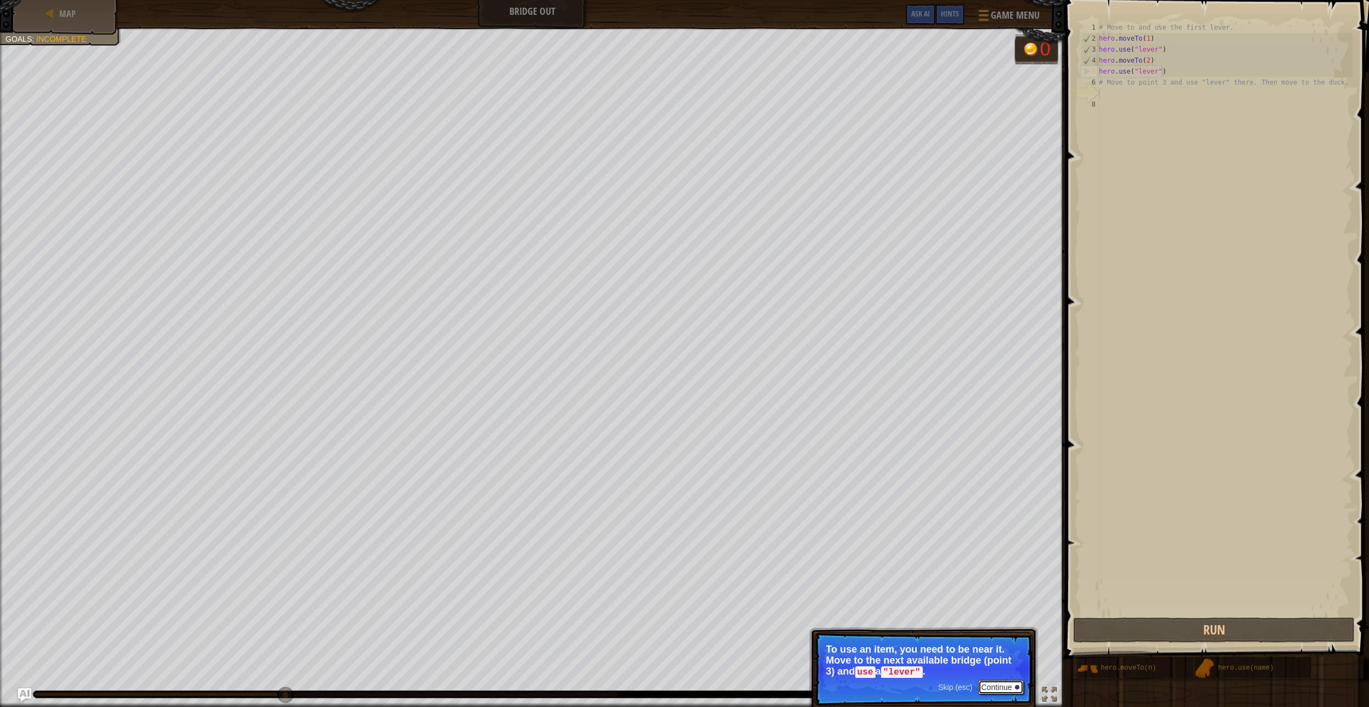
click at [1014, 686] on button "Continue" at bounding box center [1001, 687] width 46 height 14
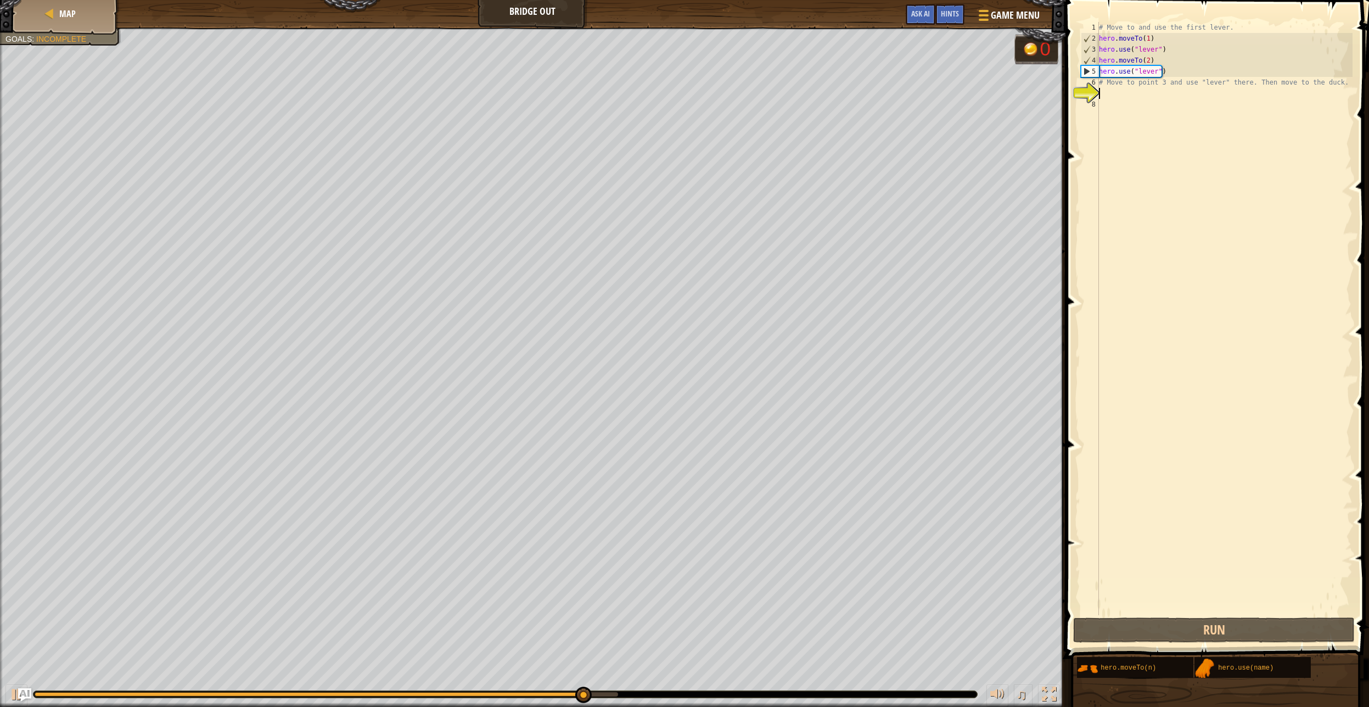
click at [1184, 88] on div "# Move to and use the first lever. hero . moveTo ( 1 ) hero . use ( "lever" ) h…" at bounding box center [1225, 329] width 256 height 615
click at [1185, 81] on div "# Move to and use the first lever. hero . moveTo ( 1 ) hero . use ( "lever" ) h…" at bounding box center [1225, 329] width 256 height 615
type textarea "# Move to point 3 and use "lever" there. Then move to the duck."
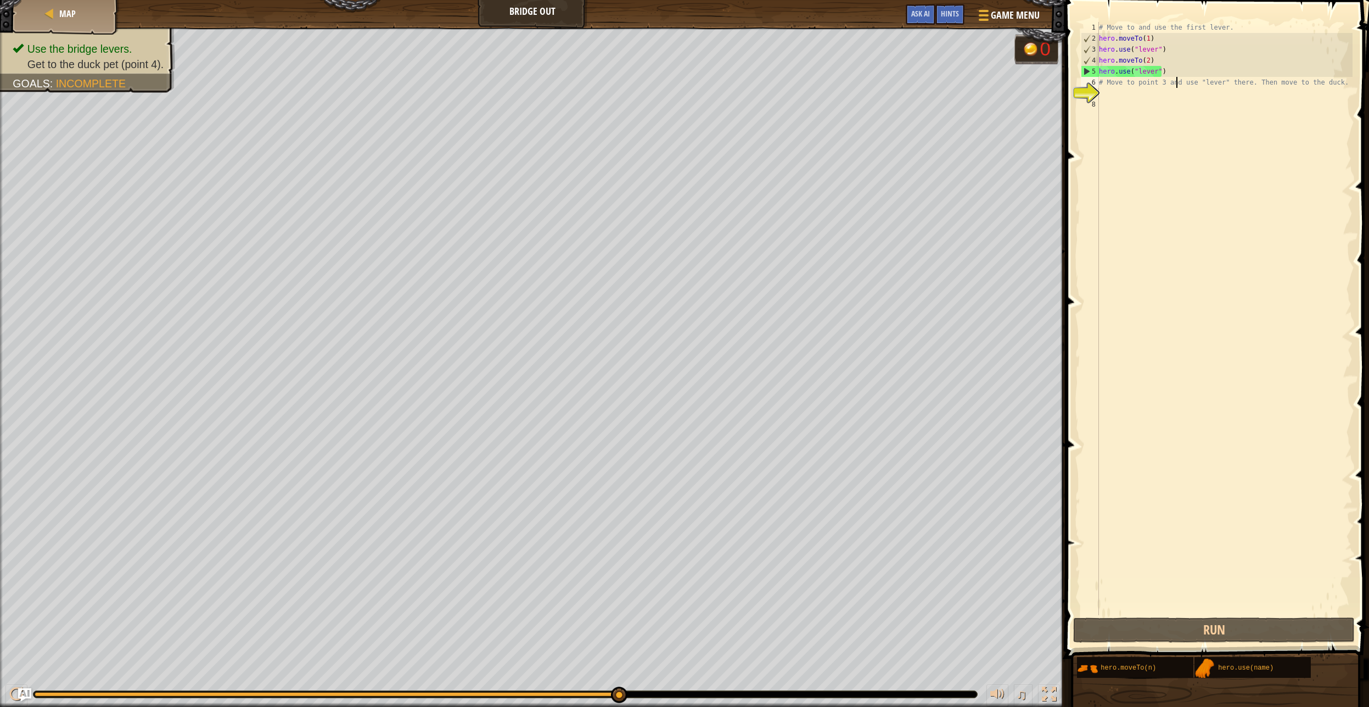
click at [1177, 87] on div "# Move to and use the first lever. hero . moveTo ( 1 ) hero . use ( "lever" ) h…" at bounding box center [1225, 329] width 256 height 615
click at [1138, 104] on div "# Move to and use the first lever. hero . moveTo ( 1 ) hero . use ( "lever" ) h…" at bounding box center [1225, 329] width 256 height 615
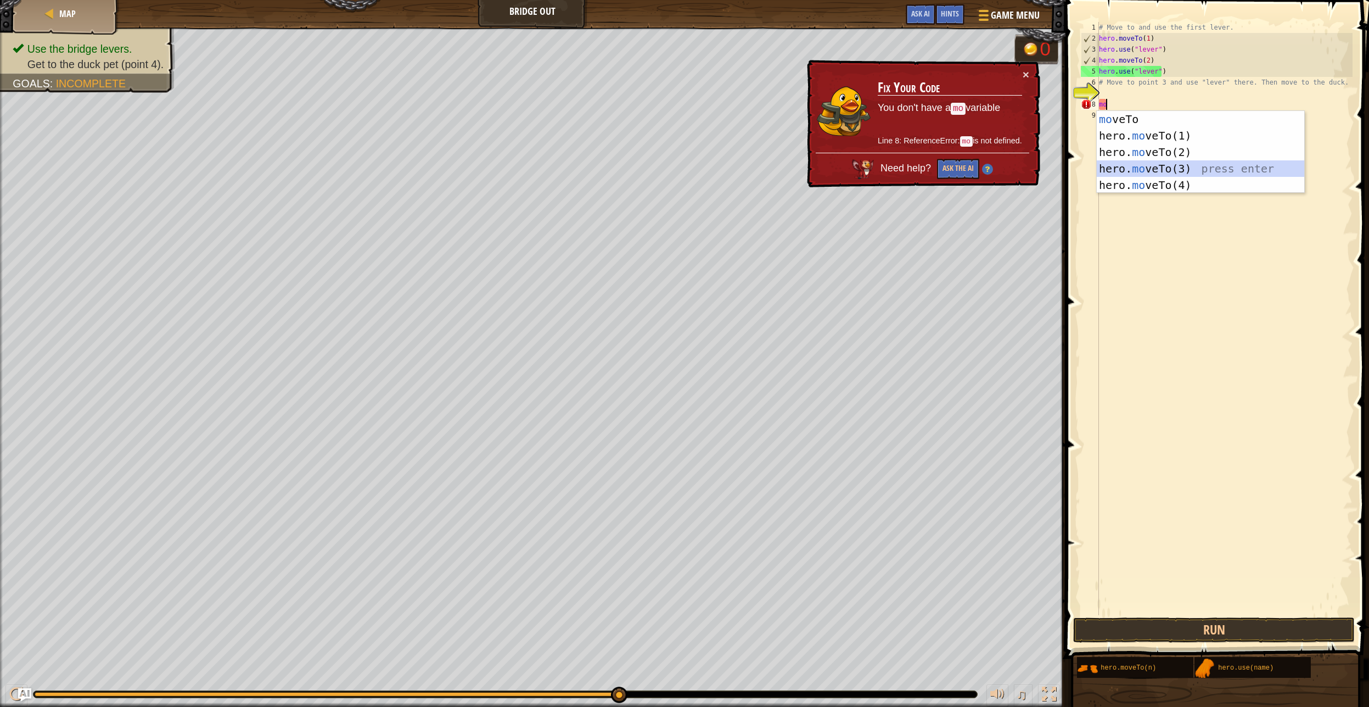
click at [1152, 171] on div "mo veTo press enter hero. mo veTo(1) press enter hero. mo veTo(2) press enter h…" at bounding box center [1201, 168] width 208 height 115
type textarea "hero.moveTo(3)"
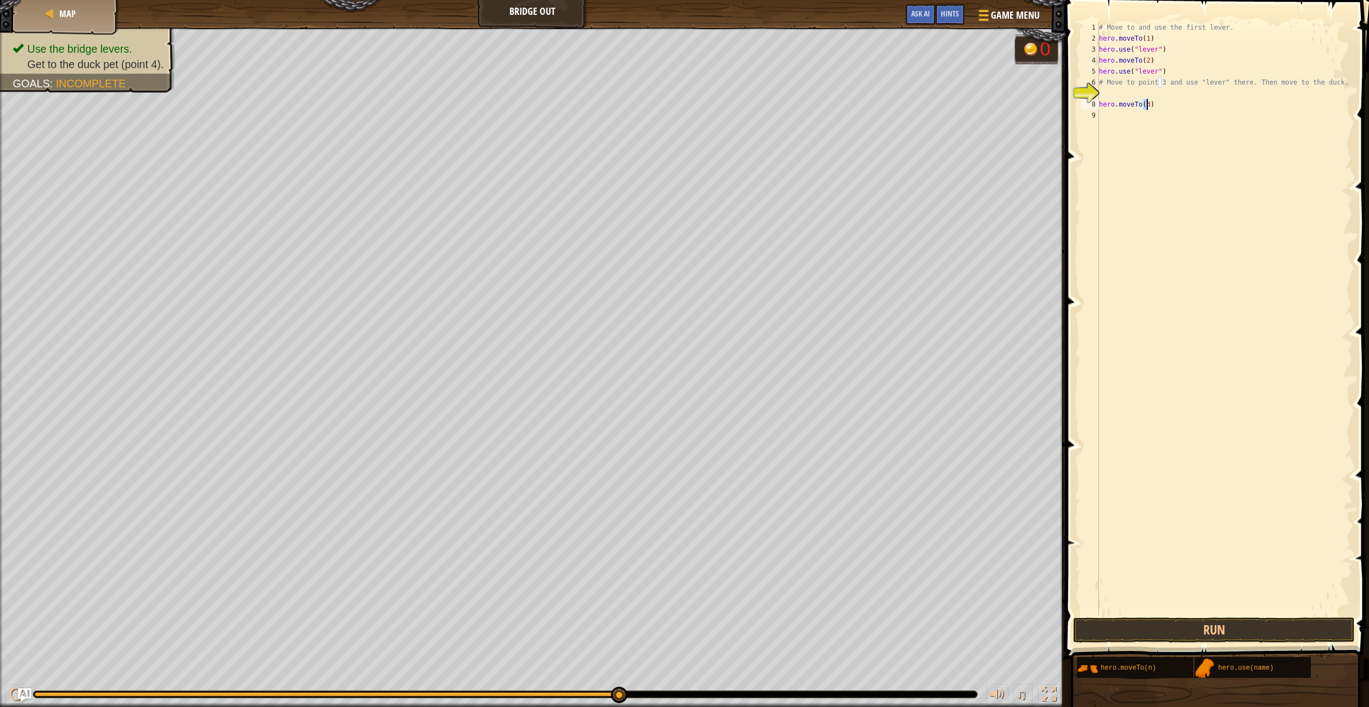
click at [1175, 106] on div "# Move to and use the first lever. hero . moveTo ( 1 ) hero . use ( "lever" ) h…" at bounding box center [1225, 329] width 256 height 615
click at [1167, 104] on div "# Move to and use the first lever. hero . moveTo ( 1 ) hero . use ( "lever" ) h…" at bounding box center [1226, 329] width 253 height 615
type textarea "hero.moveTo(3)"
click at [1118, 122] on div "# Move to and use the first lever. hero . moveTo ( 1 ) hero . use ( "lever" ) h…" at bounding box center [1226, 329] width 253 height 615
click at [1120, 118] on div "# Move to and use the first lever. hero . moveTo ( 1 ) hero . use ( "lever" ) h…" at bounding box center [1226, 329] width 253 height 615
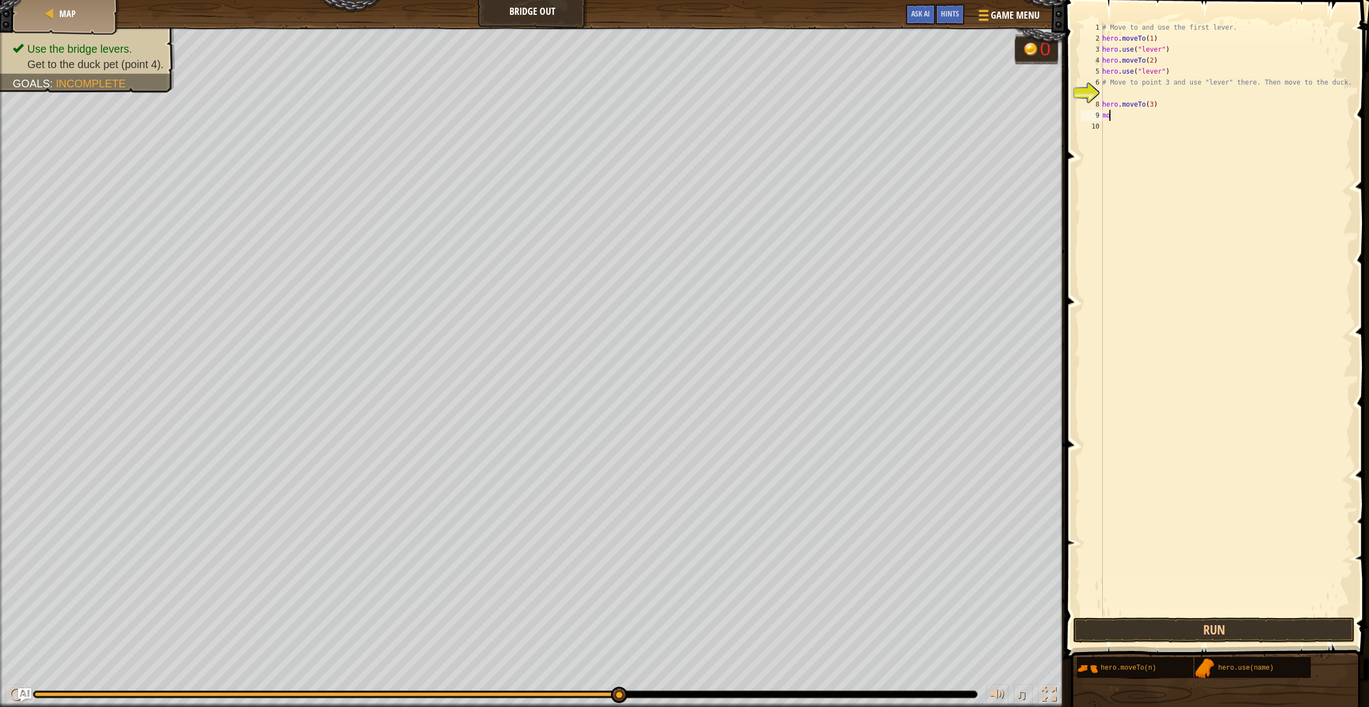
type textarea "m"
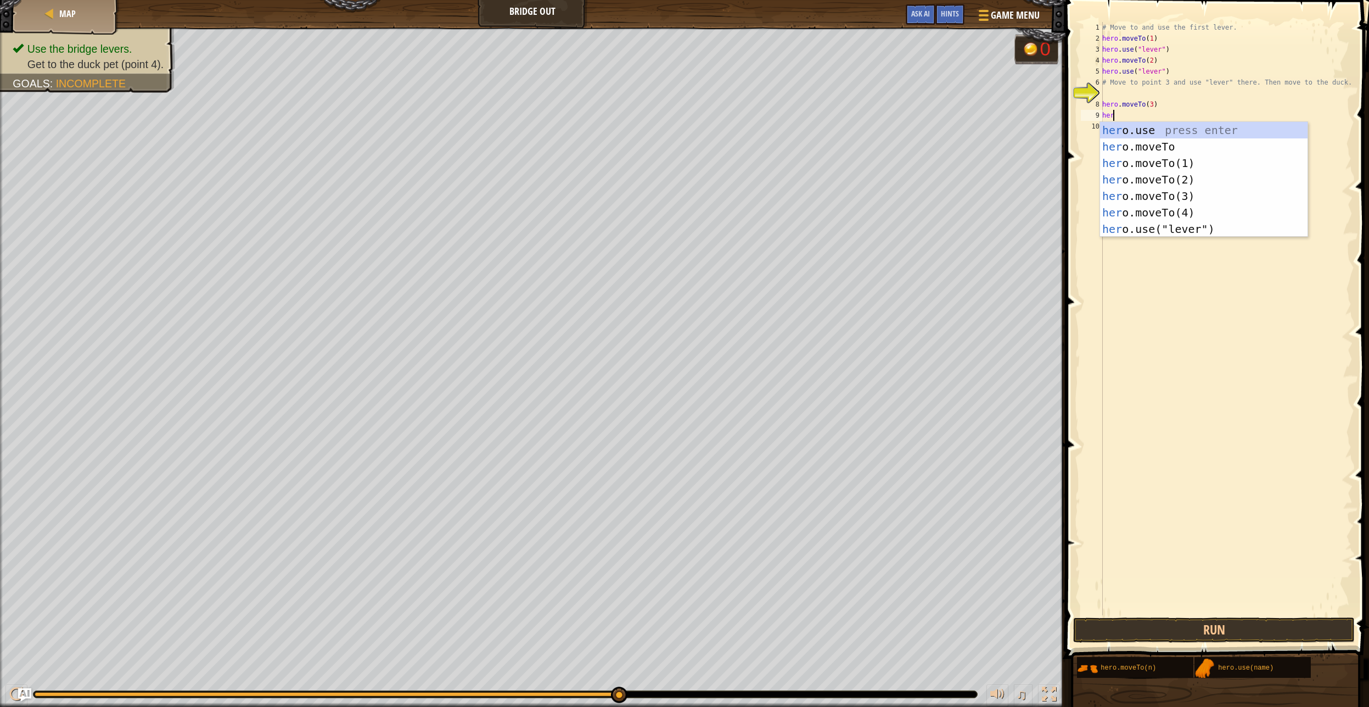
scroll to position [5, 1]
click at [1165, 228] on div "hero .use press enter hero .moveTo press enter hero .moveTo(1) press enter hero…" at bounding box center [1204, 196] width 208 height 148
type textarea "hero.use("lever")"
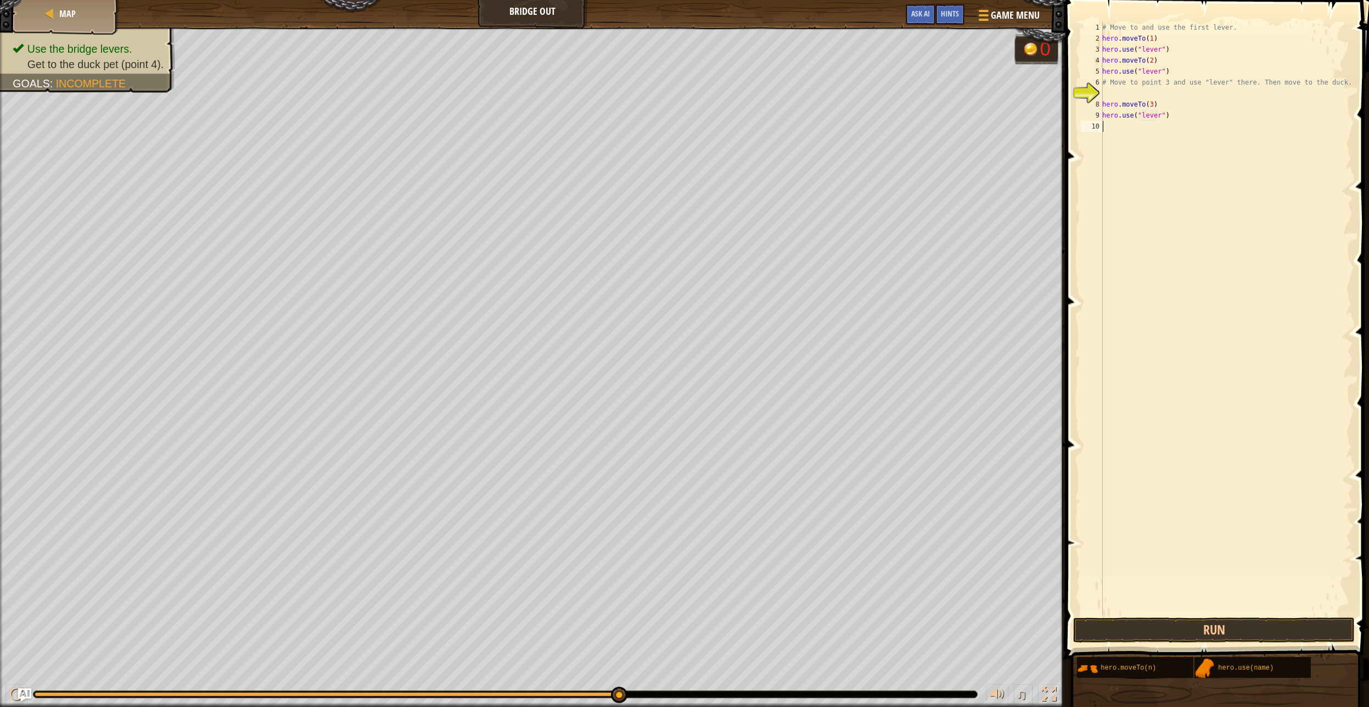
click at [1177, 126] on div "# Move to and use the first lever. hero . moveTo ( 1 ) hero . use ( "lever" ) h…" at bounding box center [1226, 329] width 253 height 615
click at [1171, 641] on button "Run" at bounding box center [1214, 629] width 282 height 25
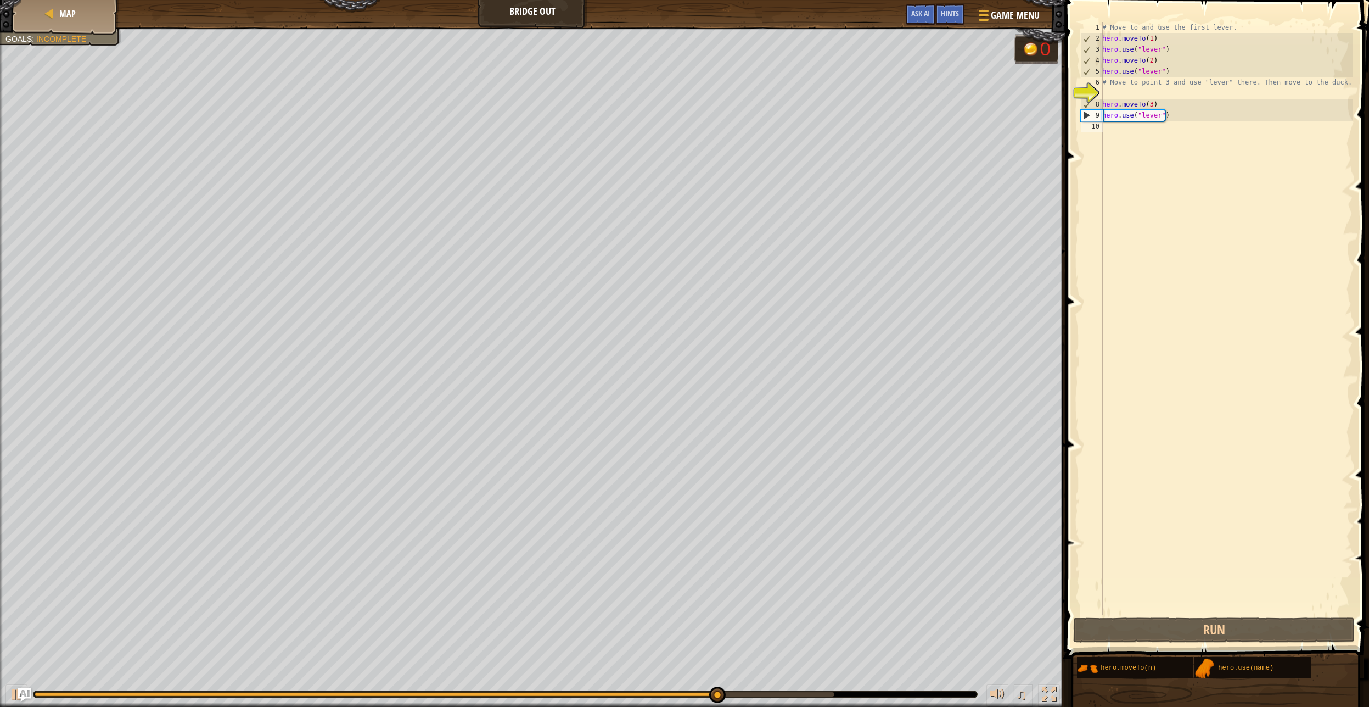
click at [1118, 133] on div "# Move to and use the first lever. hero . moveTo ( 1 ) hero . use ( "lever" ) h…" at bounding box center [1226, 329] width 253 height 615
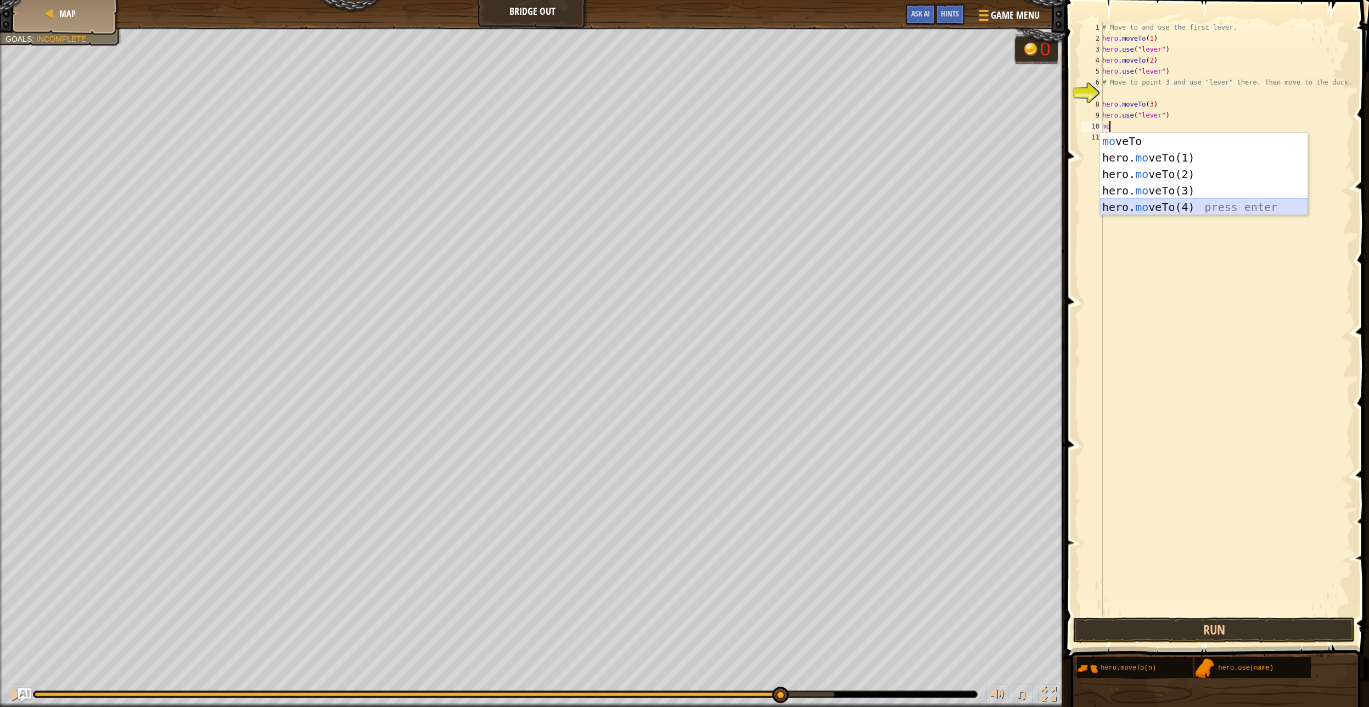
click at [1171, 211] on div "mo veTo press enter hero. mo veTo(1) press enter hero. mo veTo(2) press enter h…" at bounding box center [1204, 190] width 208 height 115
type textarea "hero.moveTo(4)"
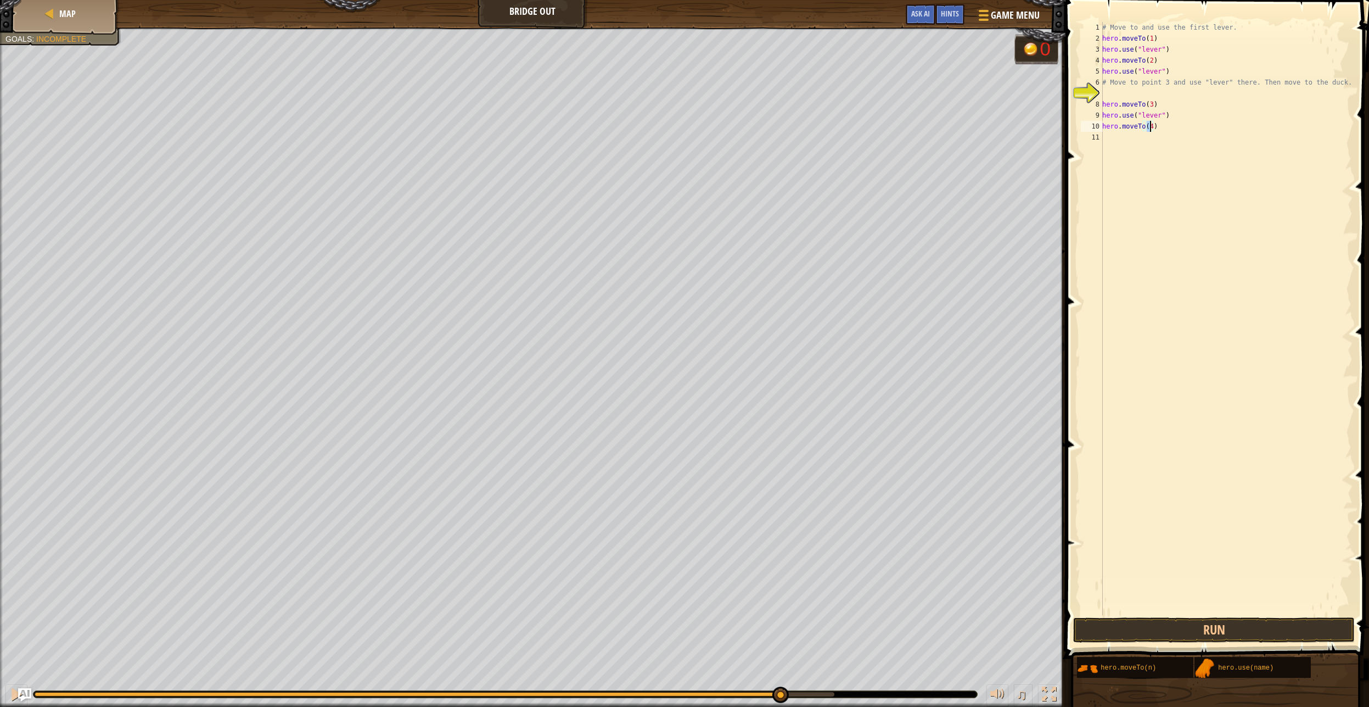
click at [1167, 126] on div "# Move to and use the first lever. hero . moveTo ( 1 ) hero . use ( "lever" ) h…" at bounding box center [1226, 329] width 253 height 615
click at [1169, 624] on button "Run" at bounding box center [1214, 629] width 282 height 25
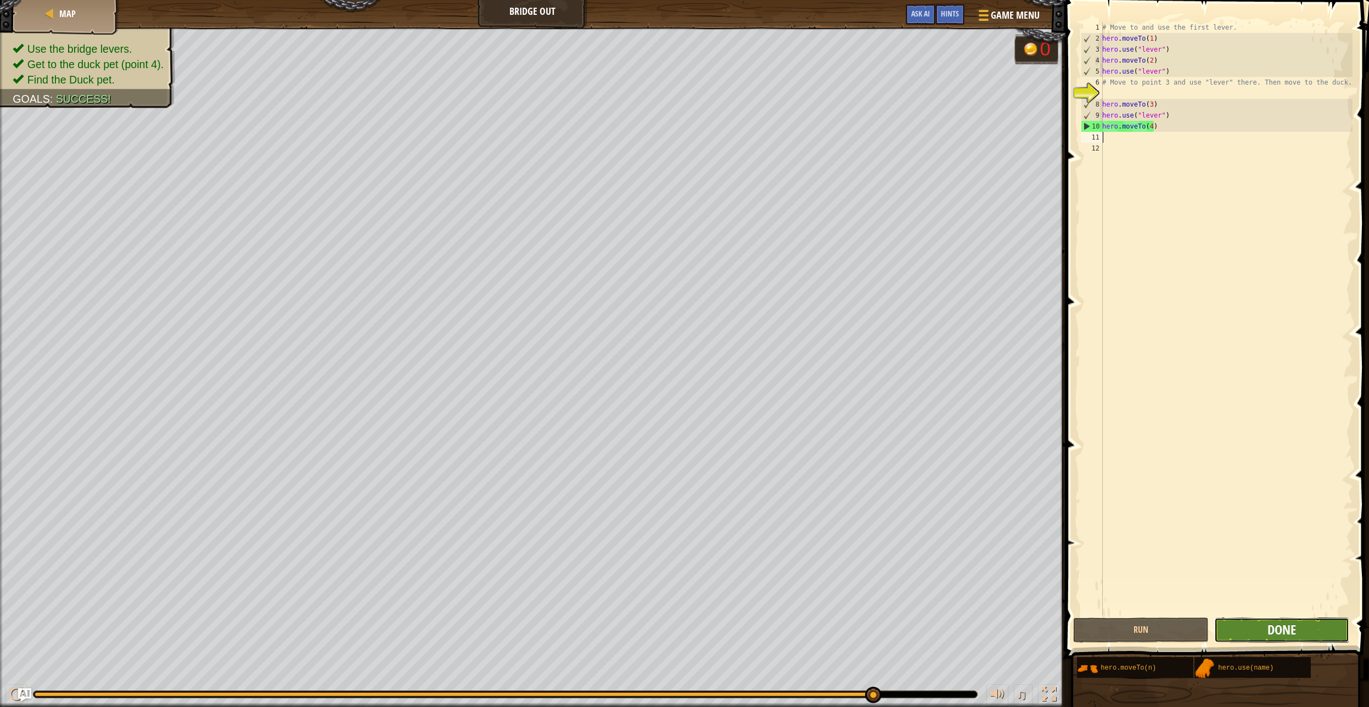
click at [1280, 628] on span "Done" at bounding box center [1282, 629] width 29 height 18
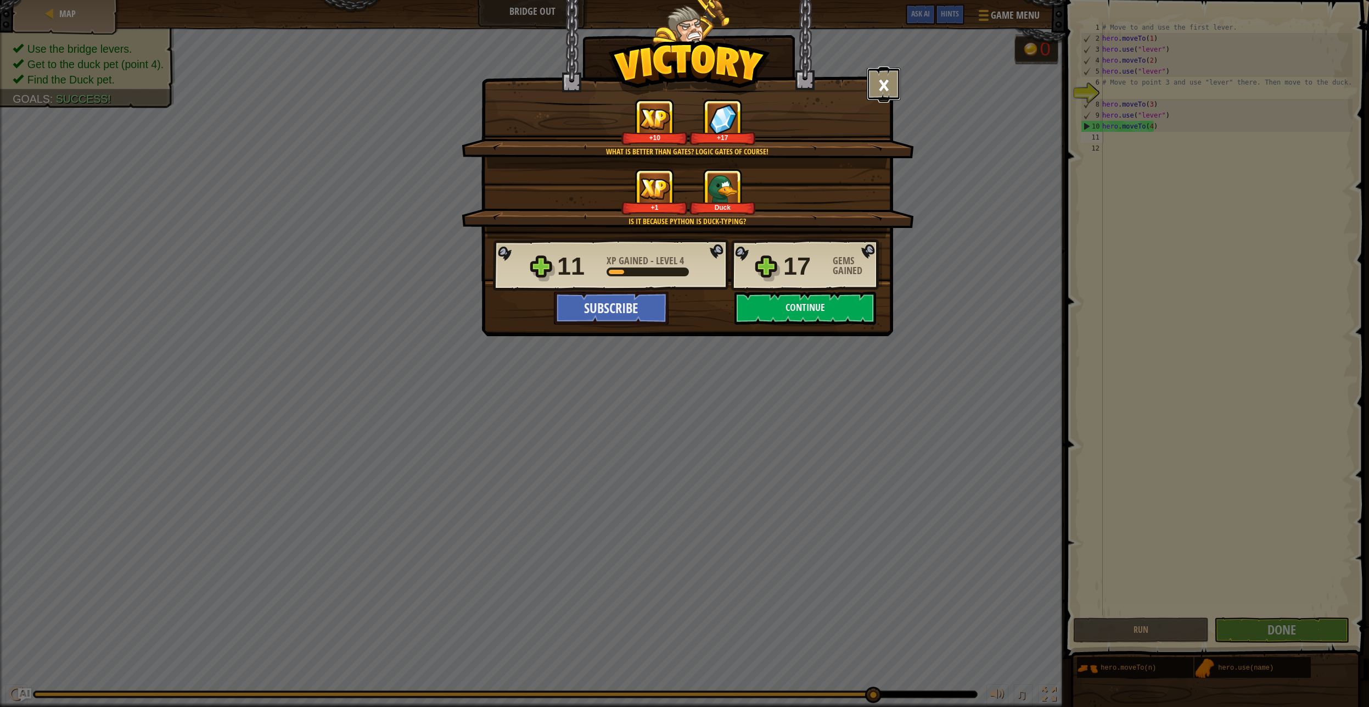
click at [886, 81] on button "×" at bounding box center [884, 84] width 34 height 33
